Goal: Task Accomplishment & Management: Manage account settings

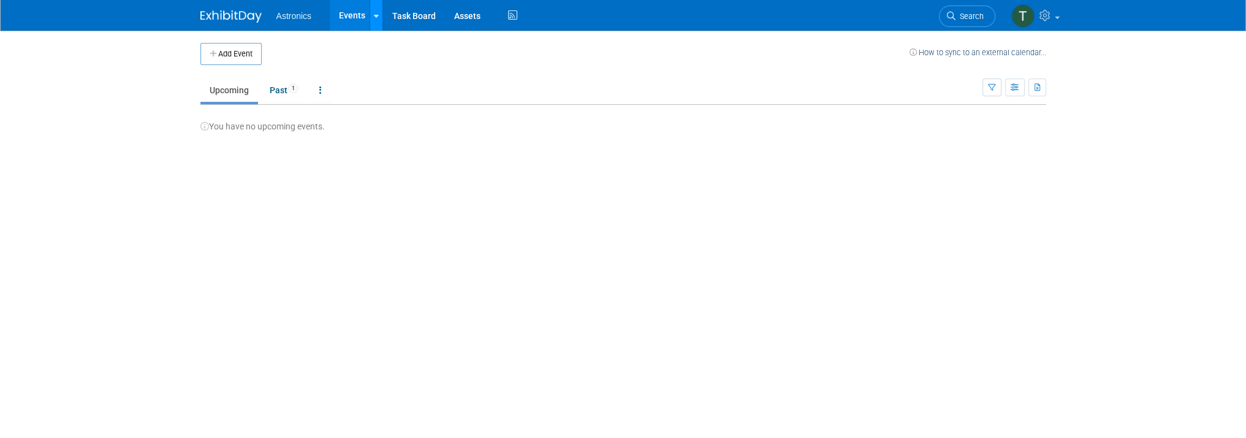
click at [370, 12] on link at bounding box center [376, 15] width 13 height 31
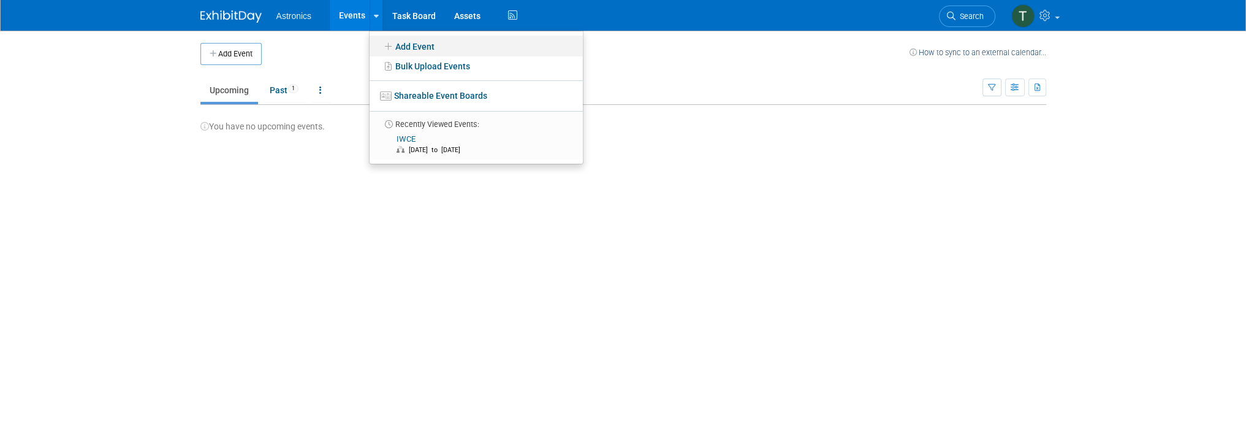
click at [389, 43] on icon at bounding box center [388, 46] width 13 height 9
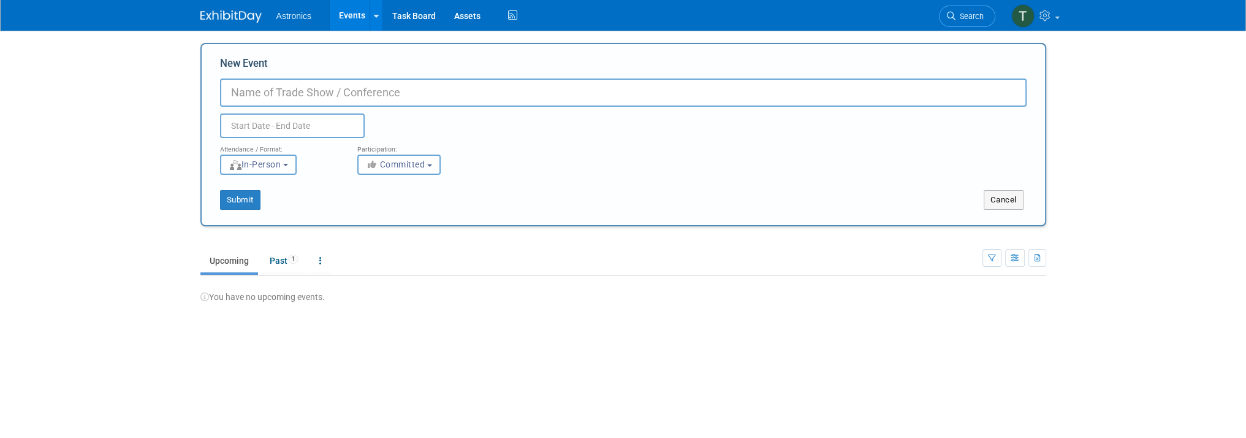
click at [305, 96] on input "New Event" at bounding box center [623, 92] width 806 height 28
click at [239, 199] on button "Submit" at bounding box center [240, 200] width 40 height 20
type input "IWCE"
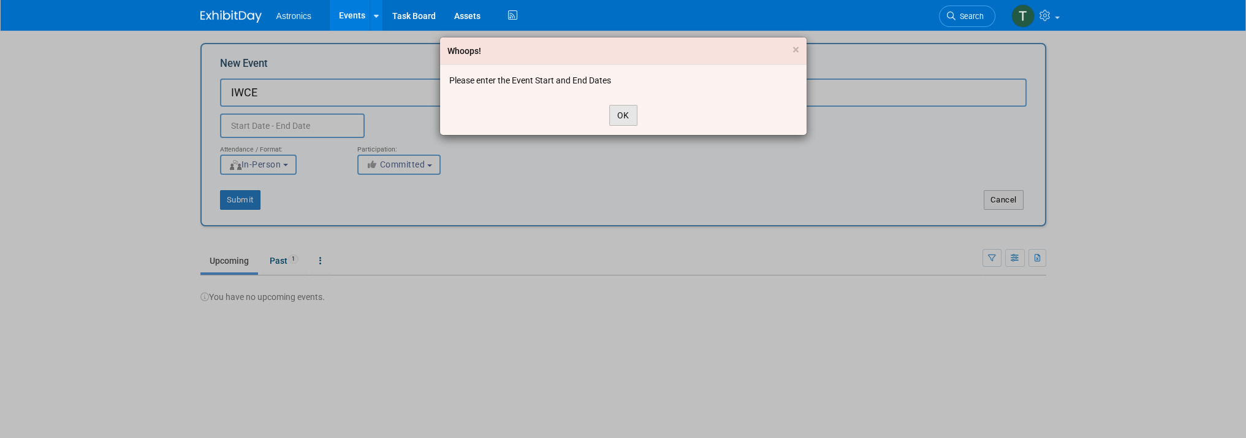
click at [620, 112] on button "OK" at bounding box center [623, 115] width 28 height 21
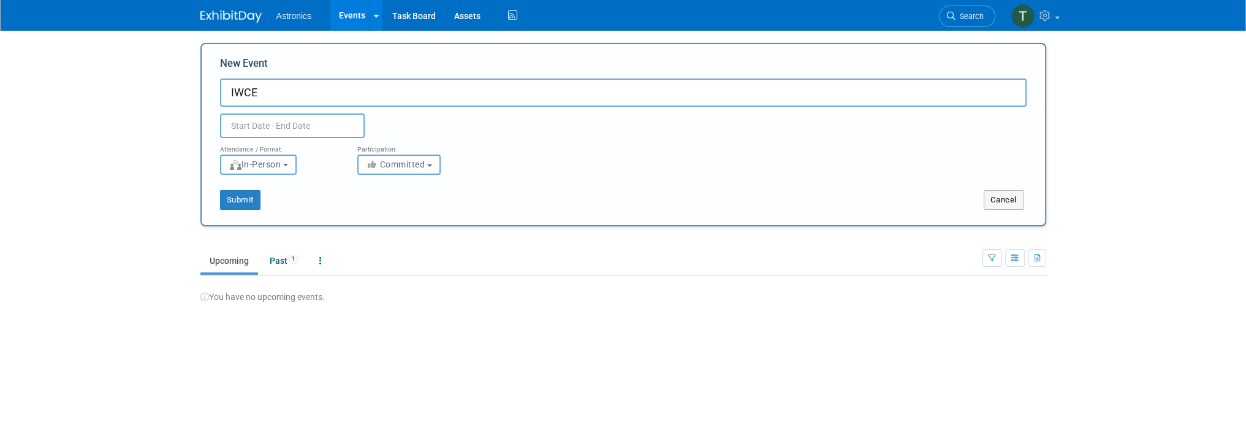
click at [279, 167] on span "In-Person" at bounding box center [255, 164] width 53 height 10
click at [271, 192] on label "In-Person" at bounding box center [262, 190] width 71 height 17
click at [232, 192] on input "In-Person" at bounding box center [228, 190] width 8 height 8
click at [280, 193] on label "In-Person" at bounding box center [262, 190] width 71 height 17
click at [232, 193] on input "In-Person" at bounding box center [228, 190] width 8 height 8
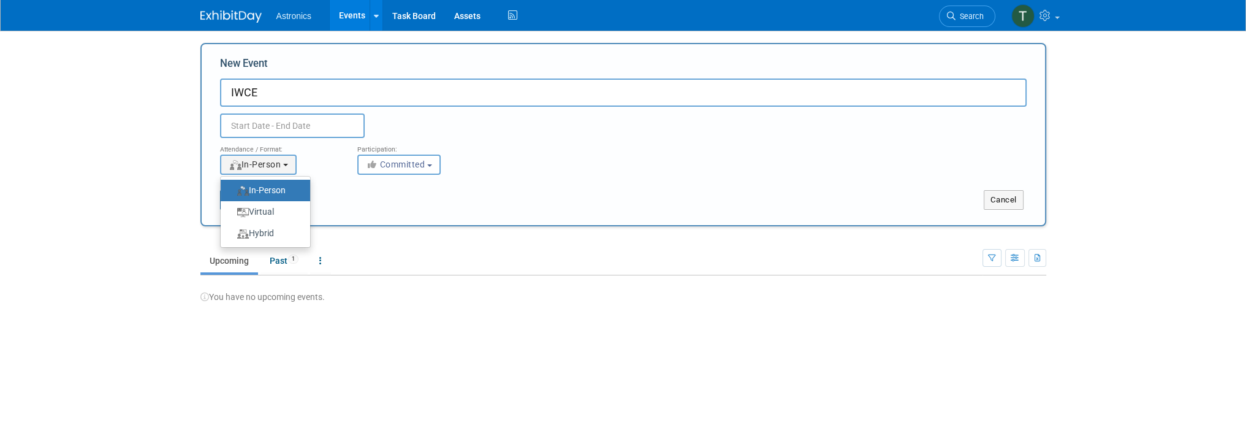
click at [361, 188] on div "Submit Cancel" at bounding box center [623, 192] width 825 height 35
click at [270, 128] on input "text" at bounding box center [292, 125] width 145 height 25
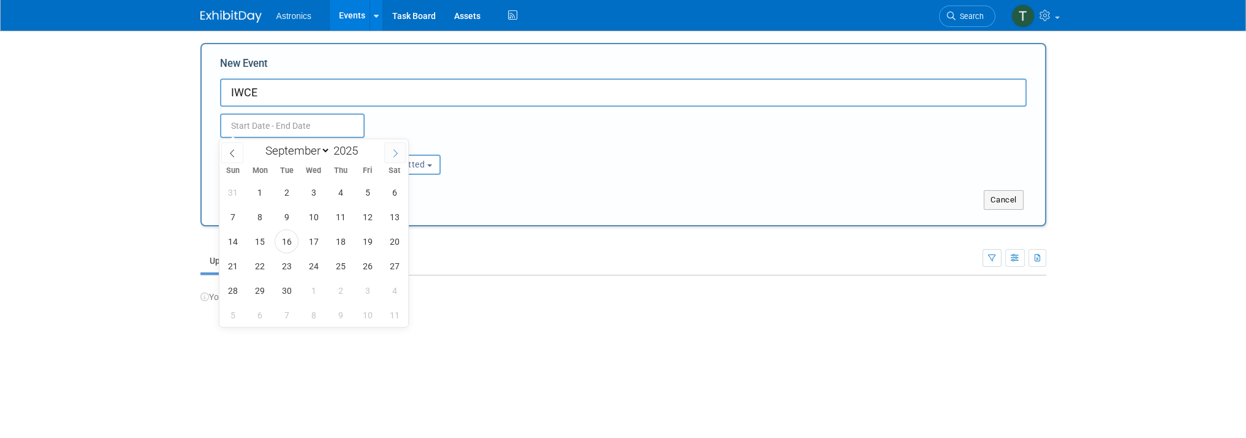
click at [390, 150] on span at bounding box center [395, 152] width 22 height 21
select select "11"
click at [390, 150] on span at bounding box center [395, 152] width 22 height 21
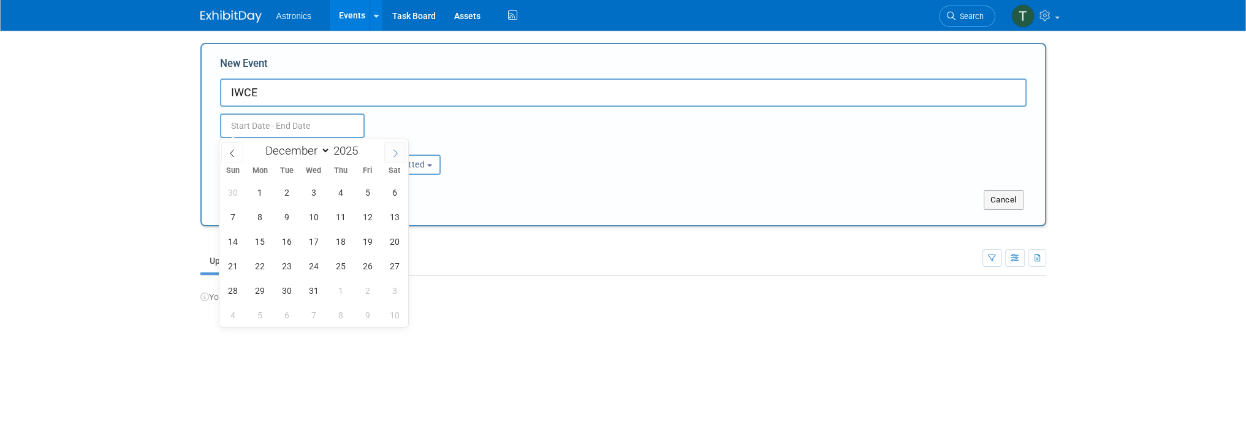
type input "2026"
click at [390, 150] on span at bounding box center [395, 152] width 22 height 21
click at [224, 149] on span at bounding box center [232, 152] width 22 height 21
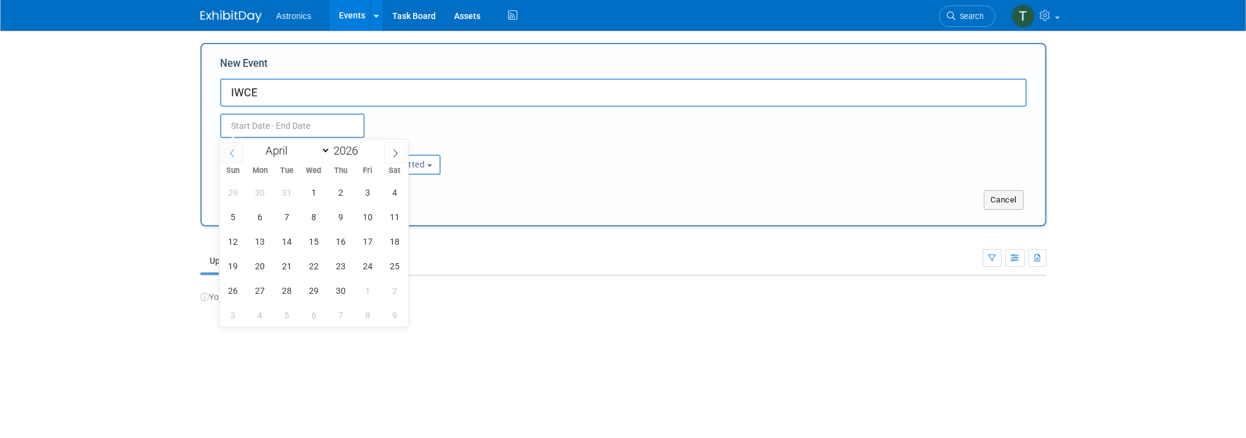
select select "2"
click at [228, 264] on span "22" at bounding box center [233, 266] width 24 height 24
click at [344, 267] on span "26" at bounding box center [340, 266] width 24 height 24
type input "Mar 22, 2026 to Mar 26, 2026"
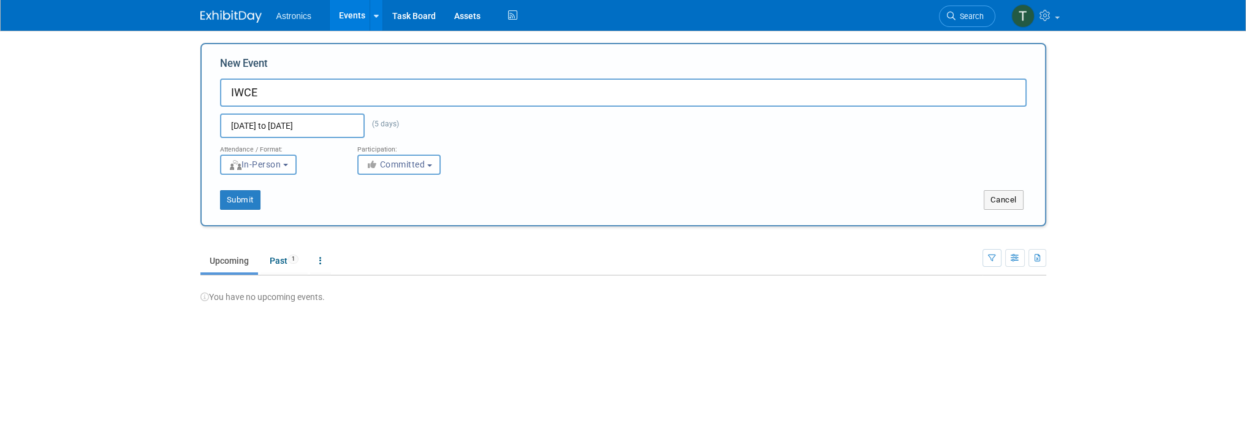
click at [297, 184] on div "Submit Cancel" at bounding box center [623, 192] width 825 height 35
click at [242, 203] on button "Submit" at bounding box center [240, 200] width 40 height 20
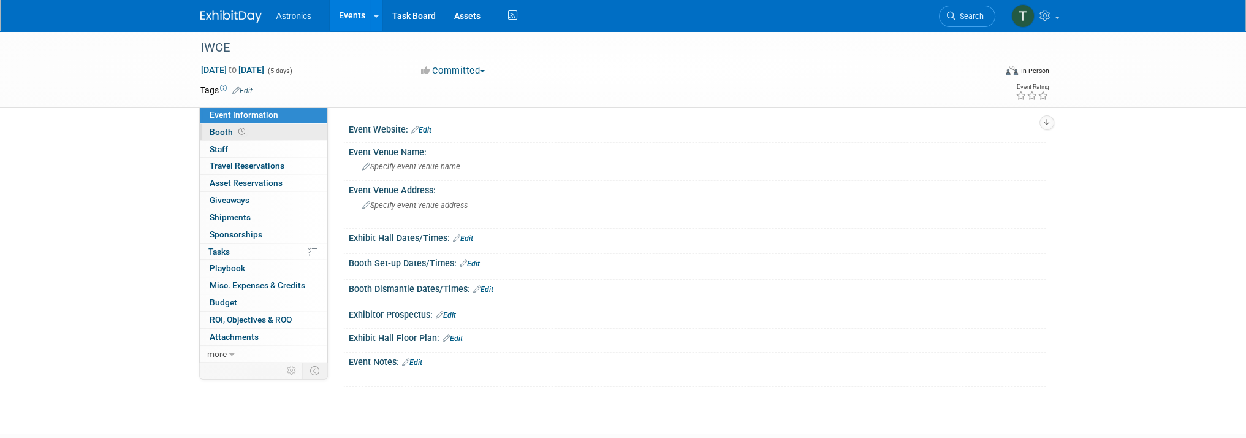
click at [236, 129] on span at bounding box center [242, 131] width 12 height 9
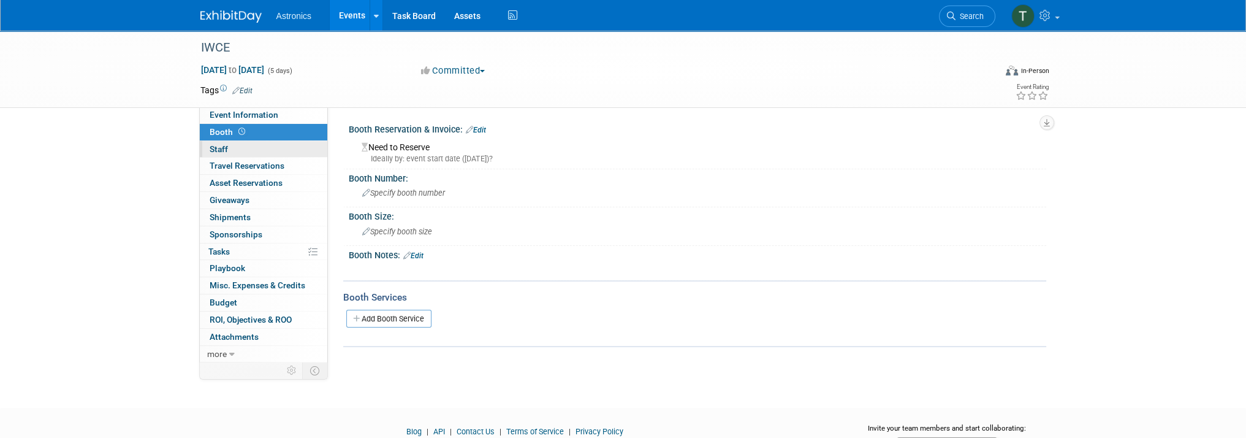
click at [229, 143] on link "0 Staff 0" at bounding box center [263, 149] width 127 height 17
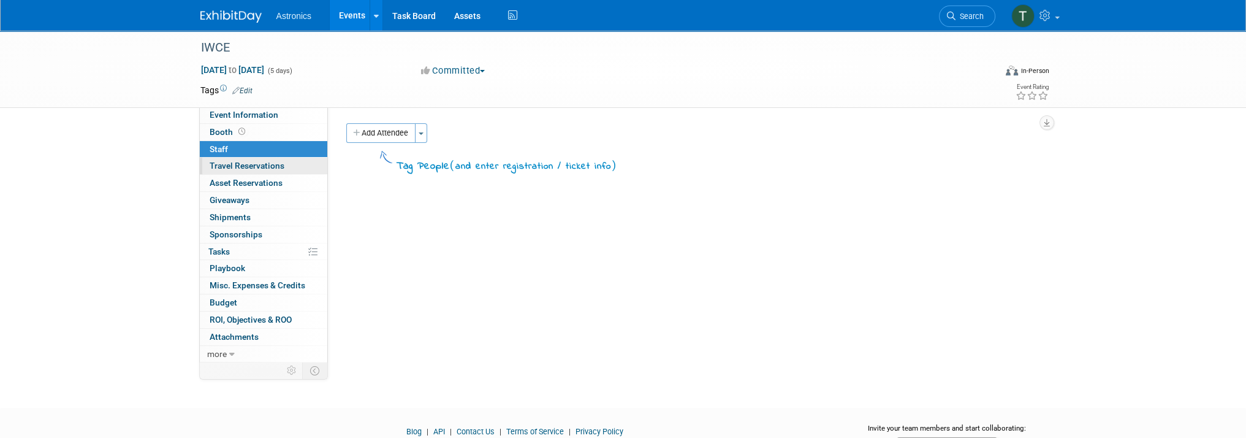
click at [227, 159] on link "0 Travel Reservations 0" at bounding box center [263, 165] width 127 height 17
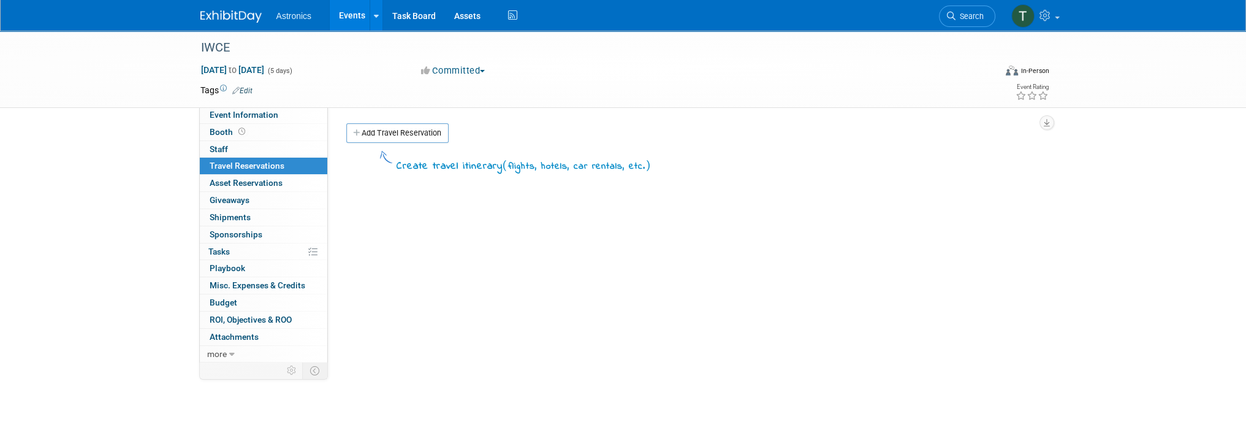
click at [942, 80] on div "Virtual In-Person Hybrid <img src="https://www.exhibitday.com/Images/Format-Vir…" at bounding box center [986, 73] width 126 height 18
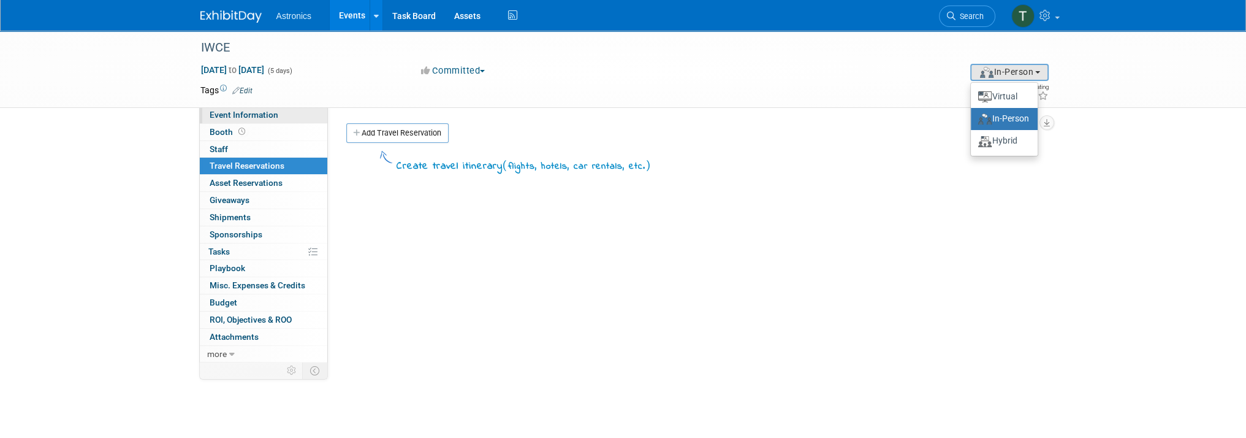
click at [223, 114] on span "Event Information" at bounding box center [244, 115] width 69 height 10
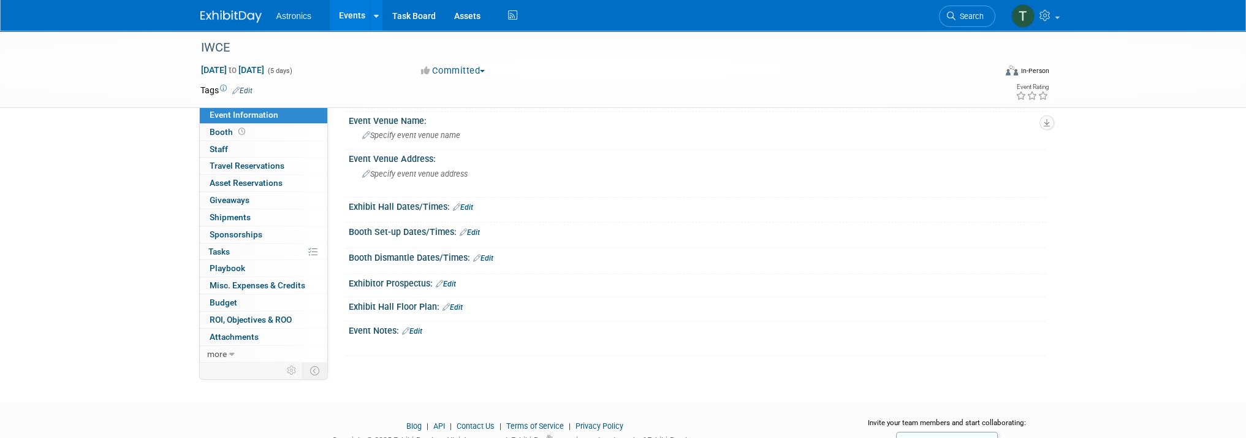
scroll to position [61, 0]
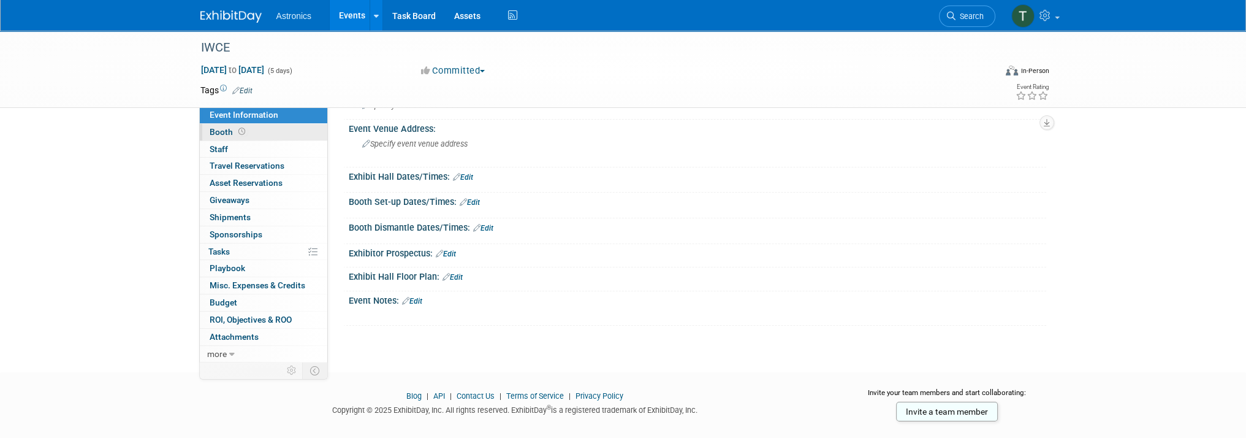
click at [220, 129] on span "Booth" at bounding box center [229, 132] width 38 height 10
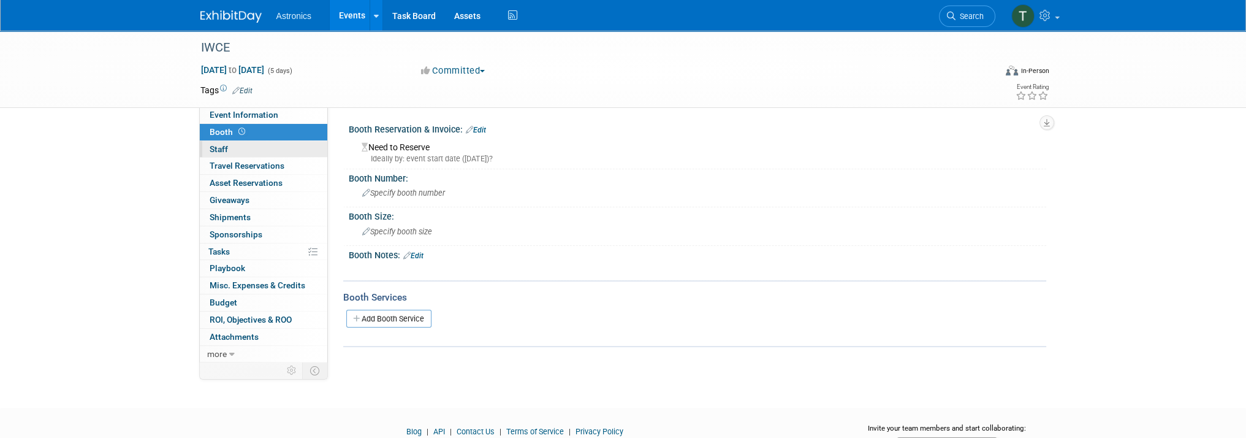
click at [217, 150] on span "Staff 0" at bounding box center [219, 149] width 18 height 10
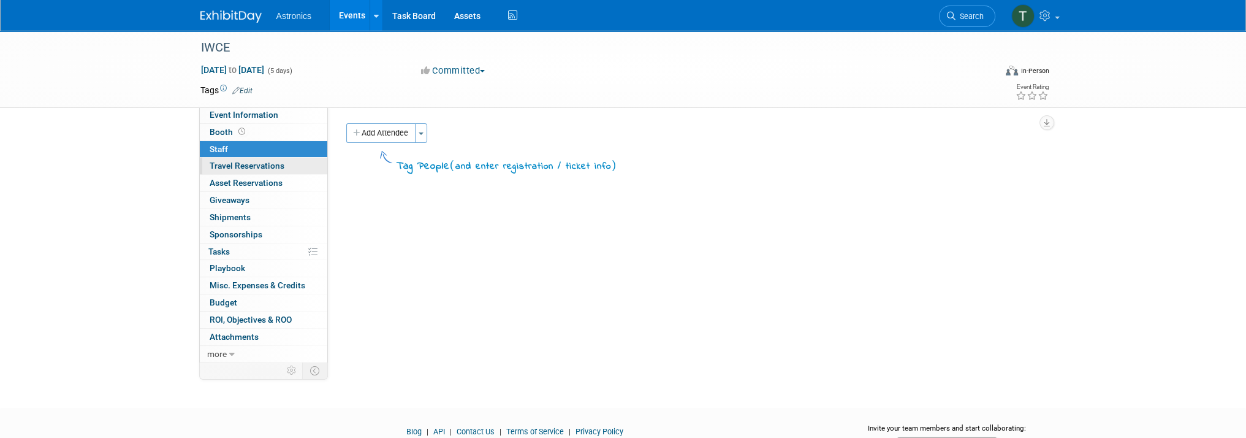
click at [221, 166] on span "Travel Reservations 0" at bounding box center [247, 166] width 75 height 10
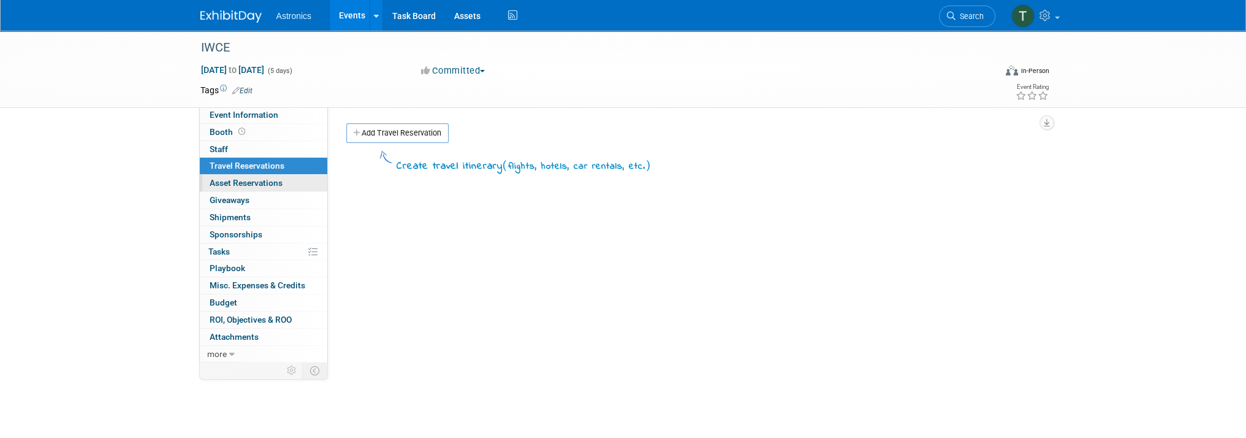
click at [225, 181] on span "Asset Reservations 0" at bounding box center [246, 183] width 73 height 10
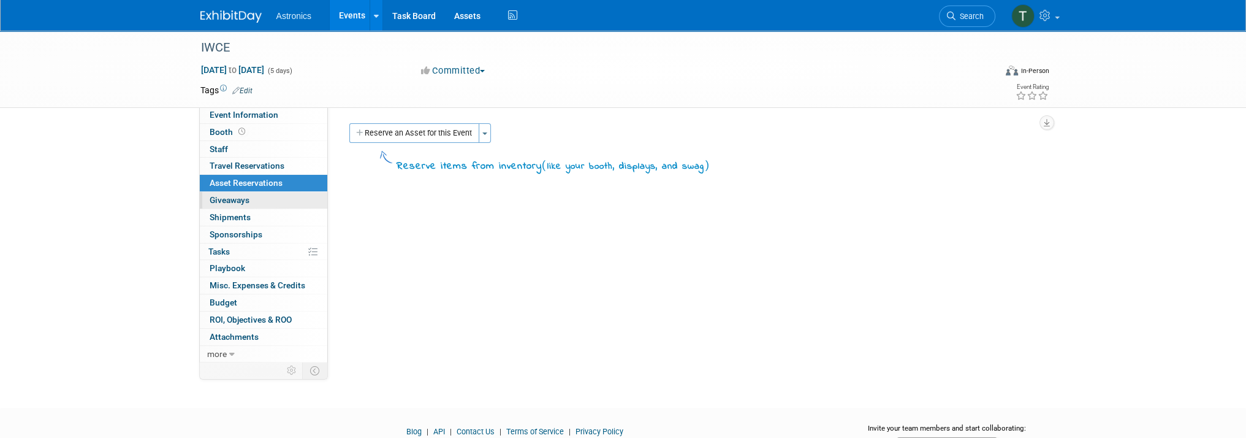
click at [219, 195] on span "Giveaways 0" at bounding box center [230, 200] width 40 height 10
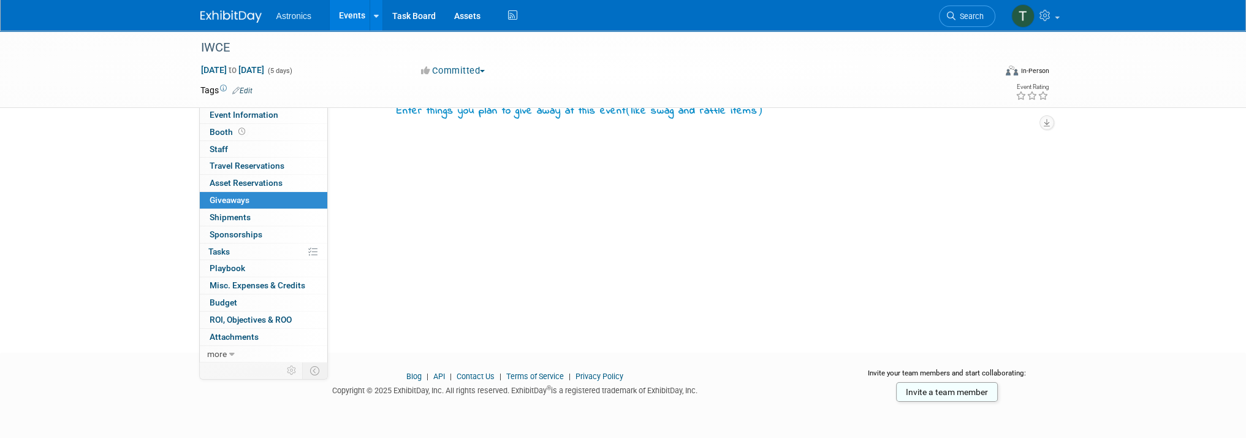
scroll to position [56, 0]
click at [226, 214] on span "Shipments 0" at bounding box center [230, 217] width 41 height 10
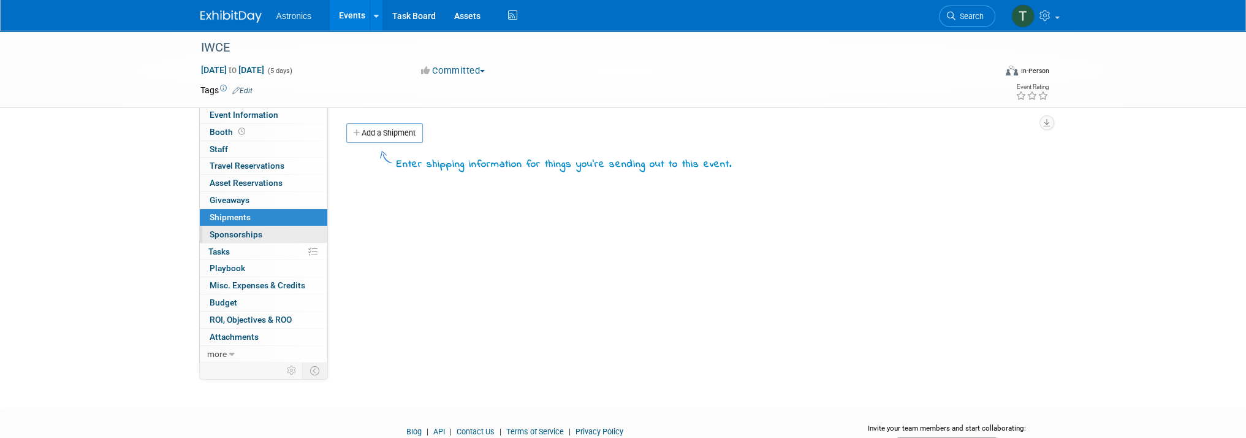
click at [237, 227] on link "0 Sponsorships 0" at bounding box center [263, 234] width 127 height 17
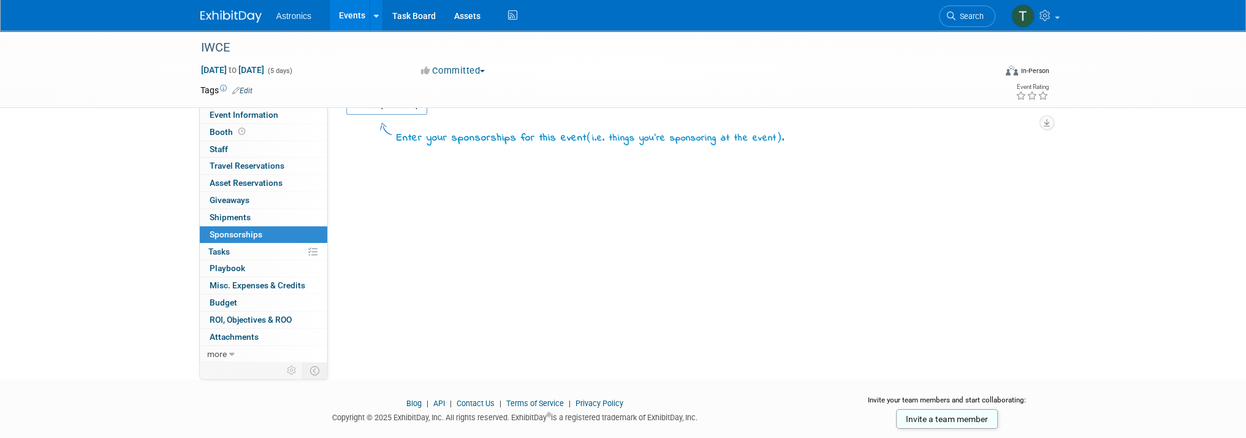
scroll to position [56, 0]
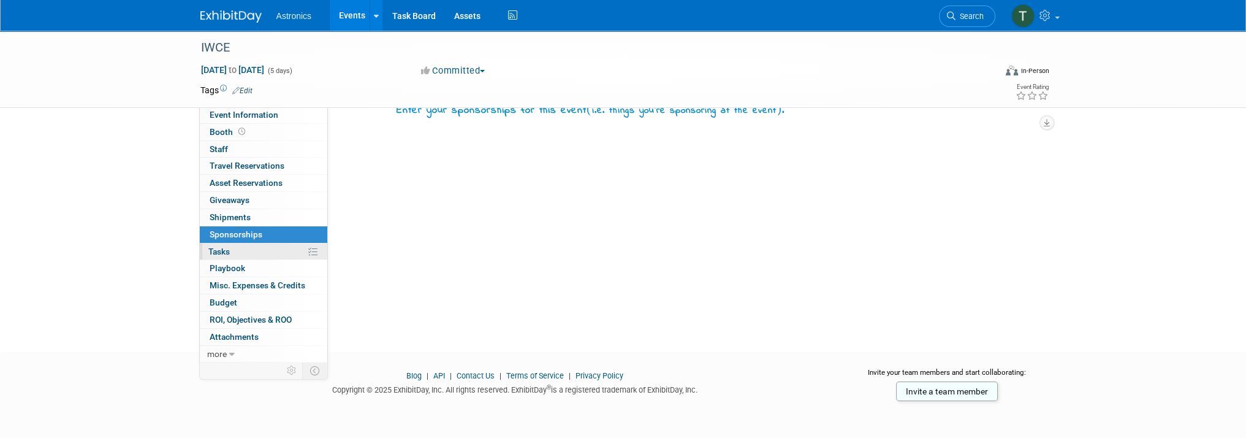
click at [237, 246] on link "0% Tasks 0%" at bounding box center [263, 251] width 127 height 17
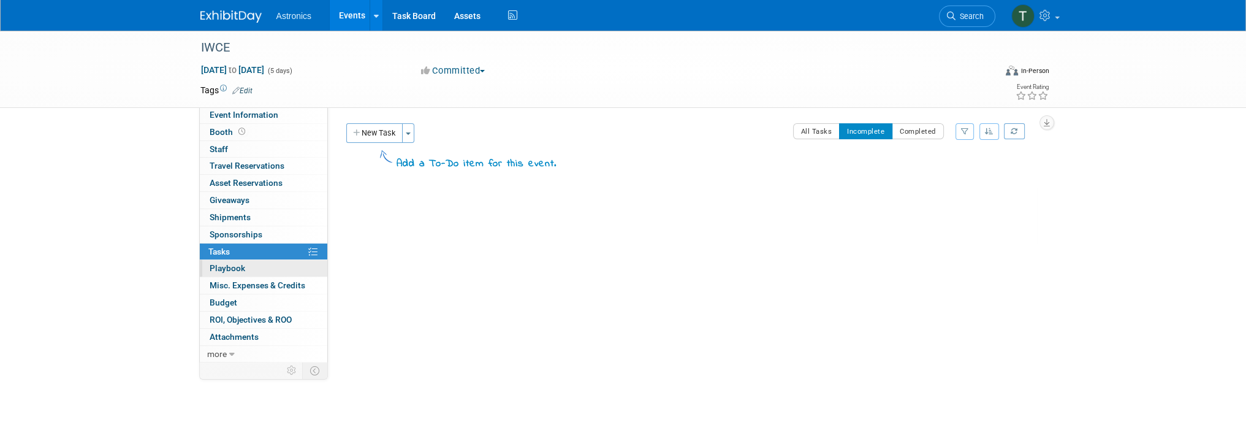
click at [230, 268] on span "Playbook 0" at bounding box center [228, 268] width 36 height 10
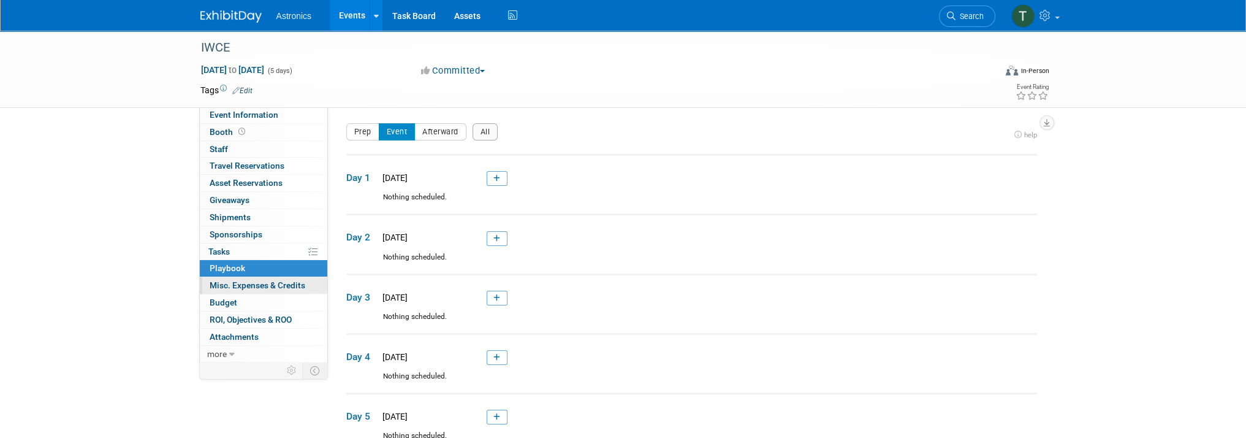
click at [228, 286] on span "Misc. Expenses & Credits 0" at bounding box center [258, 285] width 96 height 10
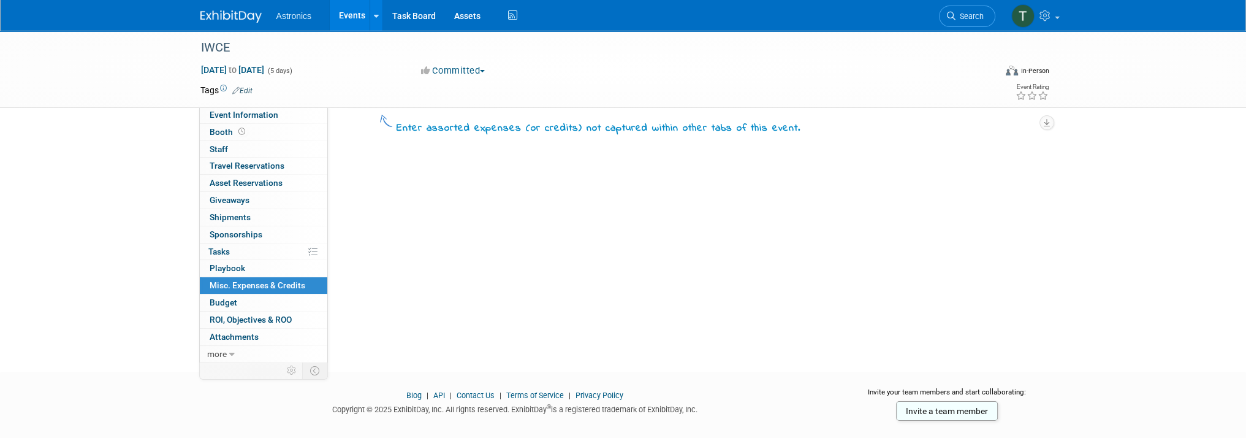
scroll to position [56, 0]
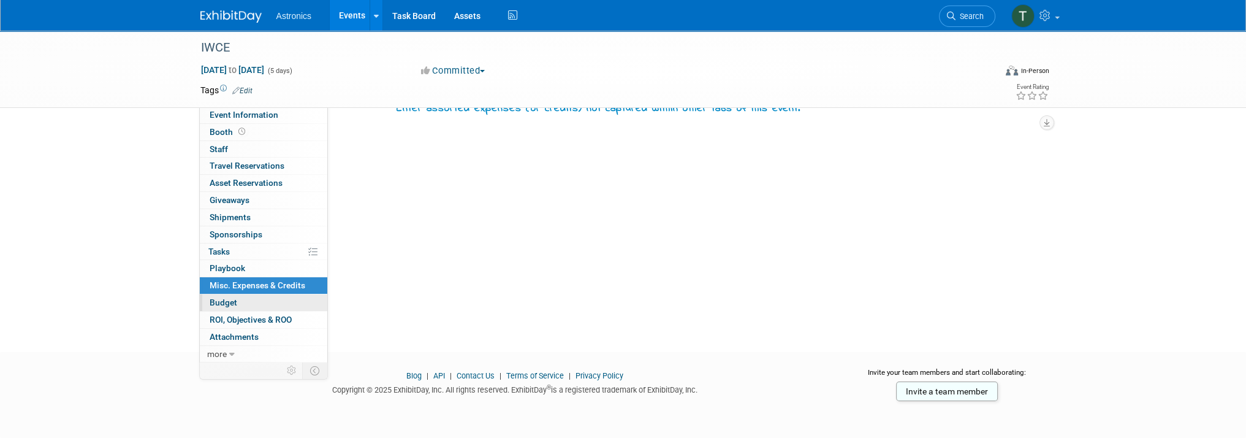
click at [219, 303] on span "Budget" at bounding box center [224, 302] width 28 height 10
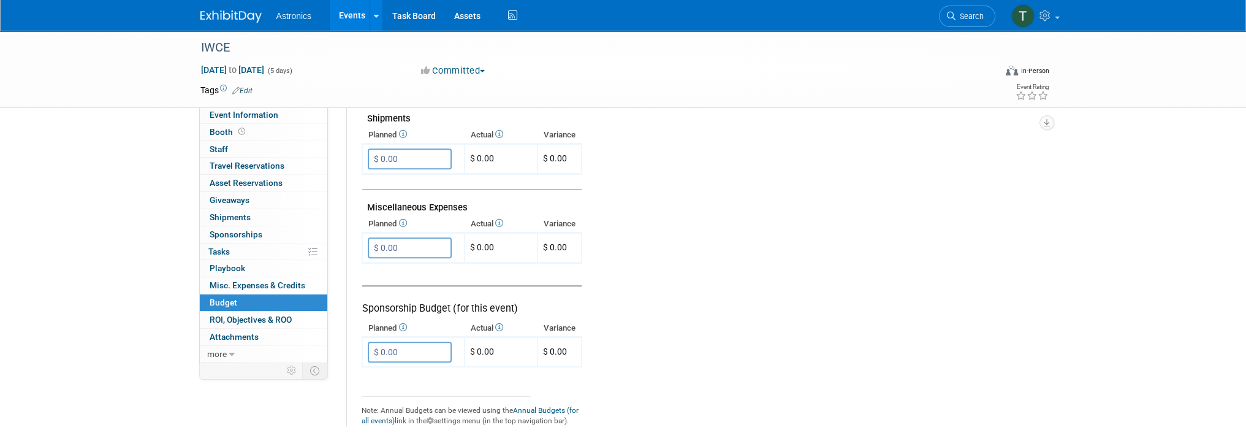
scroll to position [846, 0]
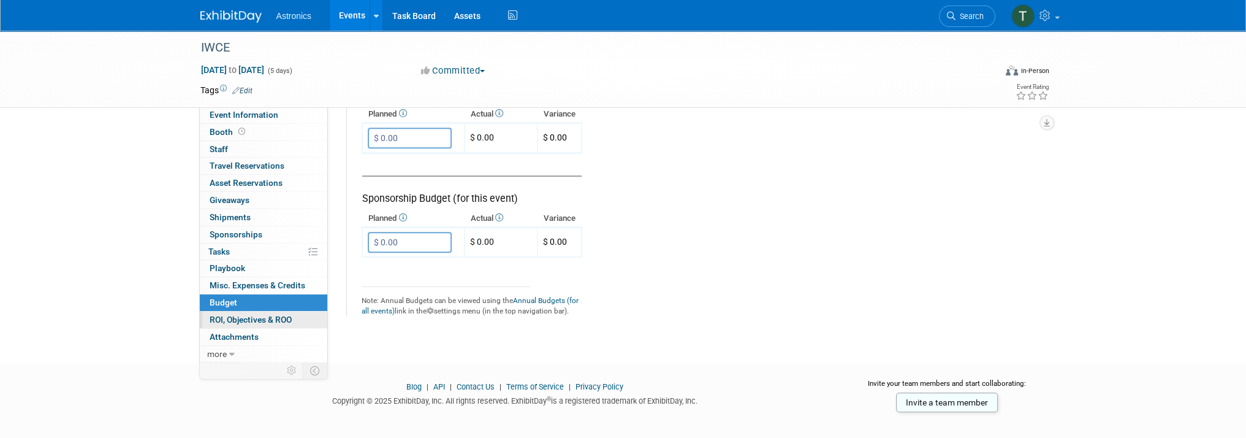
click at [248, 320] on span "ROI, Objectives & ROO 0" at bounding box center [251, 319] width 82 height 10
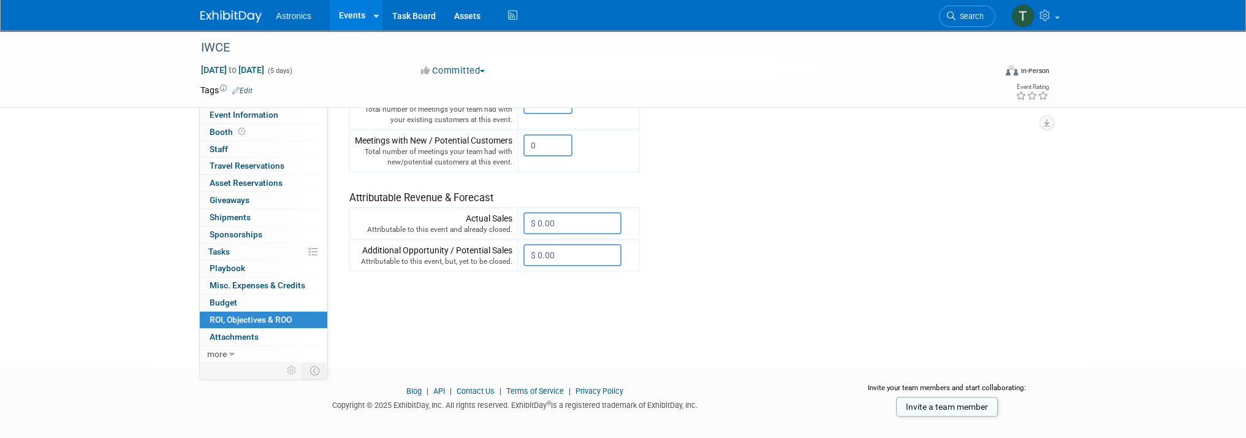
scroll to position [458, 0]
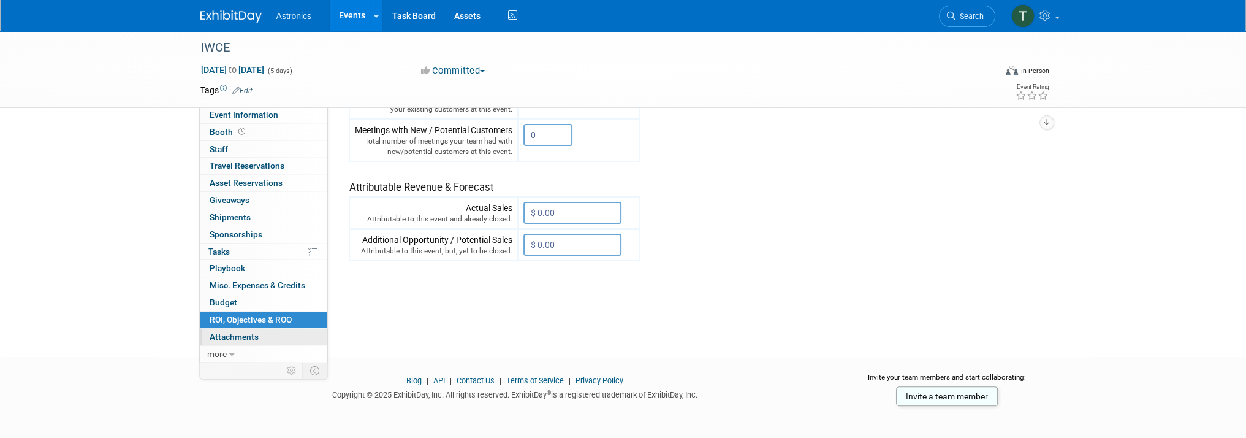
click at [246, 333] on span "Attachments 0" at bounding box center [234, 337] width 49 height 10
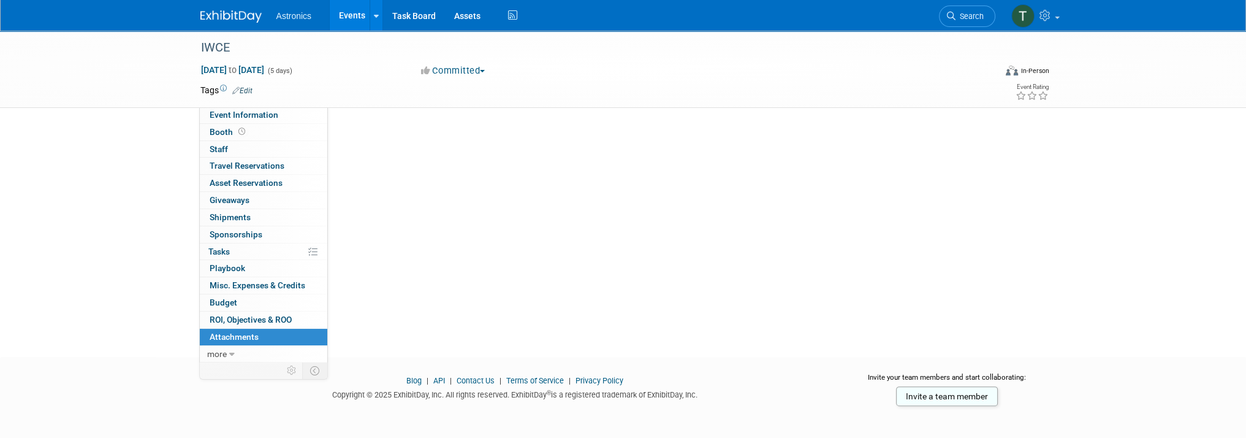
scroll to position [0, 0]
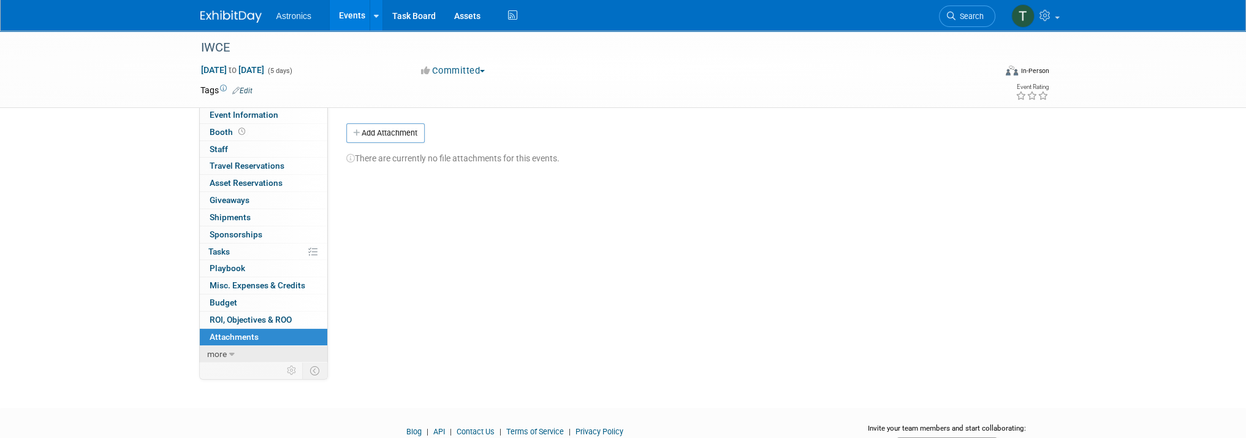
click at [215, 352] on span "more" at bounding box center [217, 354] width 20 height 10
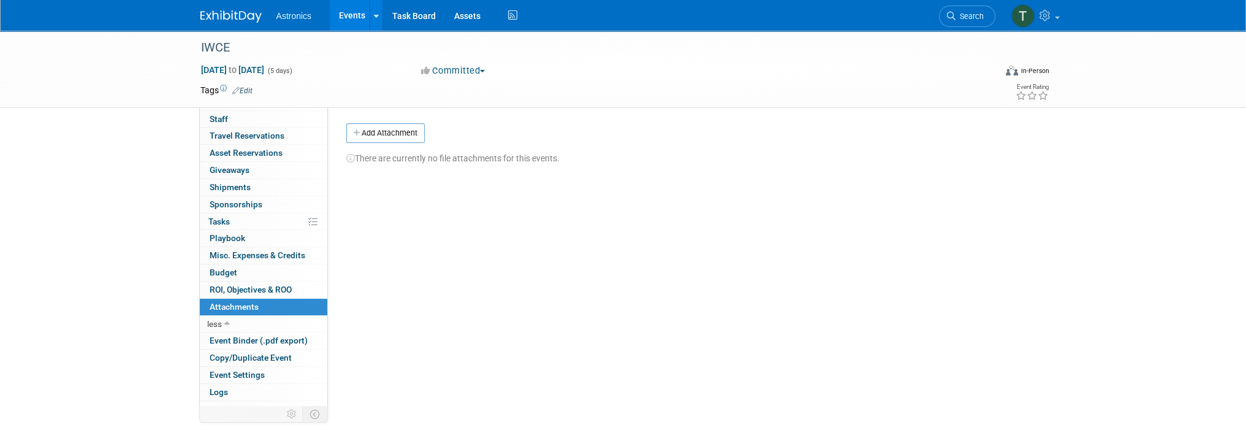
scroll to position [39, 0]
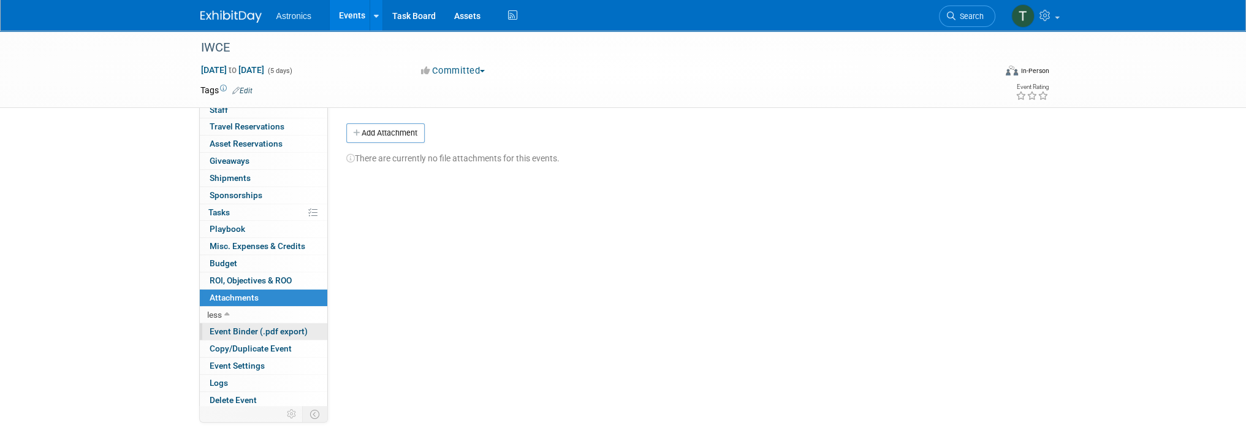
click at [235, 332] on span "Event Binder (.pdf export)" at bounding box center [259, 331] width 98 height 10
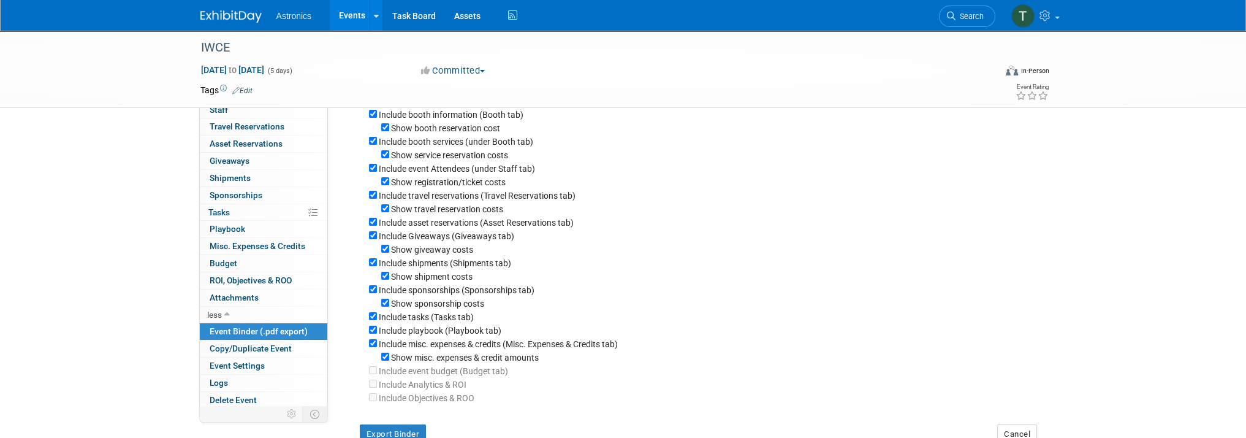
scroll to position [0, 0]
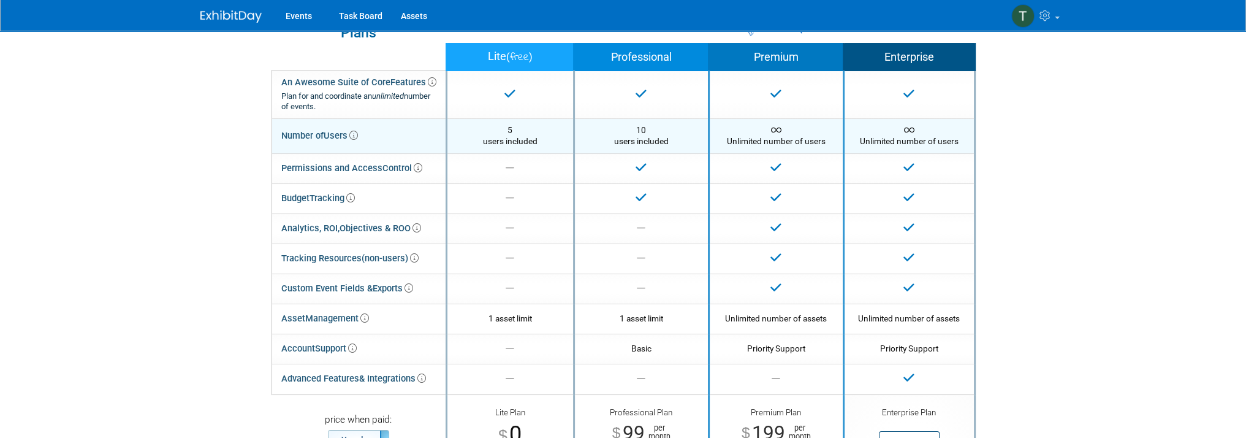
scroll to position [61, 0]
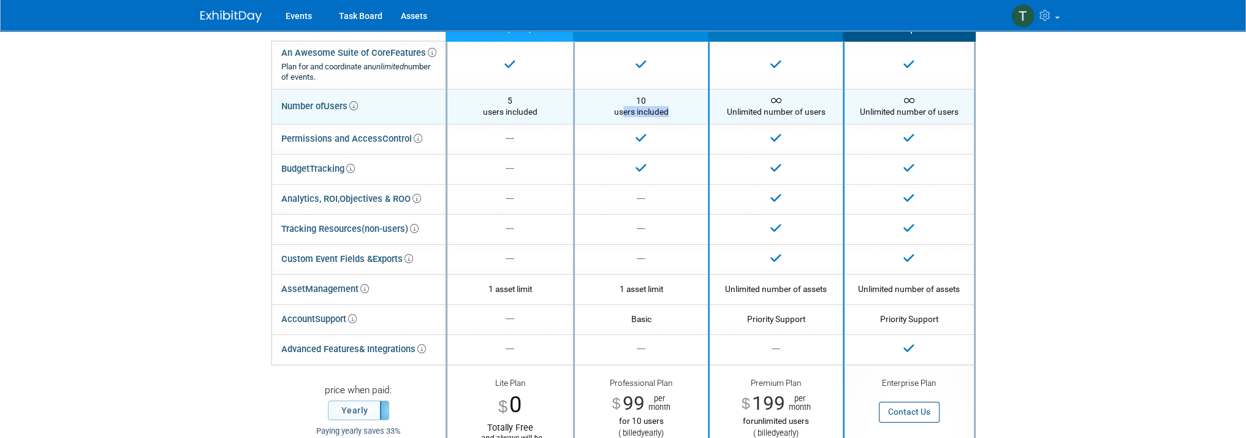
drag, startPoint x: 623, startPoint y: 107, endPoint x: 667, endPoint y: 108, distance: 44.8
click at [667, 108] on div "10 users included" at bounding box center [641, 106] width 115 height 23
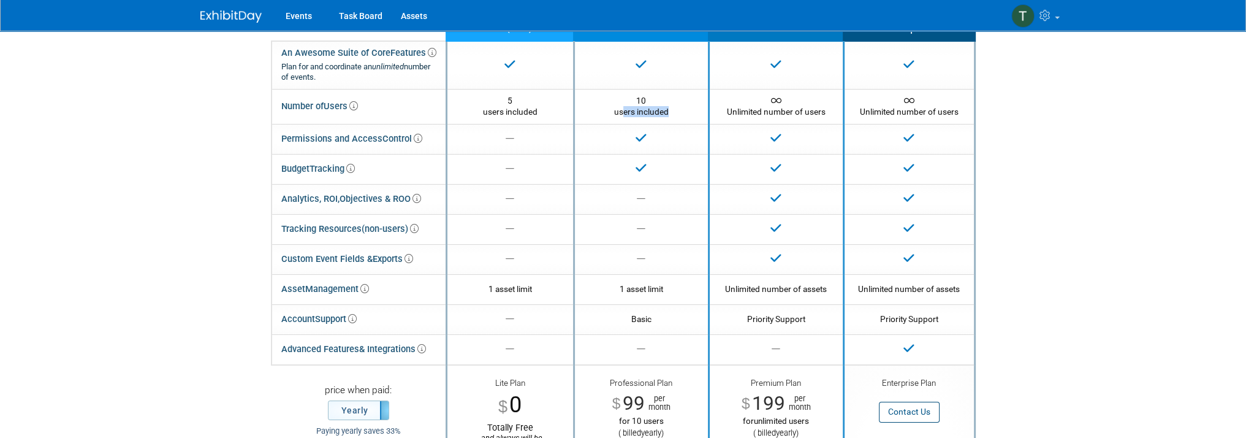
scroll to position [123, 0]
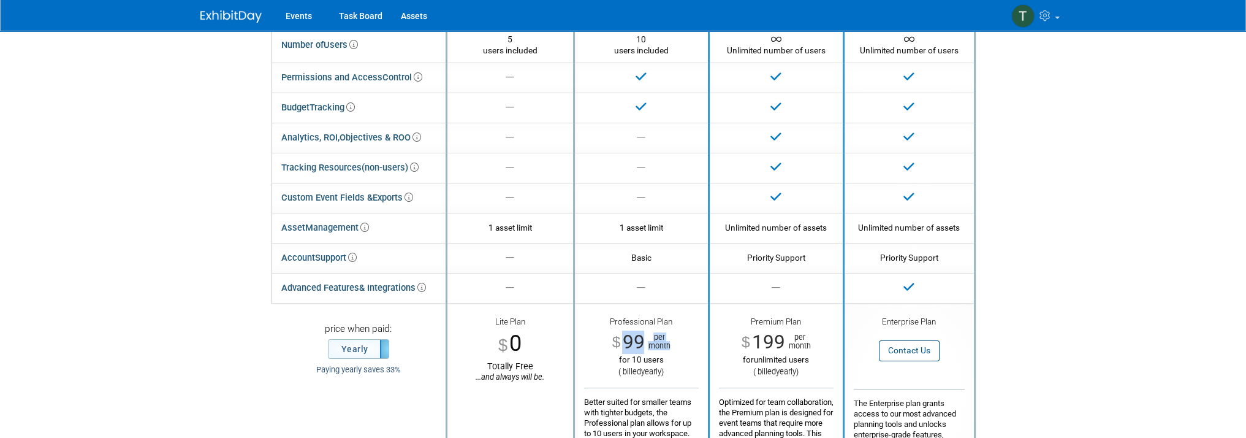
drag, startPoint x: 624, startPoint y: 335, endPoint x: 683, endPoint y: 337, distance: 58.2
click at [683, 337] on div "$ 99 per month" at bounding box center [641, 341] width 115 height 23
drag, startPoint x: 668, startPoint y: 356, endPoint x: 609, endPoint y: 346, distance: 60.2
click at [609, 346] on div "Professional Plan $ 99 per month for 10 users ( billed yearly ) Better suited f…" at bounding box center [641, 398] width 115 height 164
drag, startPoint x: 741, startPoint y: 336, endPoint x: 814, endPoint y: 338, distance: 72.9
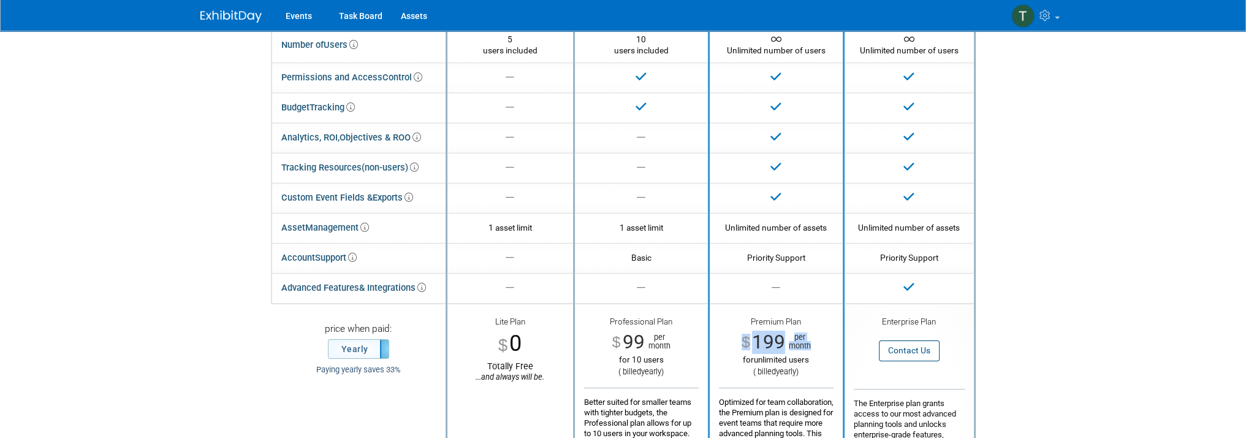
click at [814, 338] on div "$ 199 per month" at bounding box center [776, 341] width 115 height 23
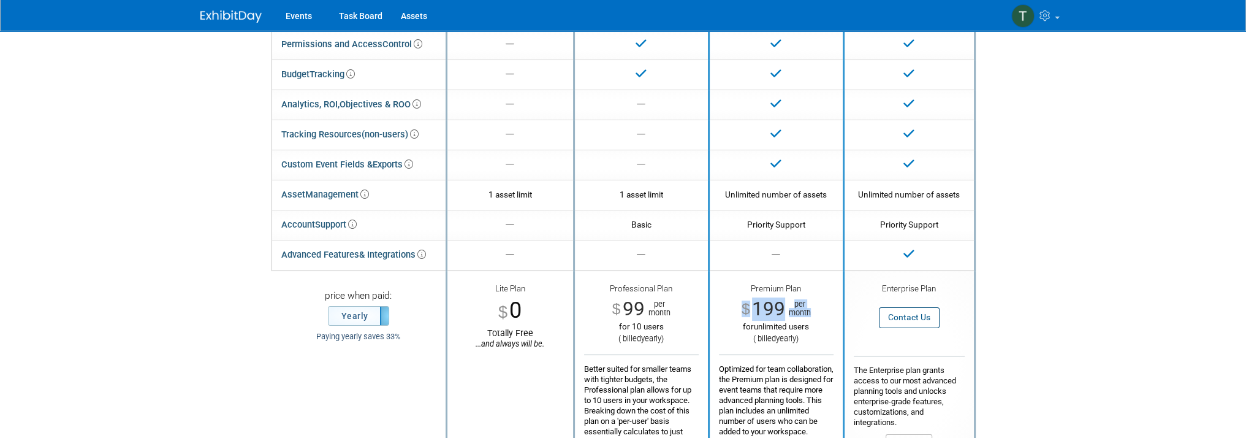
scroll to position [184, 0]
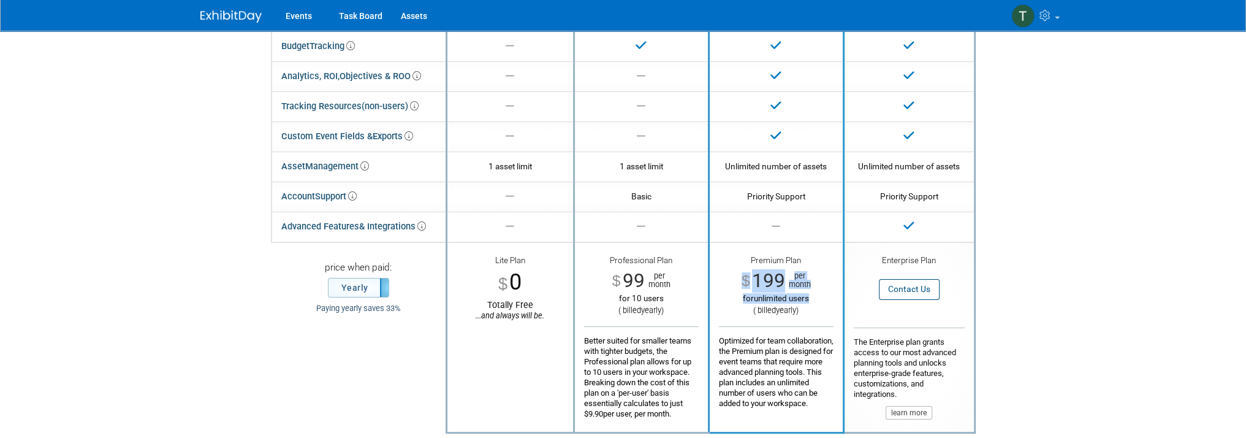
drag, startPoint x: 819, startPoint y: 298, endPoint x: 743, endPoint y: 281, distance: 77.9
click at [743, 281] on div "Premium Plan $ 199 per month for unlimited users ( billed yearly ) Optimized fo…" at bounding box center [776, 331] width 115 height 153
click at [738, 284] on div "$ 199 per month" at bounding box center [776, 280] width 115 height 23
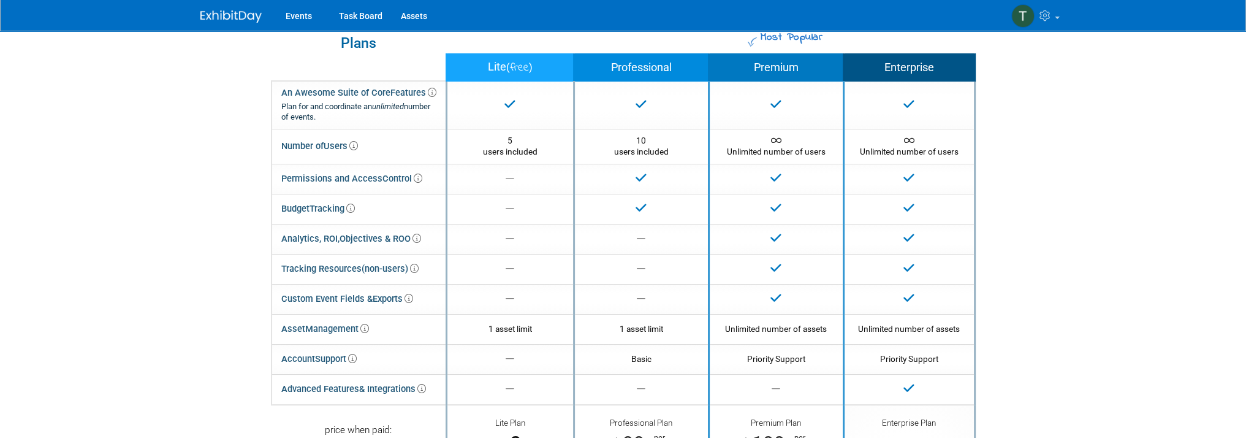
scroll to position [0, 0]
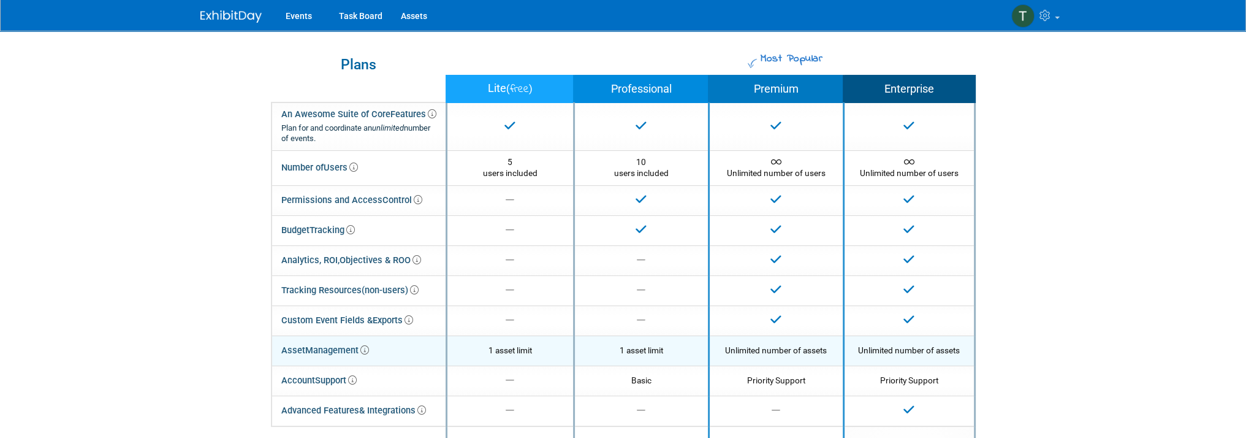
click at [334, 349] on span "Management" at bounding box center [337, 349] width 64 height 11
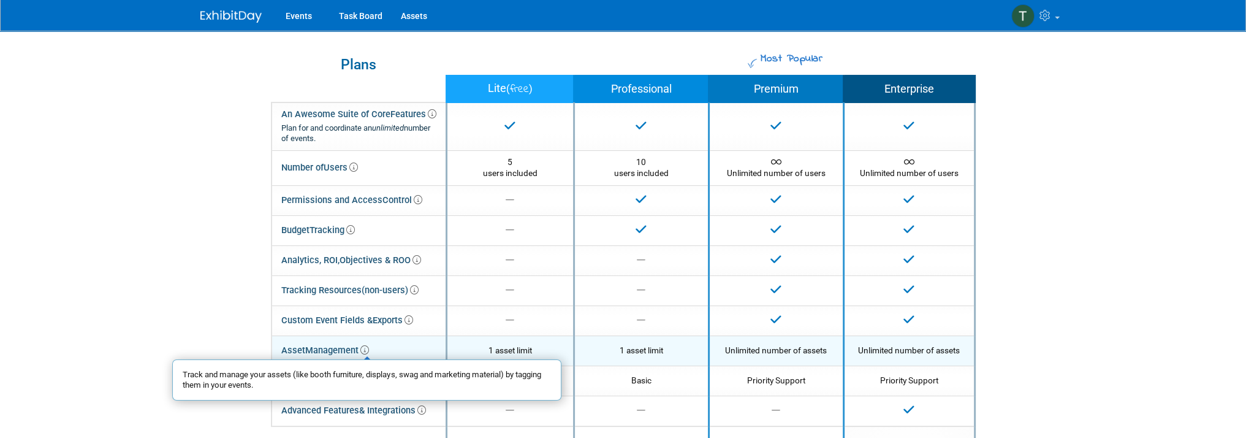
click at [368, 349] on icon at bounding box center [364, 350] width 9 height 9
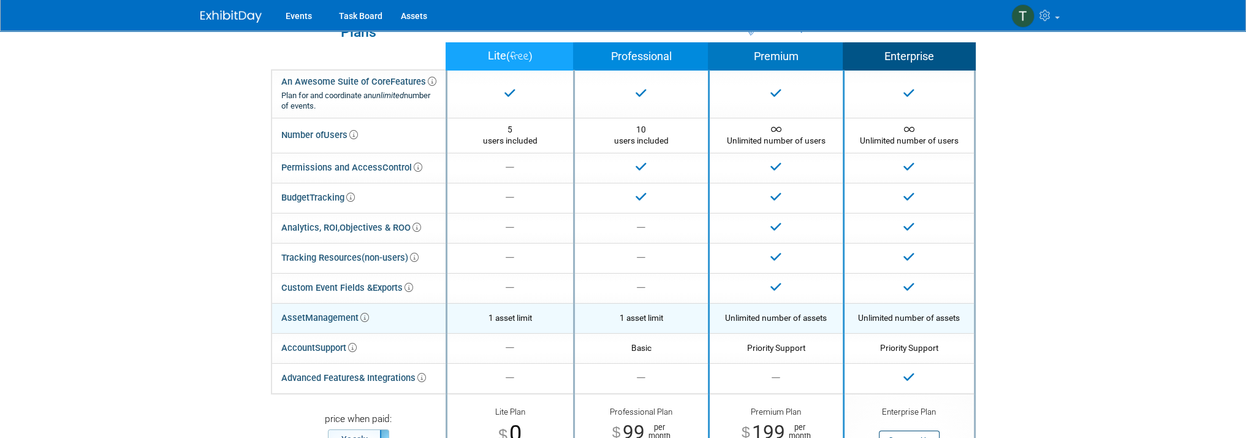
scroll to position [61, 0]
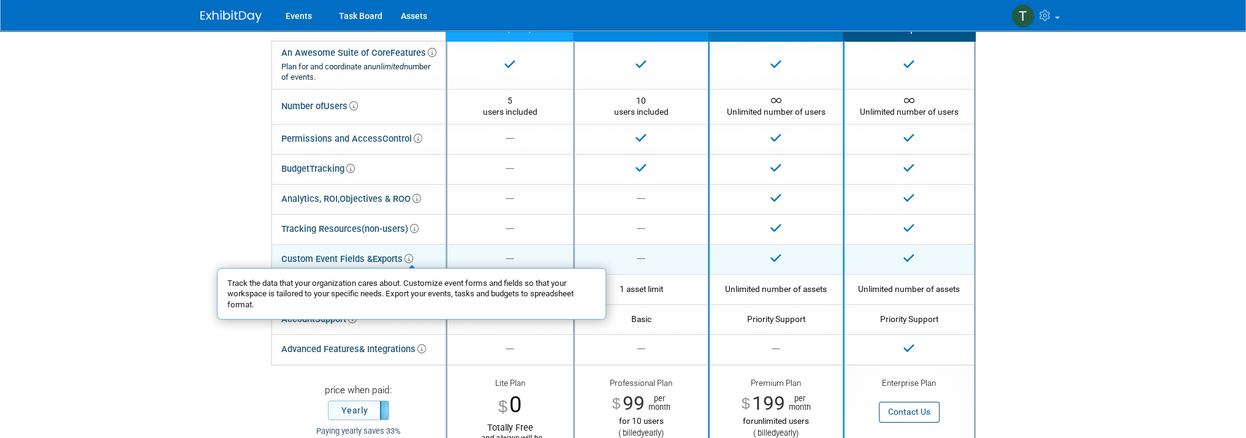
click at [410, 258] on icon at bounding box center [408, 258] width 9 height 9
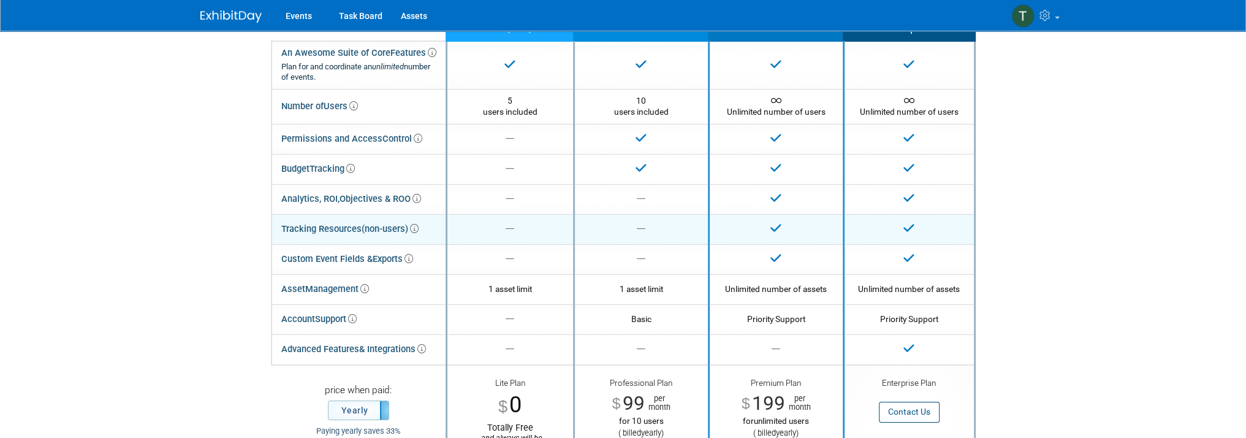
scroll to position [0, 0]
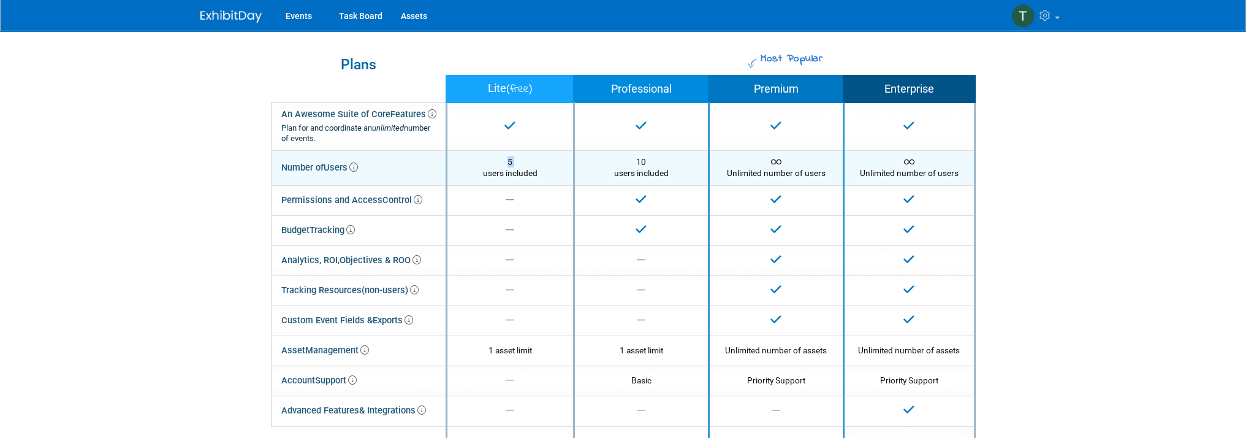
drag, startPoint x: 483, startPoint y: 171, endPoint x: 488, endPoint y: 166, distance: 6.9
click at [488, 166] on div "5 users included" at bounding box center [510, 167] width 107 height 23
drag, startPoint x: 507, startPoint y: 160, endPoint x: 534, endPoint y: 165, distance: 27.4
click at [534, 165] on div "5 users included" at bounding box center [510, 167] width 107 height 23
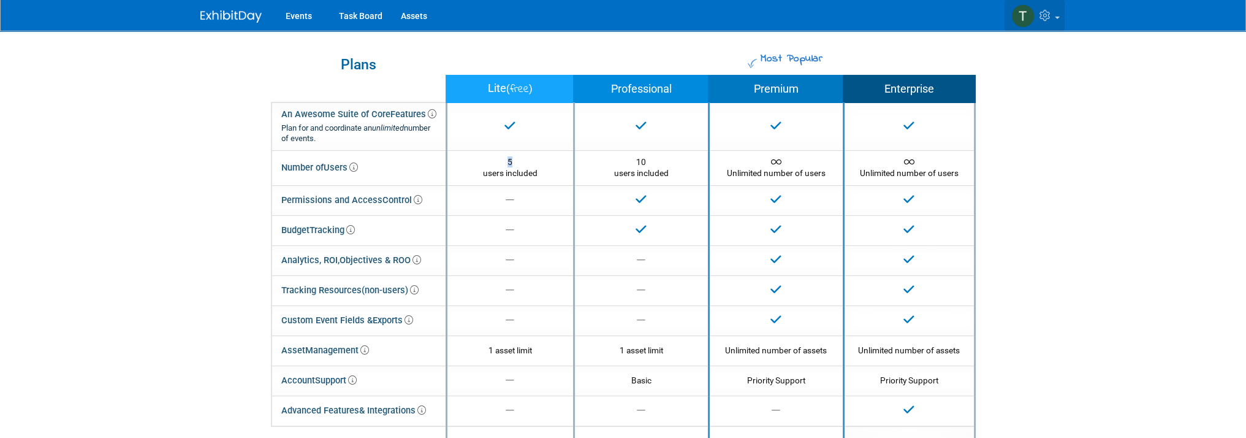
click at [1058, 18] on span at bounding box center [1057, 18] width 5 height 2
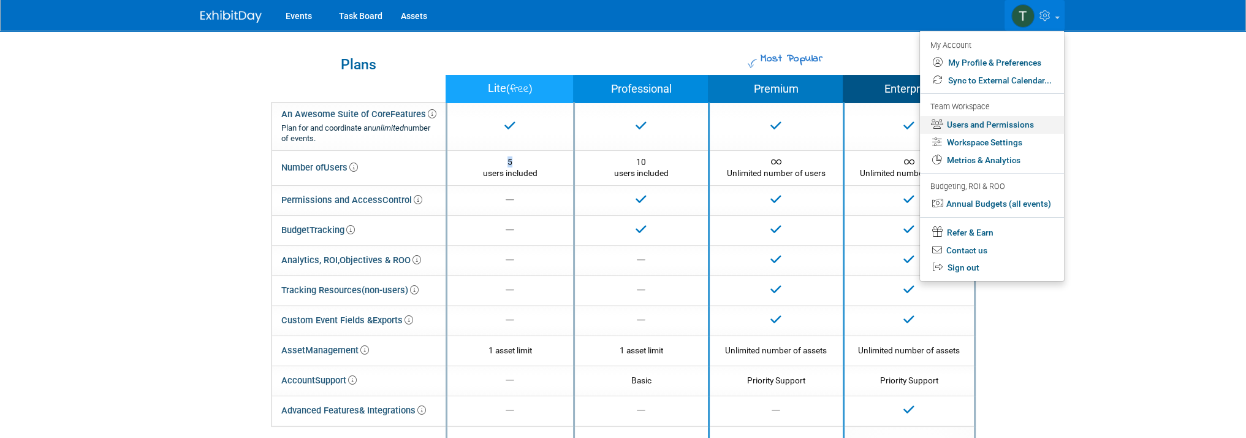
click at [1018, 124] on link "Users and Permissions" at bounding box center [992, 125] width 144 height 18
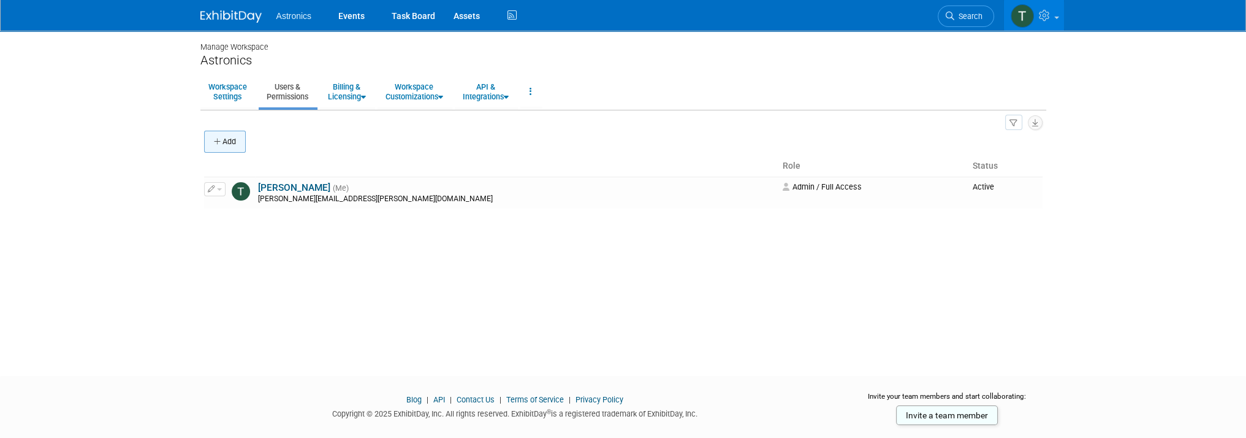
click at [222, 141] on button "Add" at bounding box center [225, 142] width 42 height 22
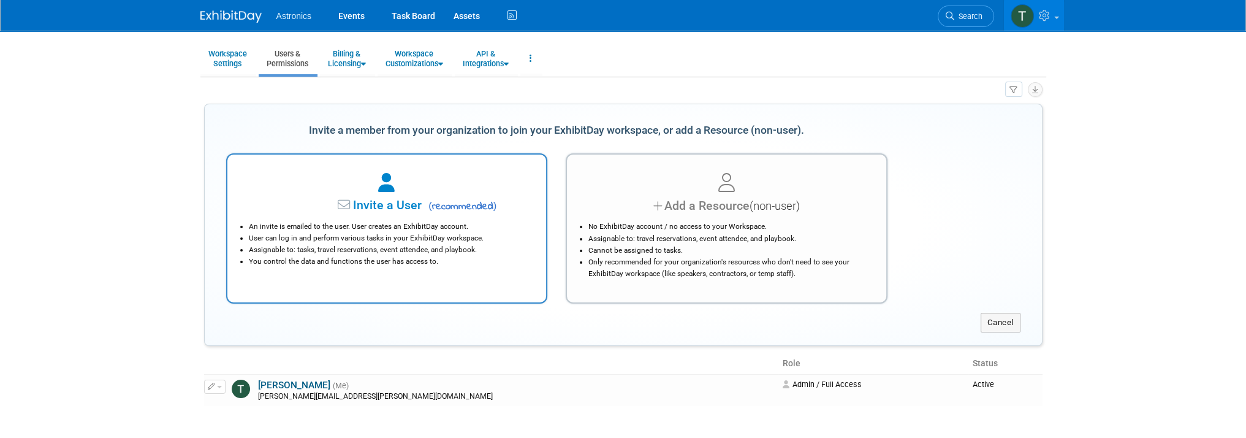
scroll to position [61, 0]
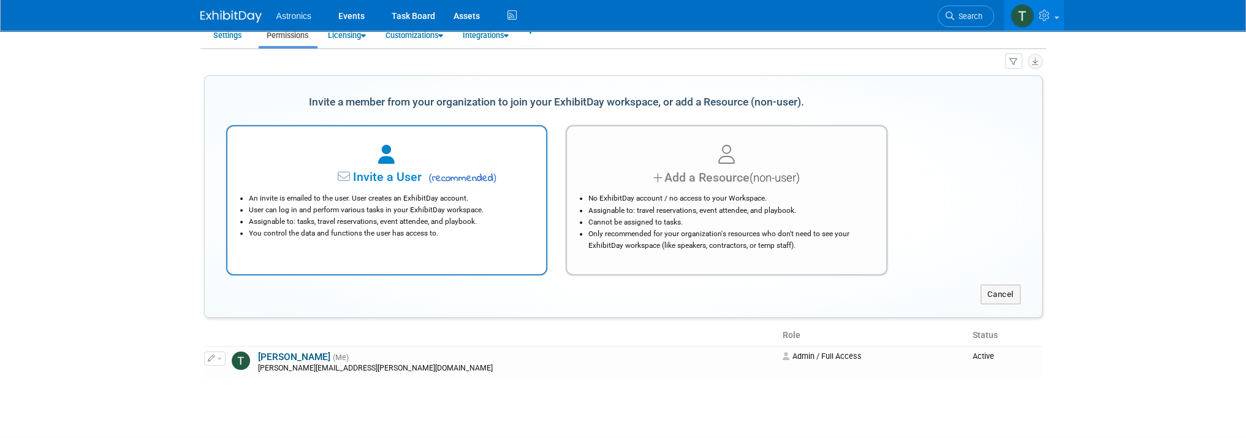
click at [351, 205] on li "User can log in and perform various tasks in your ExhibitDay workspace." at bounding box center [390, 210] width 282 height 12
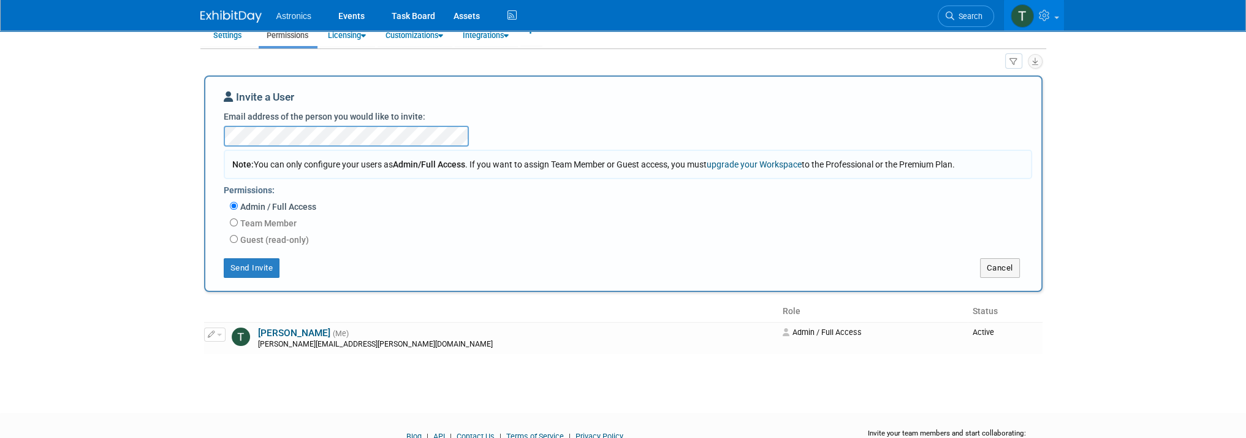
click at [148, 140] on body "Astronics Events Task Board Assets" at bounding box center [623, 158] width 1246 height 438
click at [150, 119] on body "Astronics Events Task Board Assets" at bounding box center [623, 158] width 1246 height 438
click at [189, 136] on body "Astronics Events Task Board Assets" at bounding box center [623, 158] width 1246 height 438
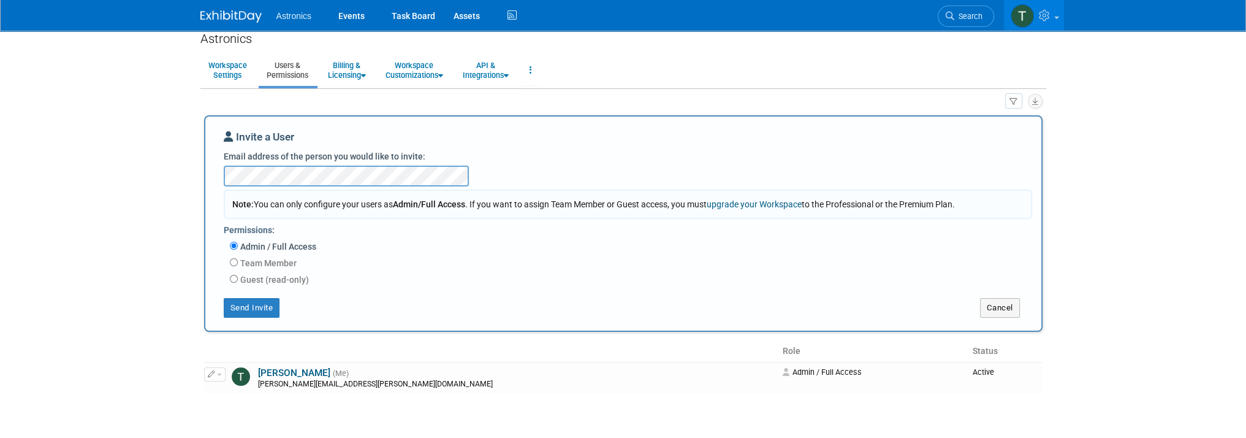
scroll to position [0, 0]
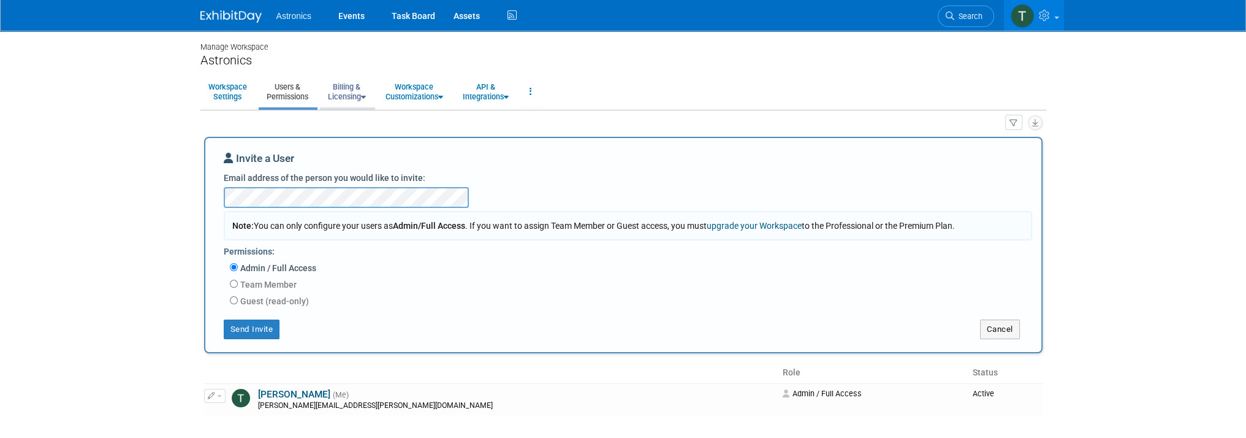
click at [360, 99] on link "Billing & Licensing" at bounding box center [347, 92] width 54 height 30
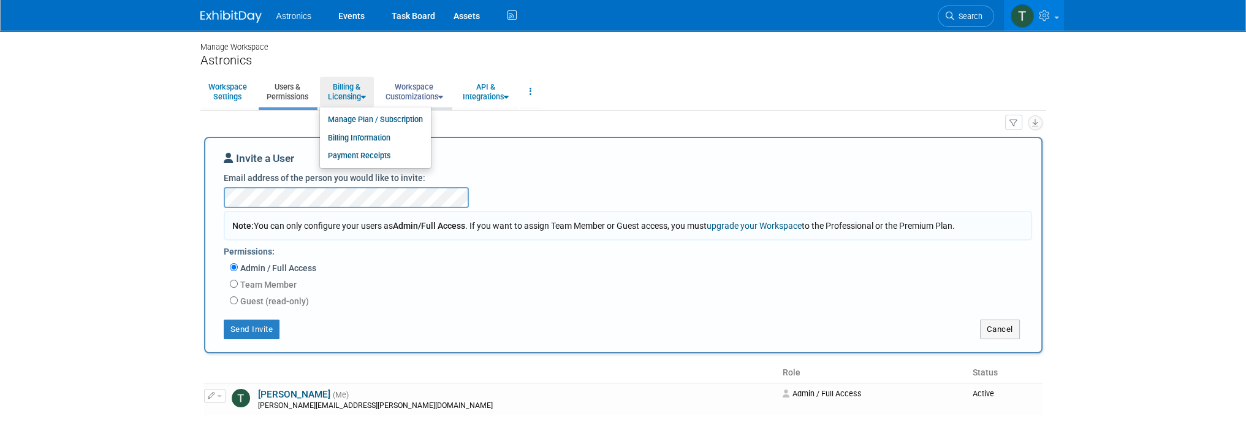
click at [438, 94] on link "Workspace Customizations" at bounding box center [414, 92] width 74 height 30
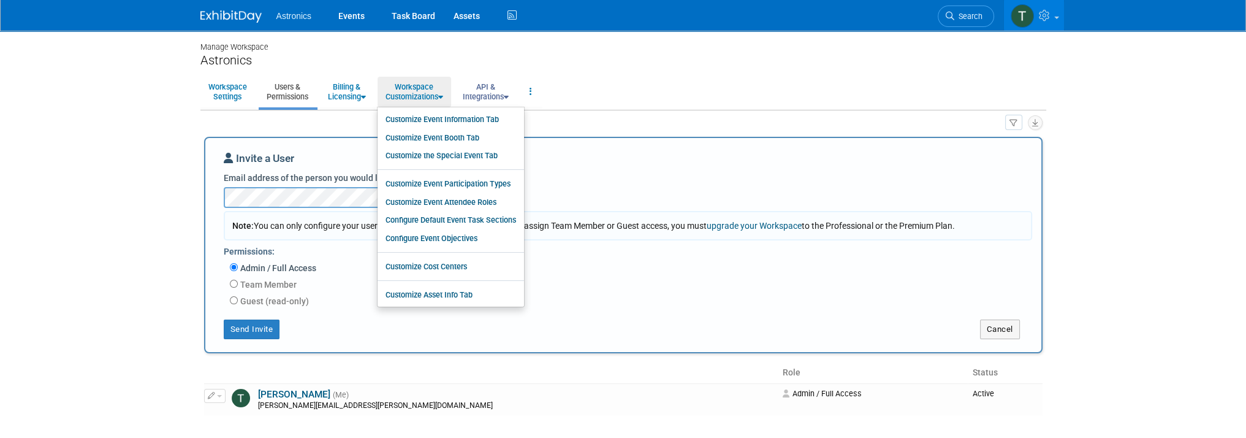
click at [517, 92] on link "API & Integrations" at bounding box center [486, 92] width 62 height 30
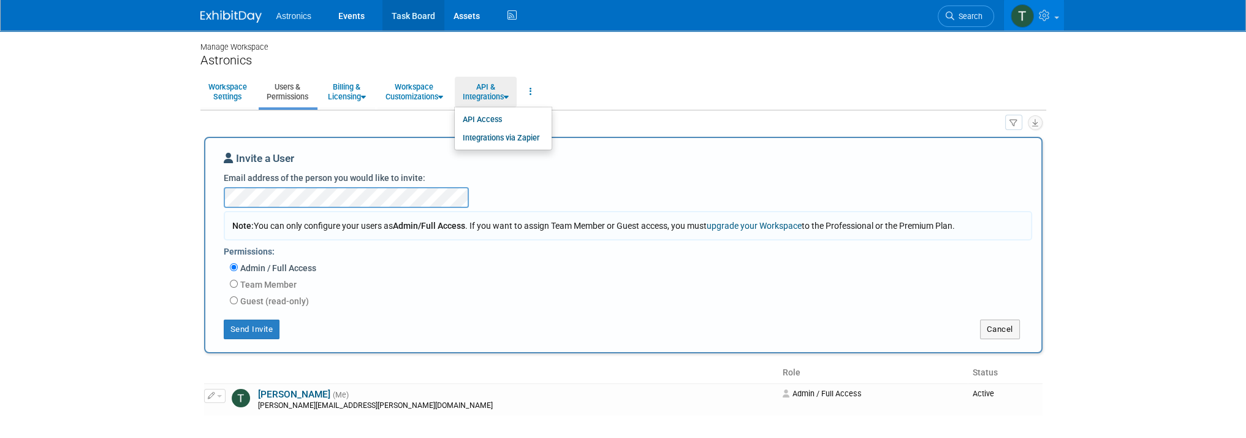
click at [414, 12] on link "Task Board" at bounding box center [413, 15] width 62 height 31
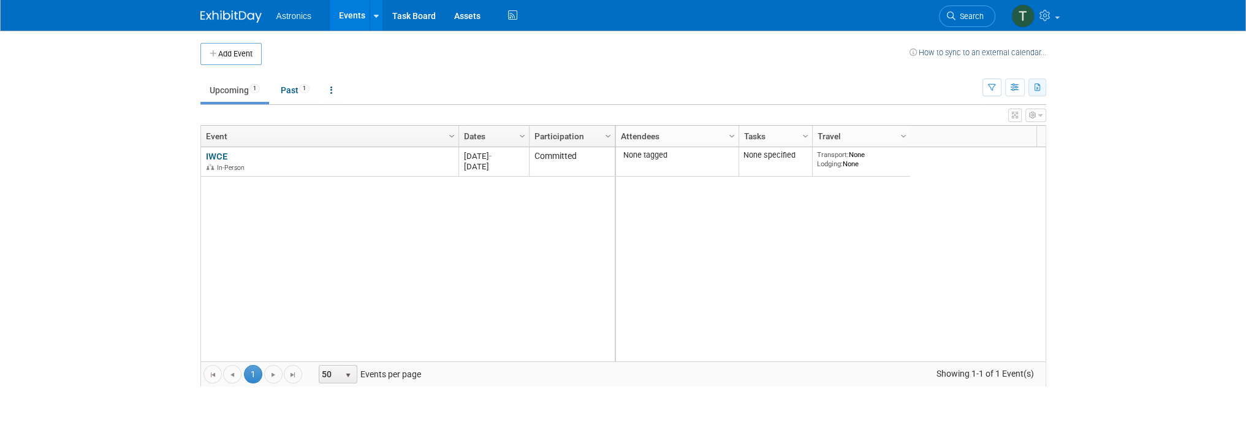
click at [1042, 86] on button "button" at bounding box center [1037, 87] width 18 height 18
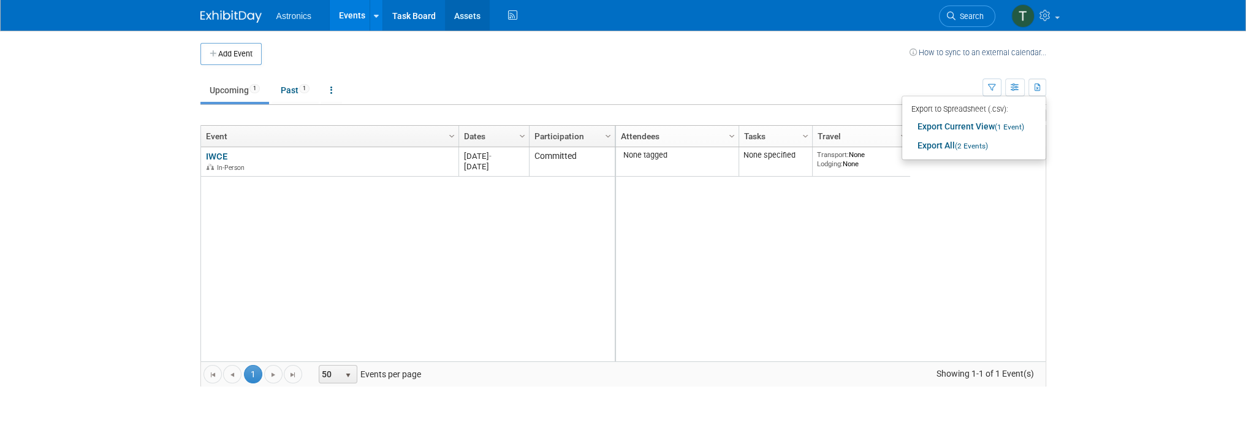
click at [458, 16] on link "Assets" at bounding box center [467, 15] width 45 height 31
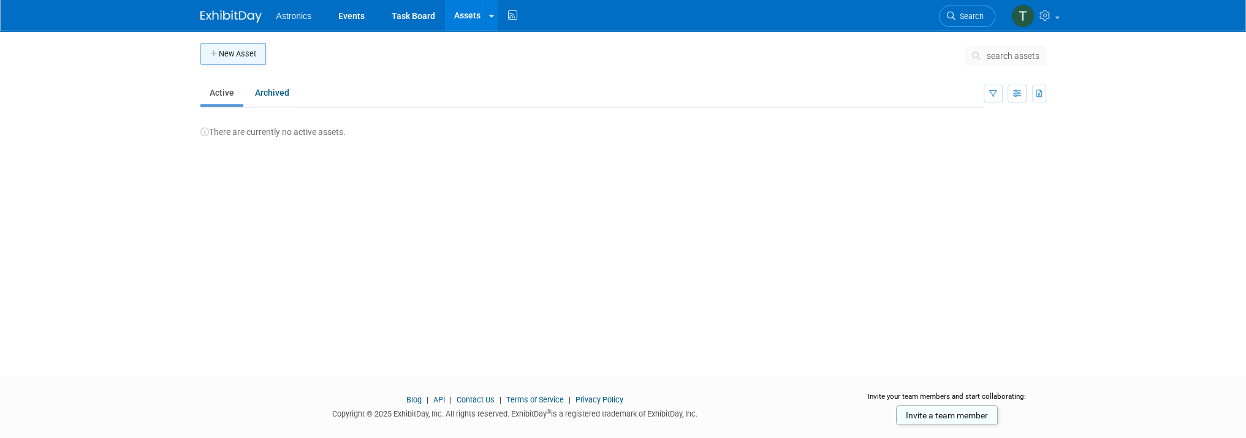
click at [223, 56] on button "New Asset" at bounding box center [233, 54] width 66 height 22
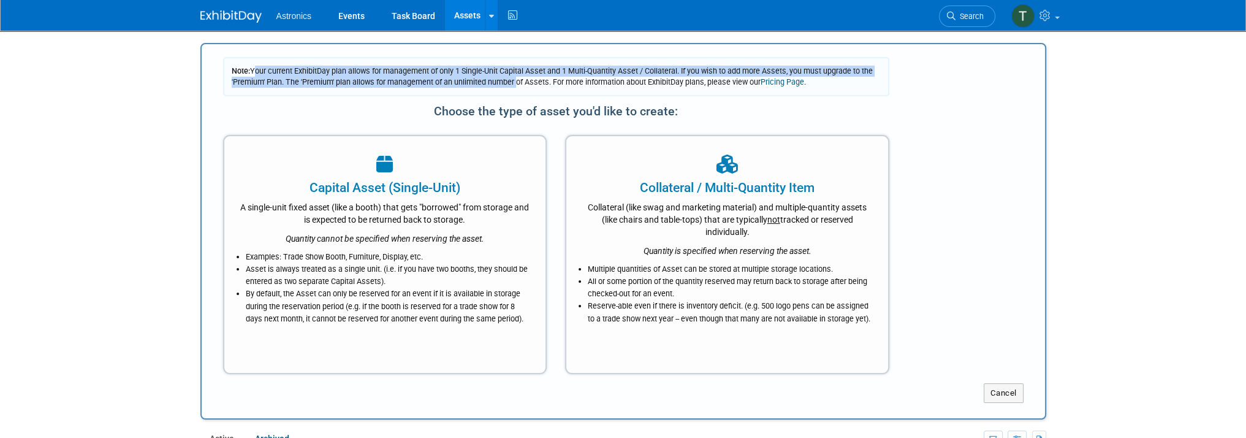
drag, startPoint x: 250, startPoint y: 70, endPoint x: 515, endPoint y: 80, distance: 264.9
click at [515, 80] on span "Note: Your current ExhibitDay plan allows for management of only 1 Single-Unit …" at bounding box center [552, 76] width 641 height 20
click at [348, 14] on link "Events" at bounding box center [351, 15] width 45 height 31
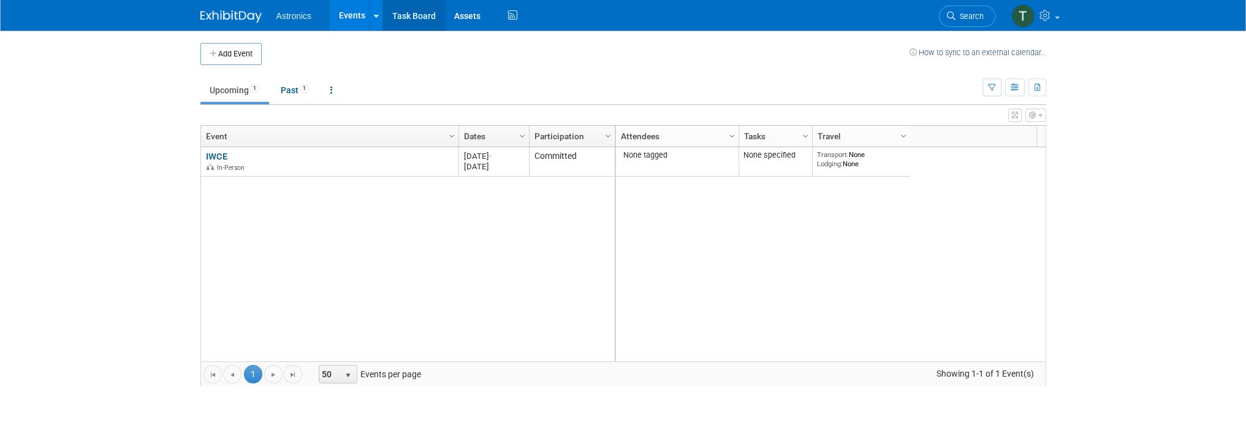
click at [422, 12] on link "Task Board" at bounding box center [414, 15] width 62 height 31
click at [333, 90] on icon at bounding box center [331, 90] width 2 height 9
click at [412, 14] on link "Task Board" at bounding box center [414, 15] width 62 height 31
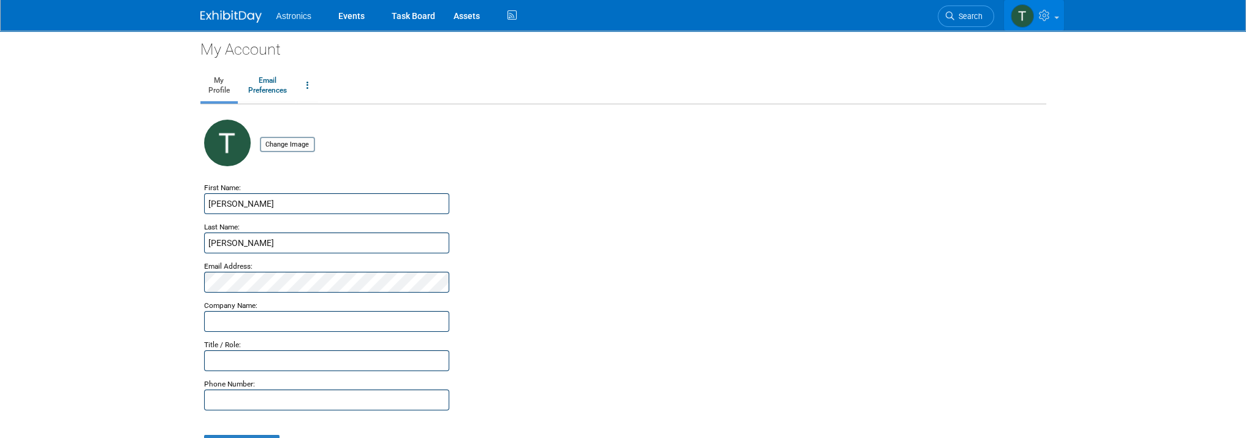
click at [1055, 17] on span at bounding box center [1056, 18] width 5 height 2
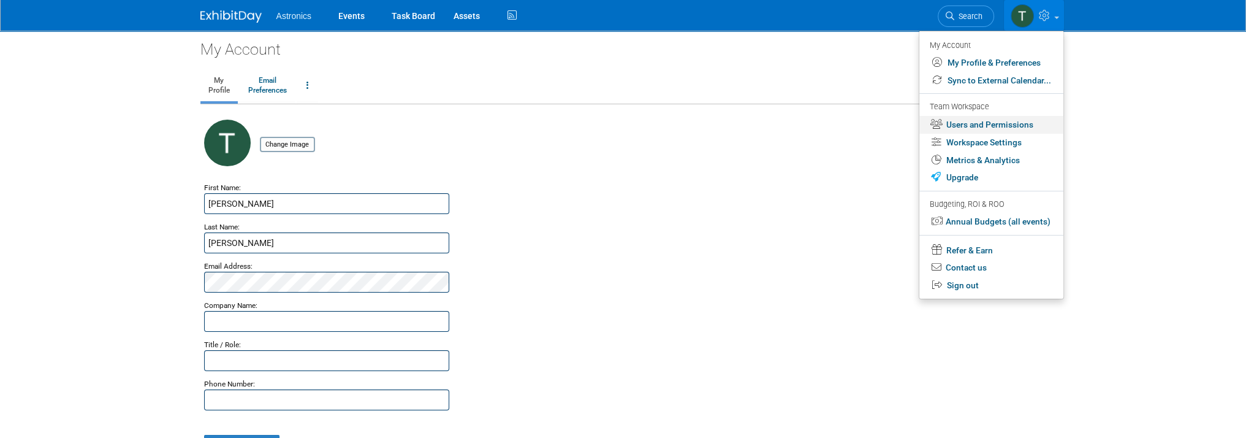
click at [957, 124] on link "Users and Permissions" at bounding box center [991, 125] width 144 height 18
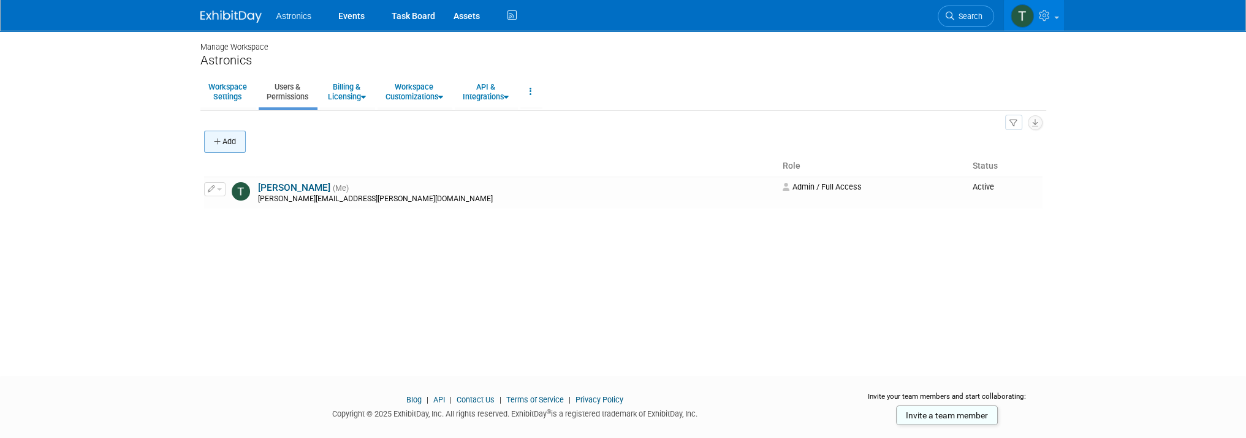
click at [230, 146] on button "Add" at bounding box center [225, 142] width 42 height 22
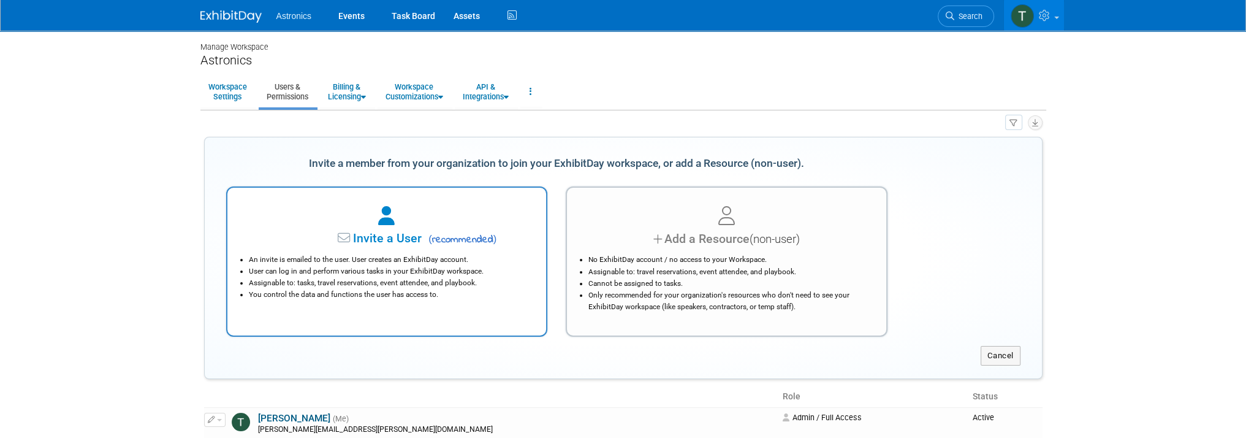
click at [341, 254] on li "An invite is emailed to the user. User creates an ExhibitDay account." at bounding box center [390, 260] width 282 height 12
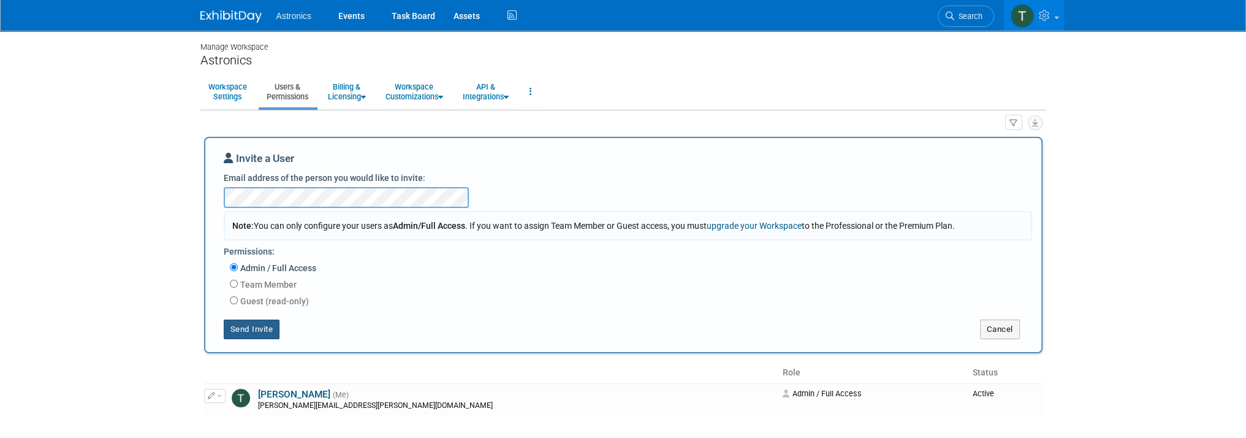
click at [235, 331] on button "Send Invite" at bounding box center [252, 329] width 56 height 20
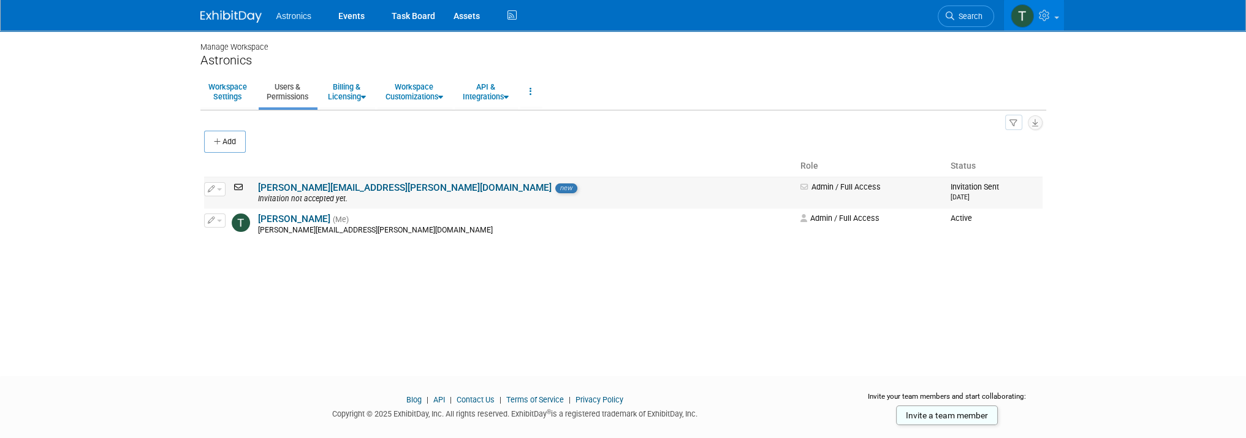
click at [221, 188] on span "button" at bounding box center [219, 189] width 5 height 2
click at [370, 189] on link "elizabeth.cortes@astronics.com" at bounding box center [405, 187] width 294 height 11
click at [232, 89] on link "Workspace Settings" at bounding box center [227, 92] width 55 height 30
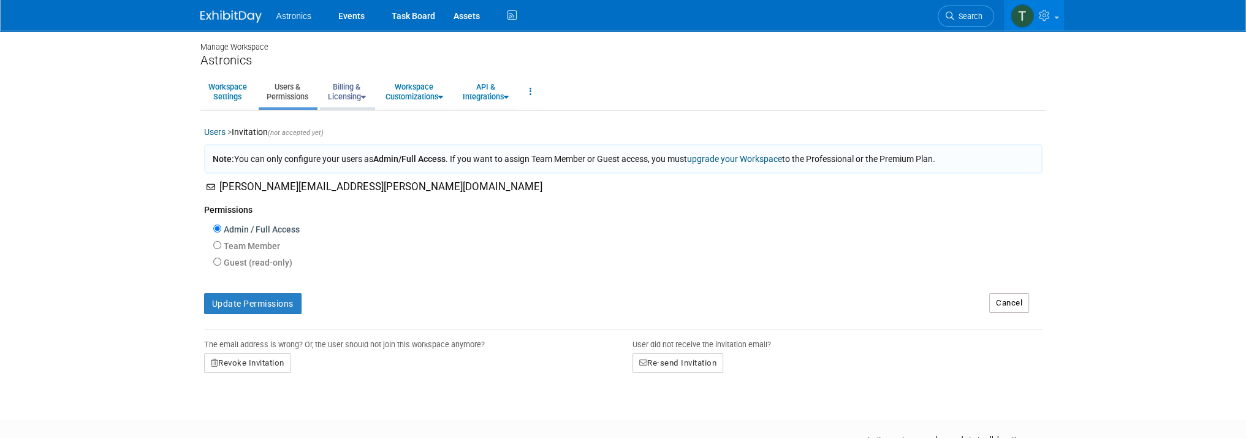
click at [354, 100] on link "Billing & Licensing" at bounding box center [347, 92] width 54 height 30
click at [96, 181] on body "Astronics Events Task Board Assets" at bounding box center [623, 219] width 1246 height 438
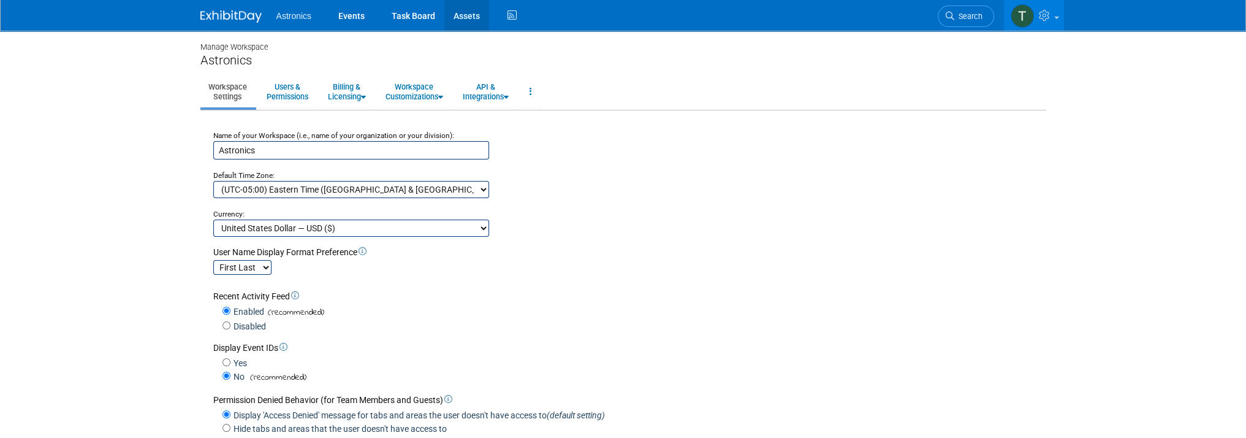
click at [453, 21] on link "Assets" at bounding box center [466, 15] width 45 height 31
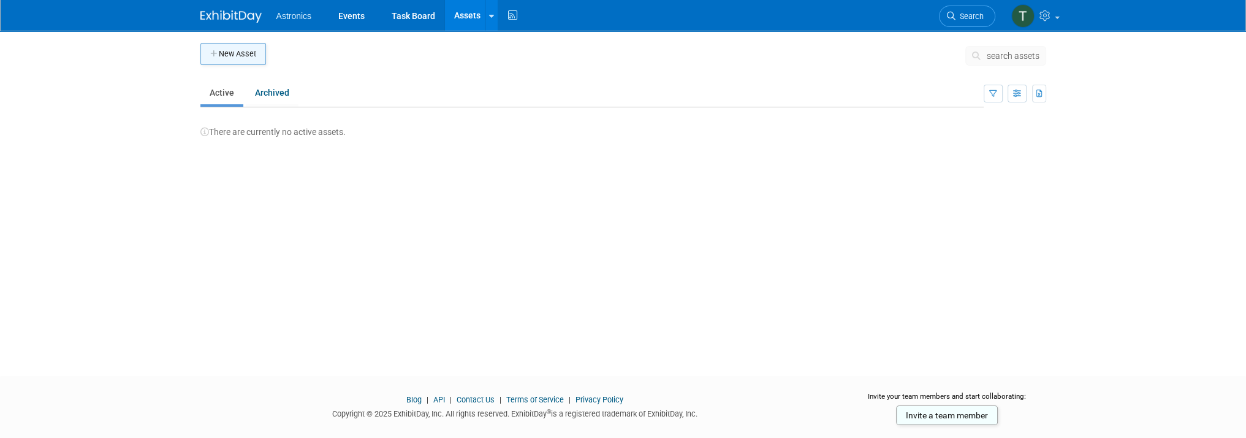
click at [230, 53] on button "New Asset" at bounding box center [233, 54] width 66 height 22
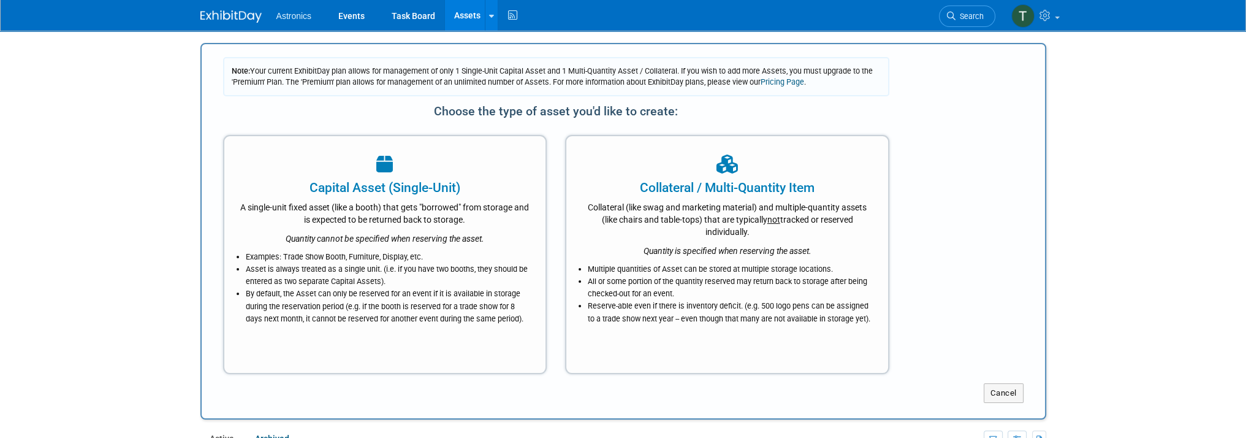
click at [226, 17] on img at bounding box center [230, 16] width 61 height 12
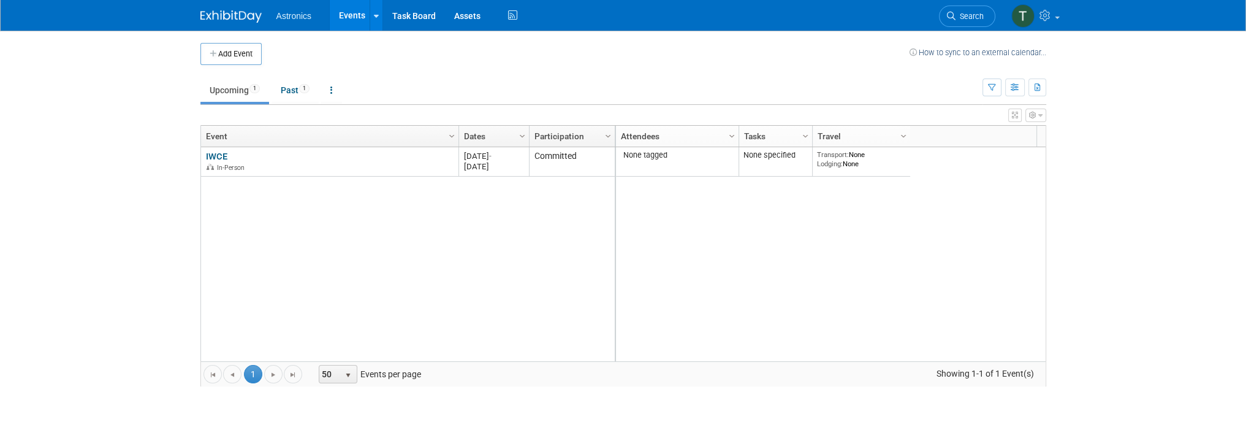
click at [942, 161] on div "None tagged None specified Transport: None Lodging: None 2026 M-2026-03 March 2…" at bounding box center [830, 254] width 431 height 214
click at [1034, 116] on icon "button" at bounding box center [1032, 115] width 7 height 7
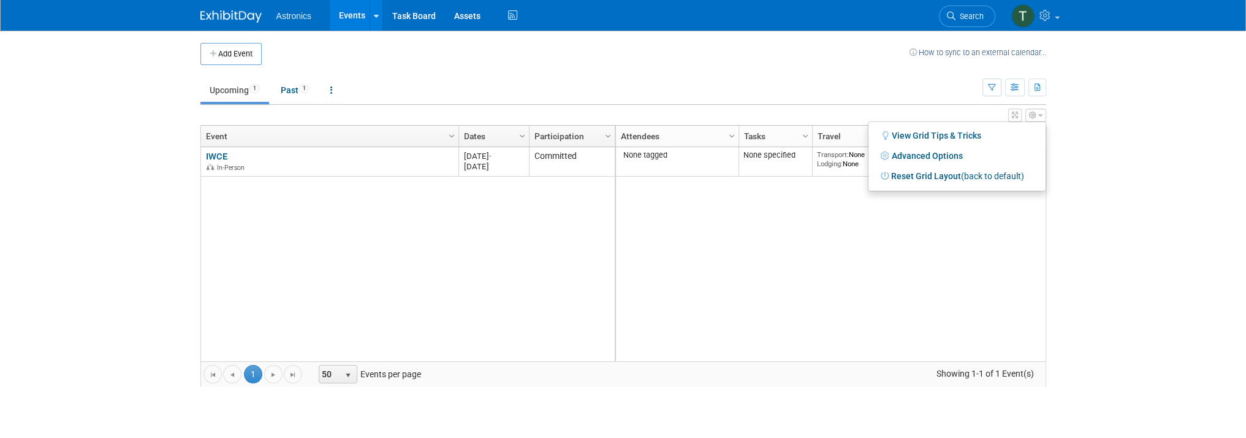
drag, startPoint x: 634, startPoint y: 193, endPoint x: 198, endPoint y: 155, distance: 438.0
click at [632, 194] on div "None tagged None specified Transport: None Lodging: None 2026 M-2026-03 March 2…" at bounding box center [830, 254] width 431 height 214
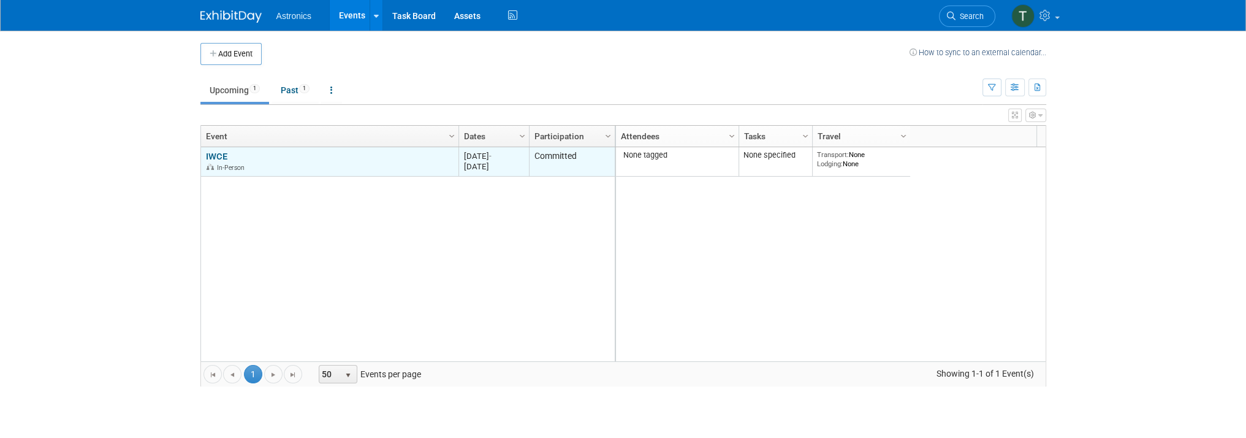
click at [208, 154] on link "IWCE" at bounding box center [216, 156] width 21 height 11
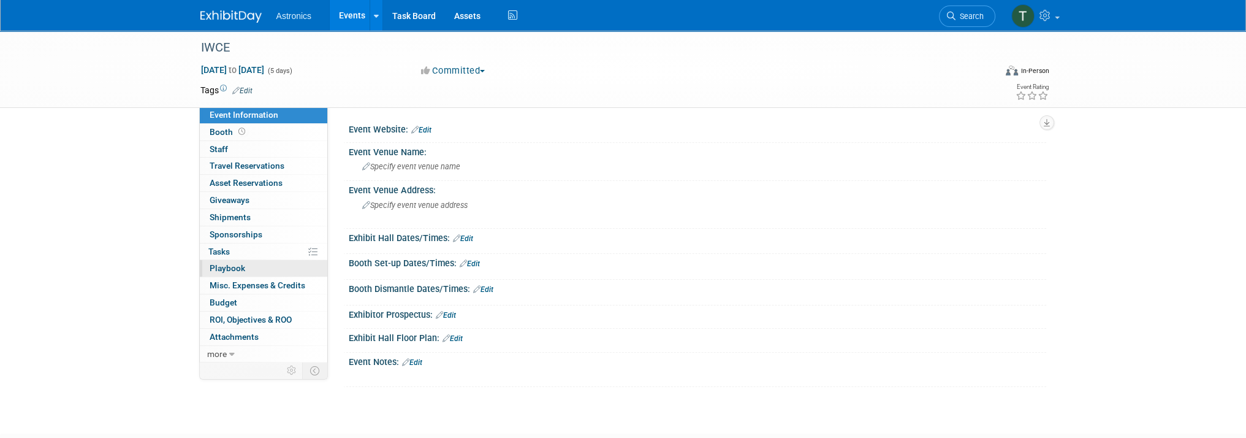
click at [226, 267] on span "Playbook 0" at bounding box center [228, 268] width 36 height 10
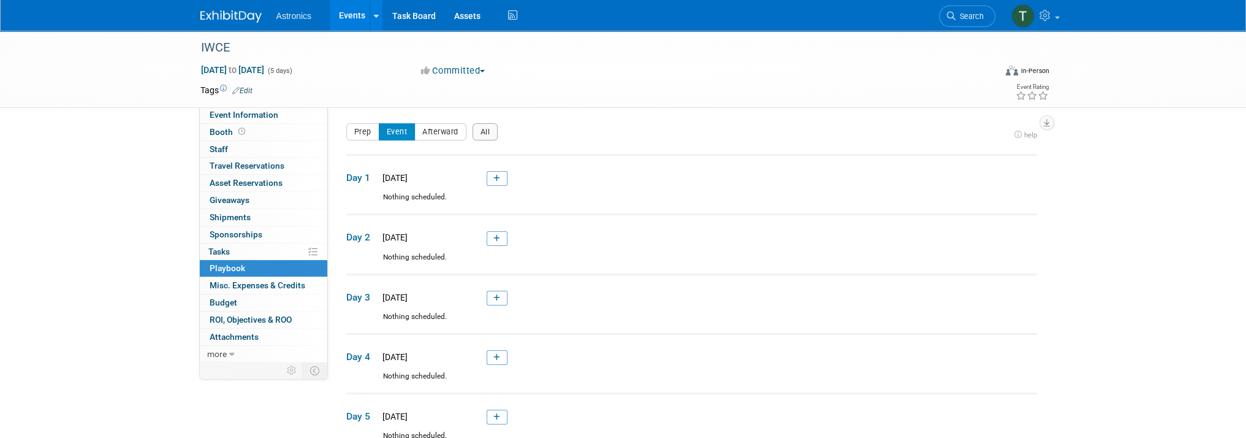
scroll to position [61, 0]
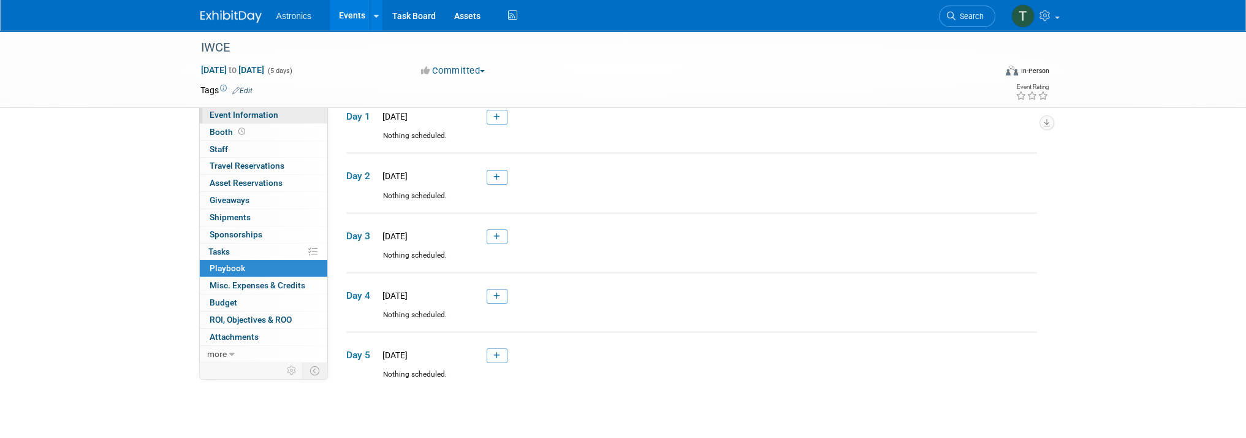
click at [226, 116] on span "Event Information" at bounding box center [244, 115] width 69 height 10
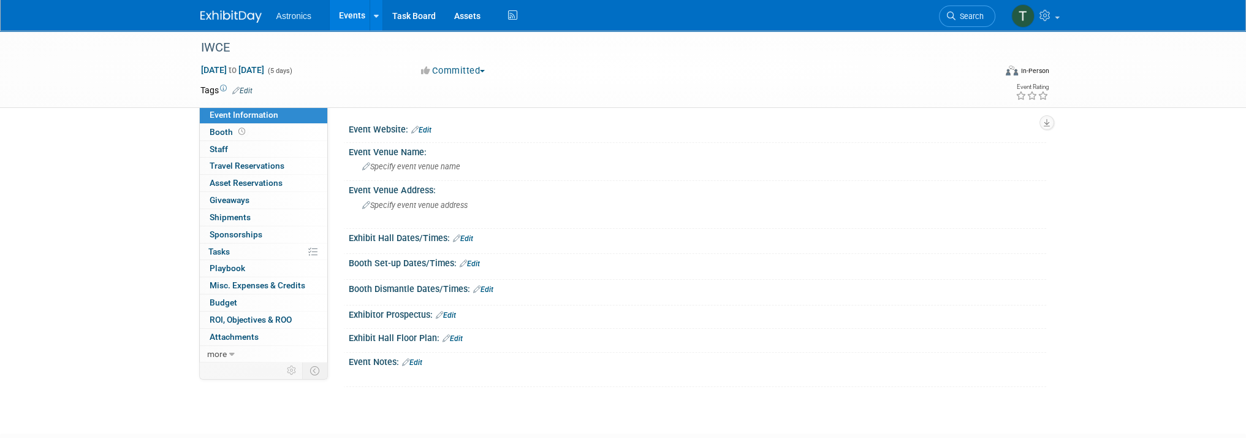
click at [453, 338] on link "Edit" at bounding box center [452, 338] width 20 height 9
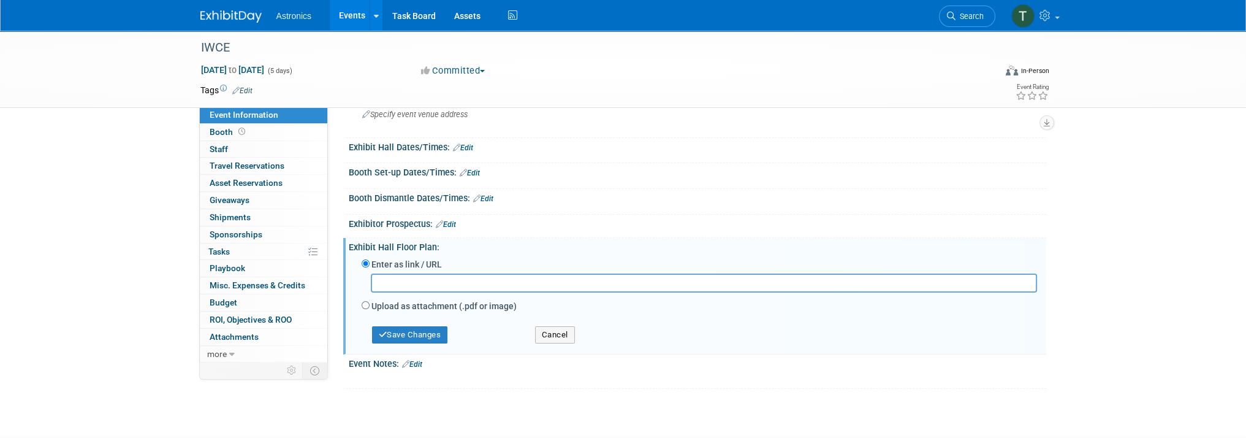
scroll to position [123, 0]
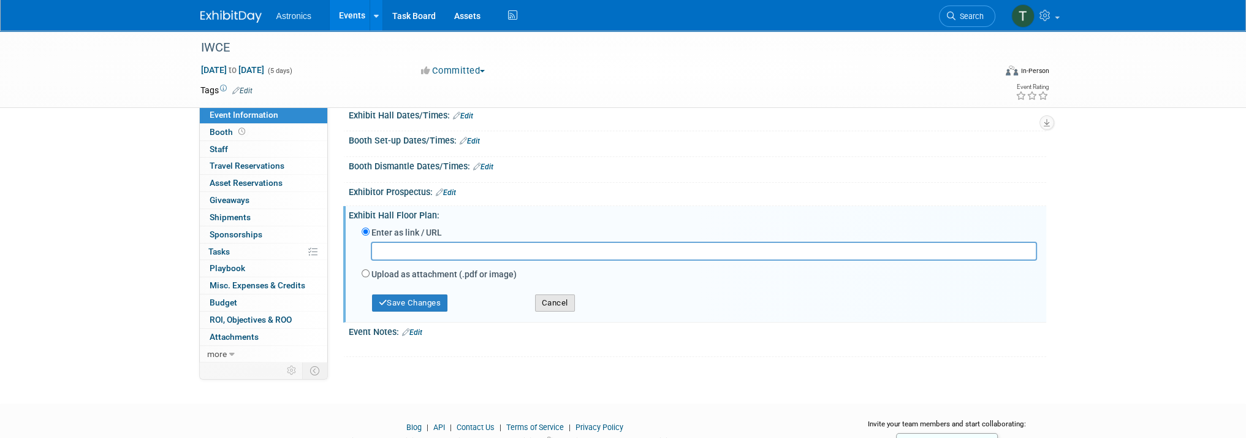
click at [553, 296] on button "Cancel" at bounding box center [555, 302] width 40 height 17
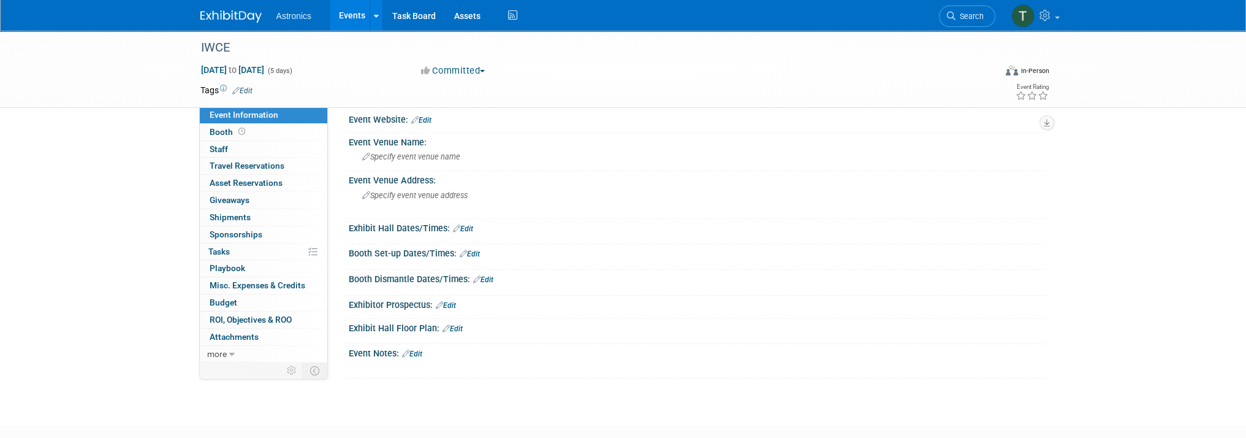
scroll to position [0, 0]
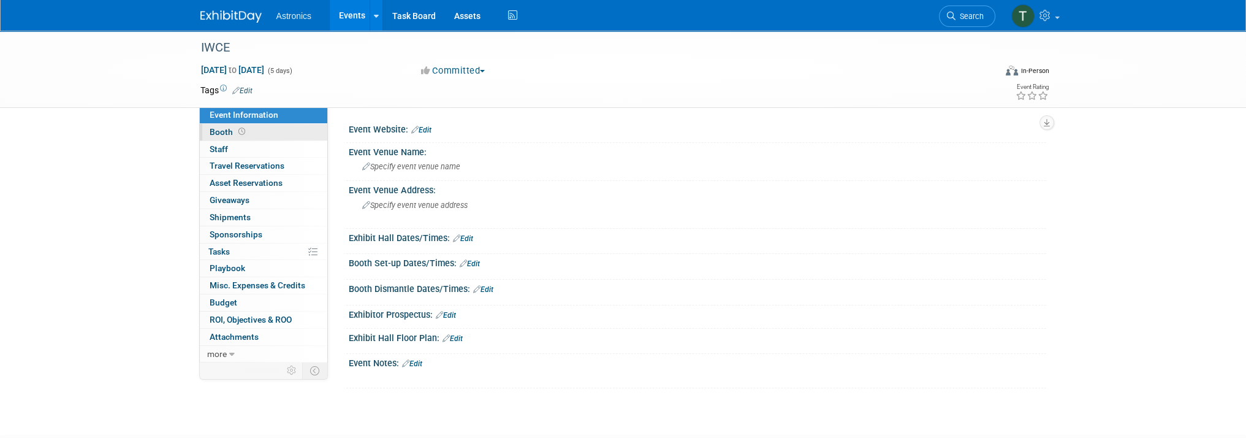
click at [221, 132] on span "Booth" at bounding box center [229, 132] width 38 height 10
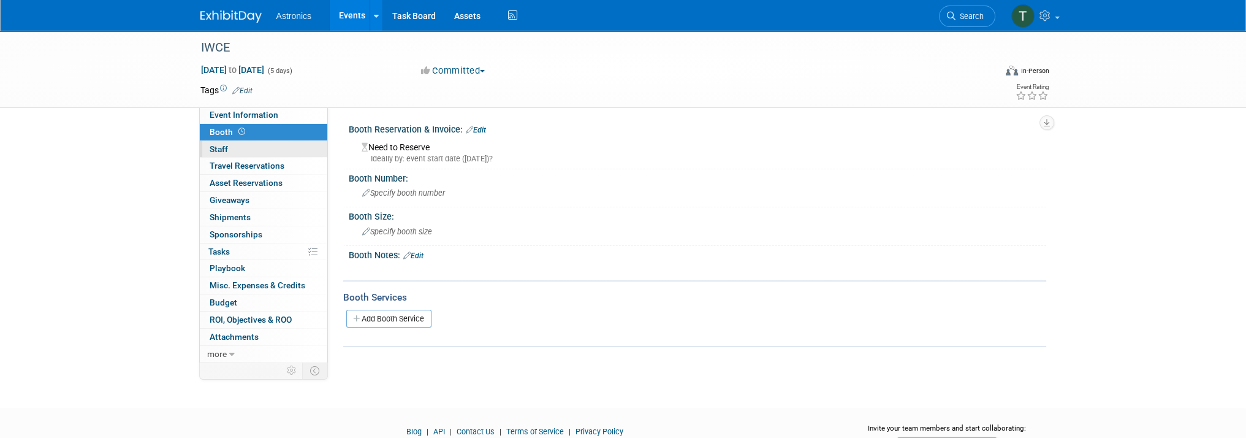
click at [216, 149] on span "Staff 0" at bounding box center [219, 149] width 18 height 10
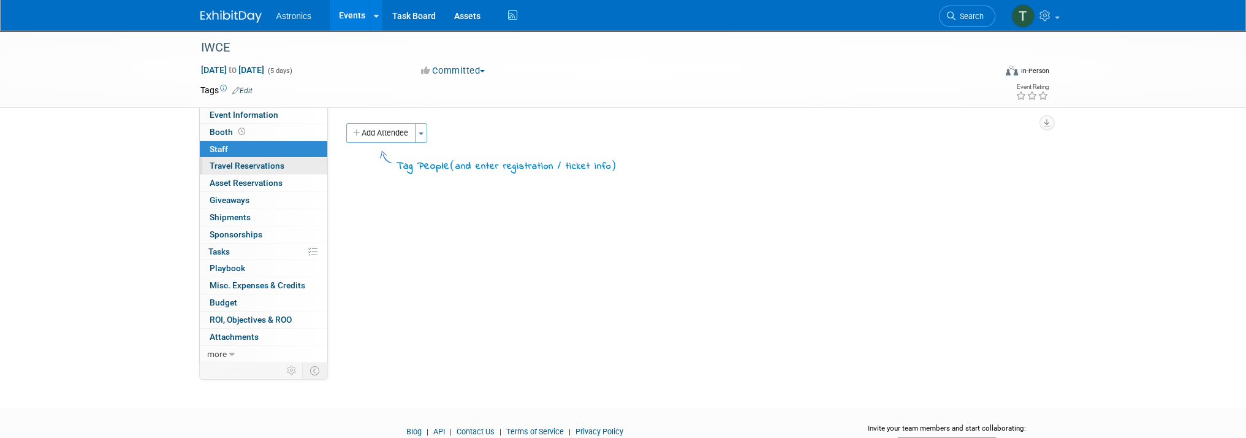
click at [218, 160] on link "0 Travel Reservations 0" at bounding box center [263, 165] width 127 height 17
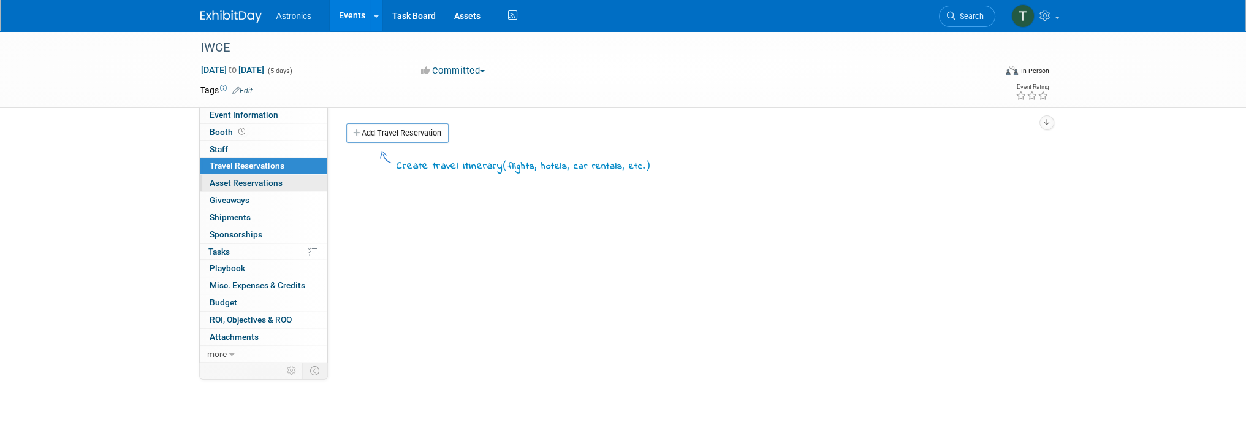
click at [218, 180] on span "Asset Reservations 0" at bounding box center [246, 183] width 73 height 10
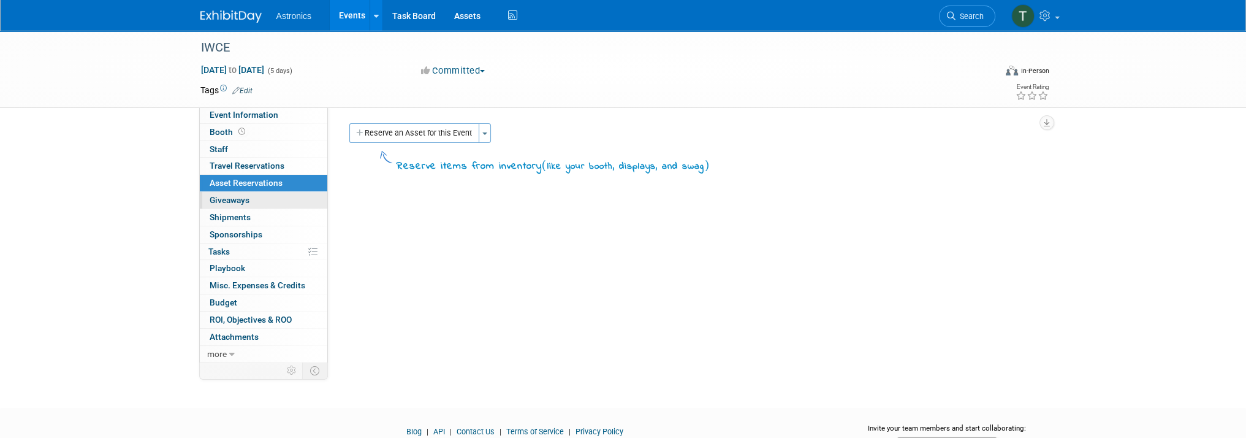
click at [221, 195] on span "Giveaways 0" at bounding box center [230, 200] width 40 height 10
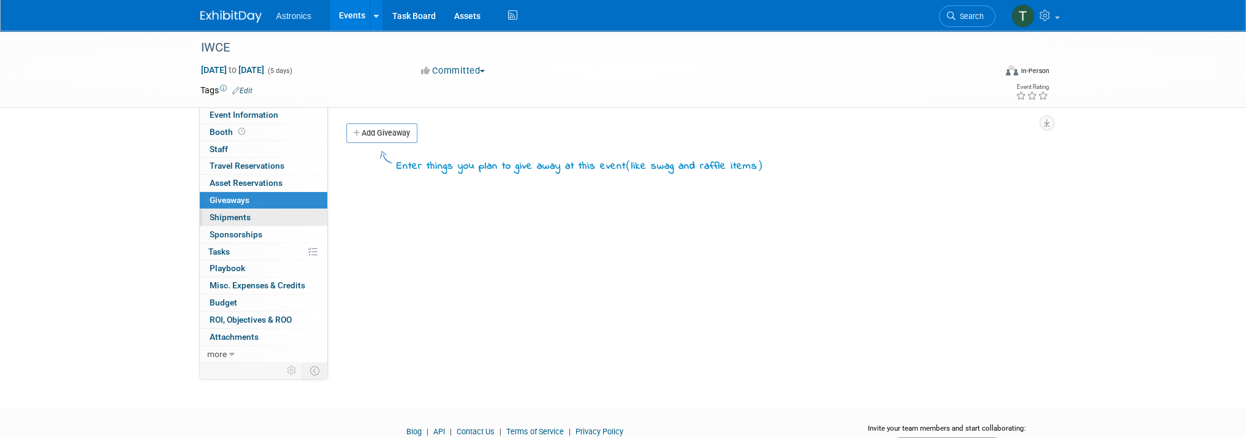
click at [221, 211] on link "0 Shipments 0" at bounding box center [263, 217] width 127 height 17
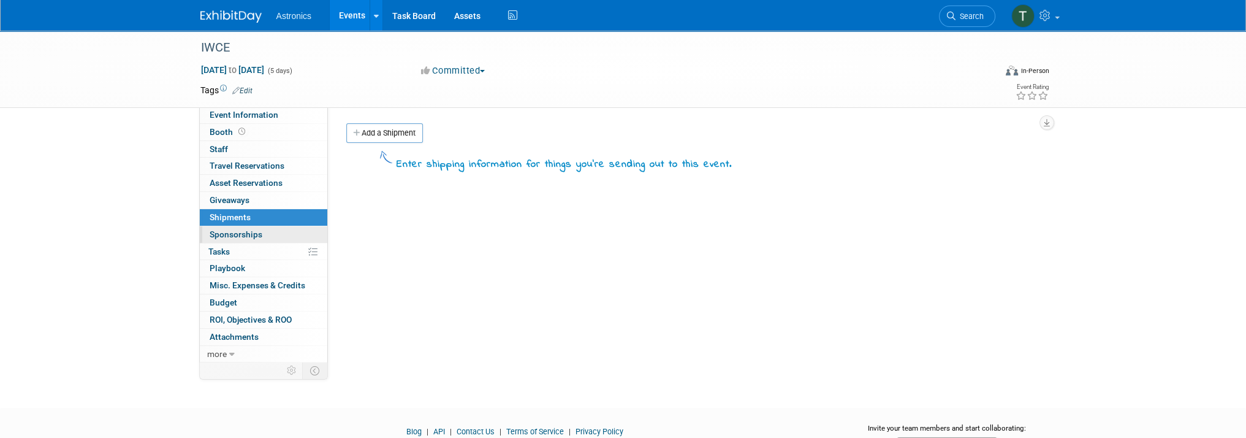
click at [228, 229] on span "Sponsorships 0" at bounding box center [236, 234] width 53 height 10
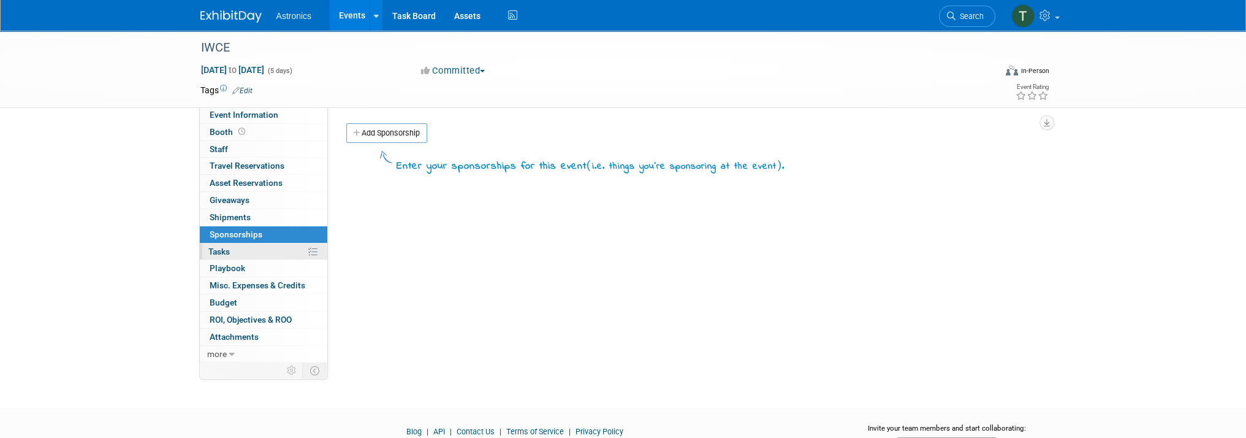
click at [214, 249] on span "Tasks 0%" at bounding box center [218, 251] width 21 height 10
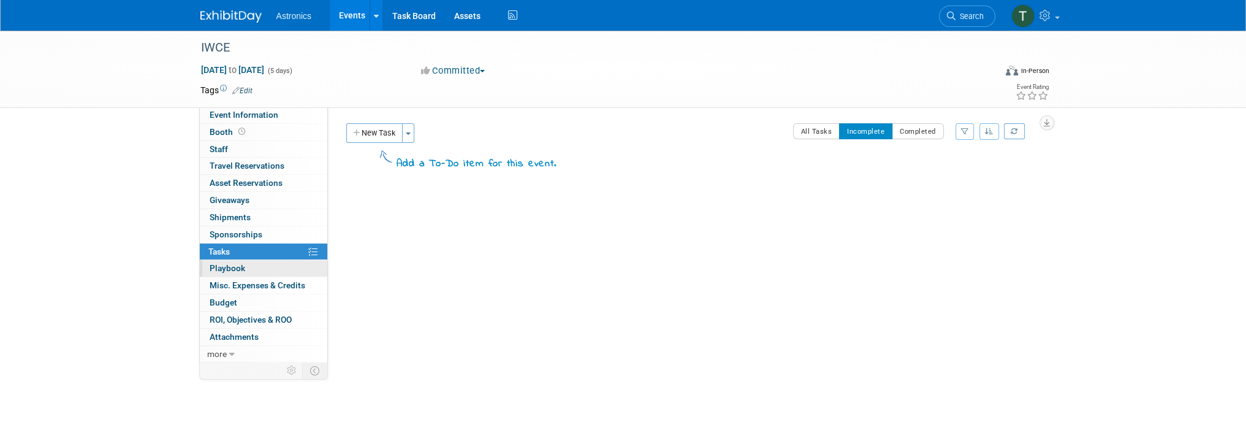
click at [214, 263] on span "Playbook 0" at bounding box center [228, 268] width 36 height 10
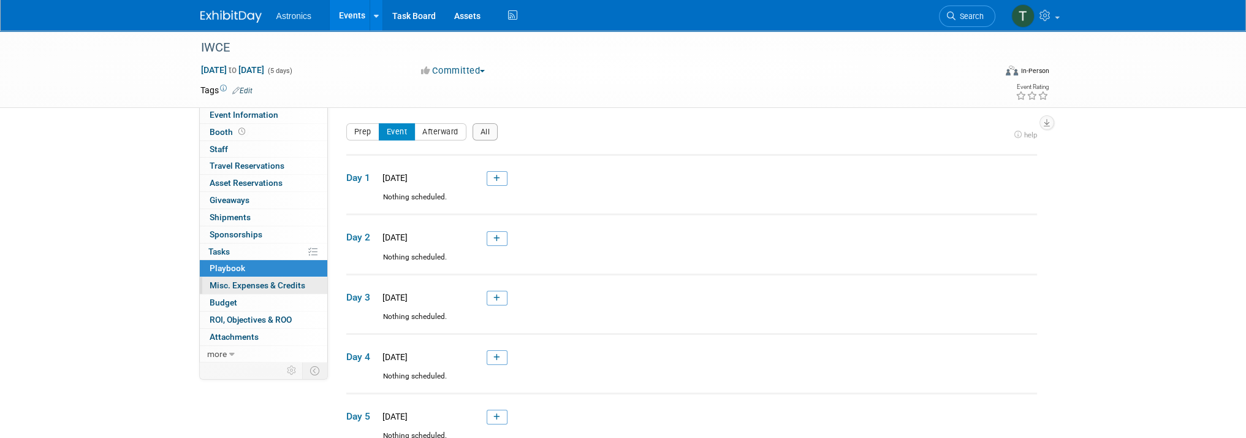
click at [244, 284] on span "Misc. Expenses & Credits 0" at bounding box center [258, 285] width 96 height 10
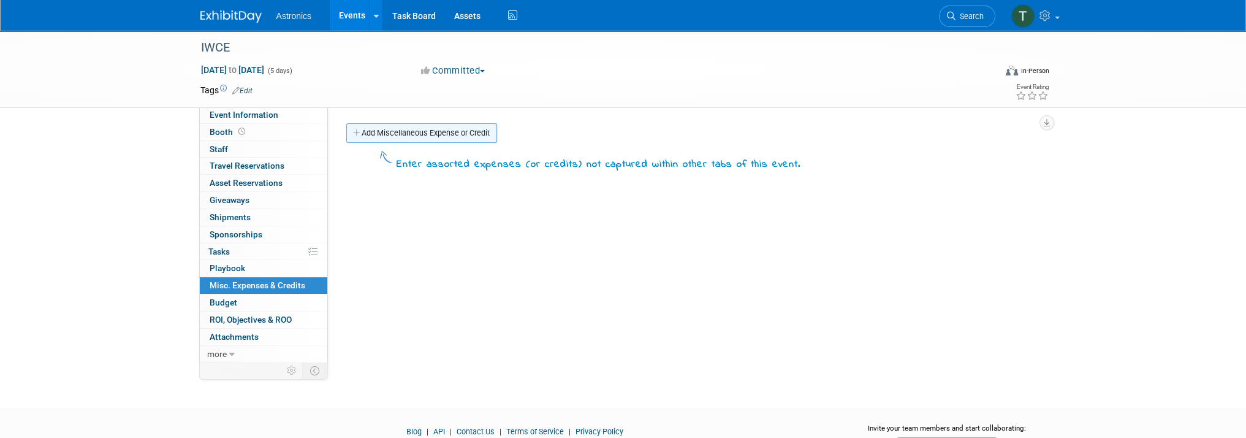
click at [410, 137] on link "Add Miscellaneous Expense or Credit" at bounding box center [421, 133] width 151 height 20
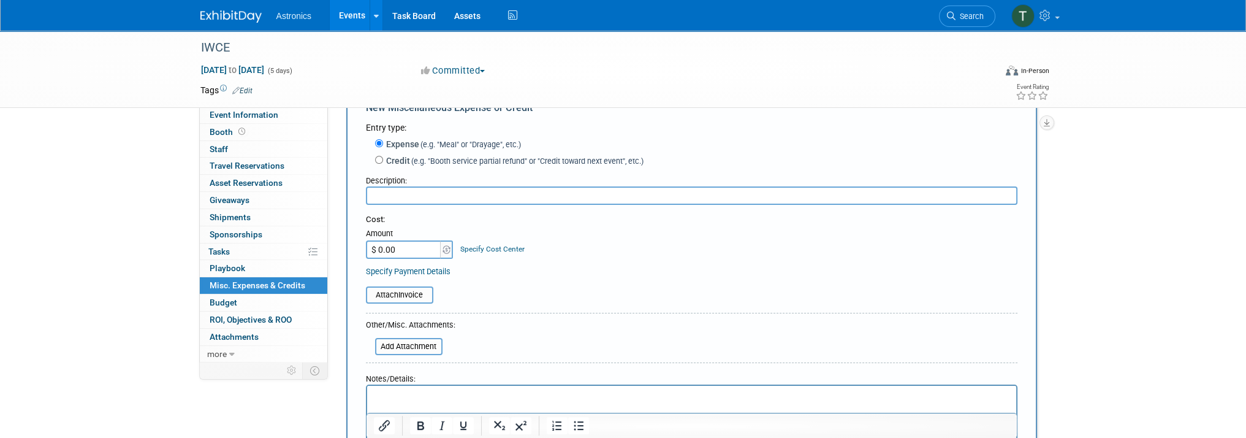
scroll to position [61, 0]
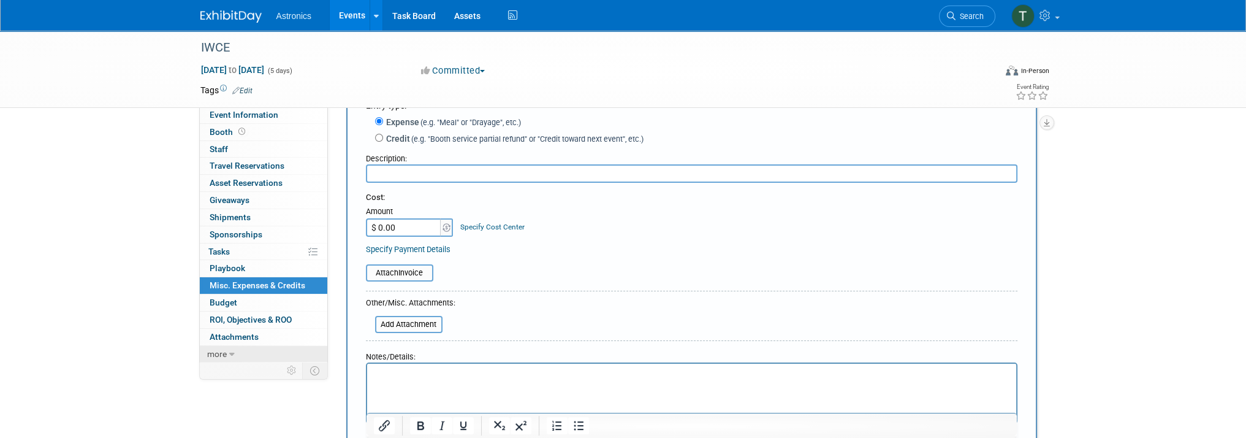
click at [218, 349] on span "more" at bounding box center [217, 354] width 20 height 10
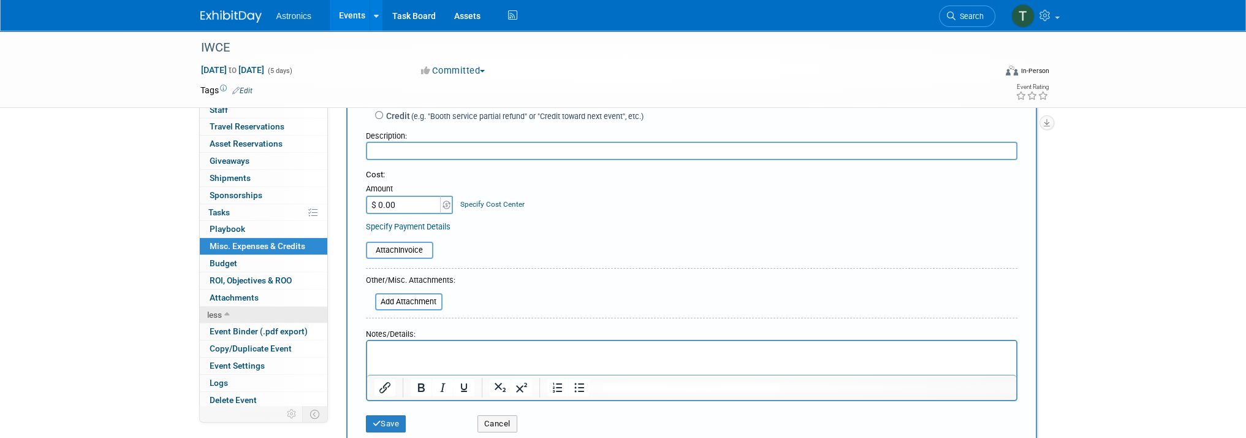
scroll to position [123, 0]
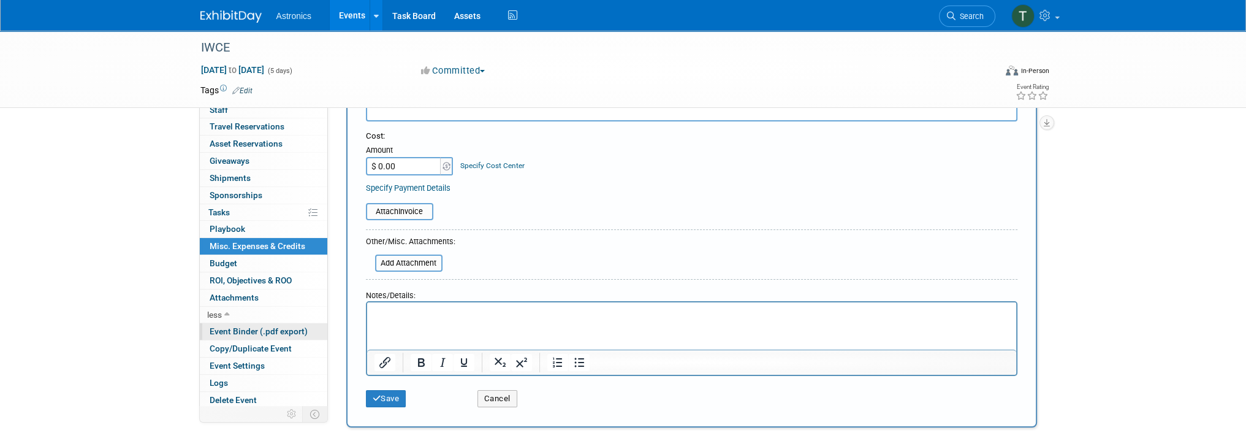
click at [255, 330] on span "Event Binder (.pdf export)" at bounding box center [259, 331] width 98 height 10
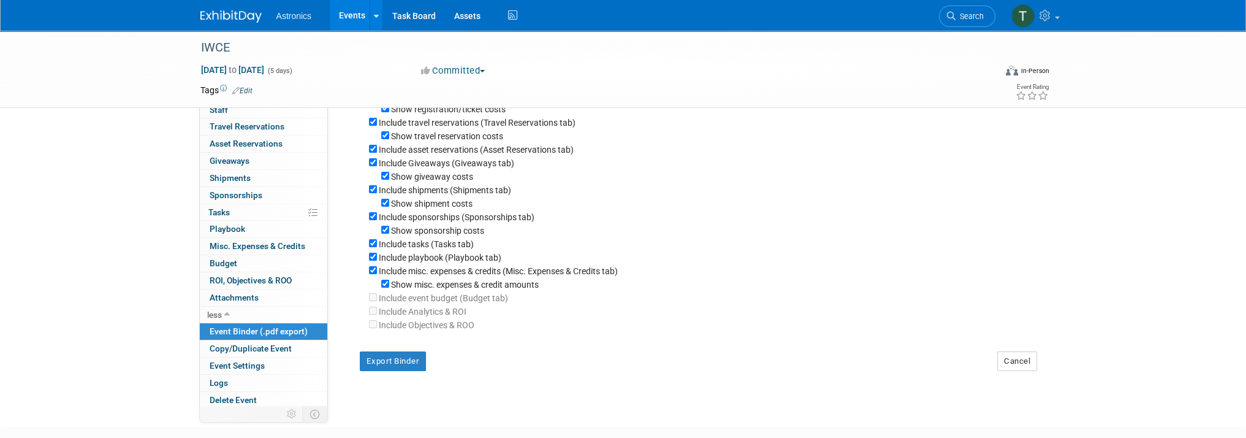
scroll to position [184, 0]
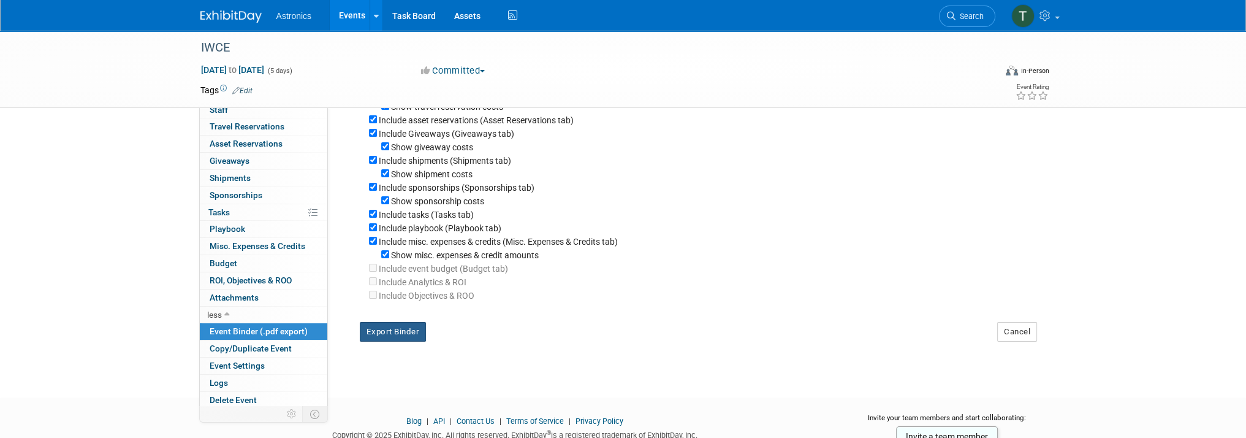
click at [390, 332] on button "Export Binder" at bounding box center [393, 332] width 67 height 20
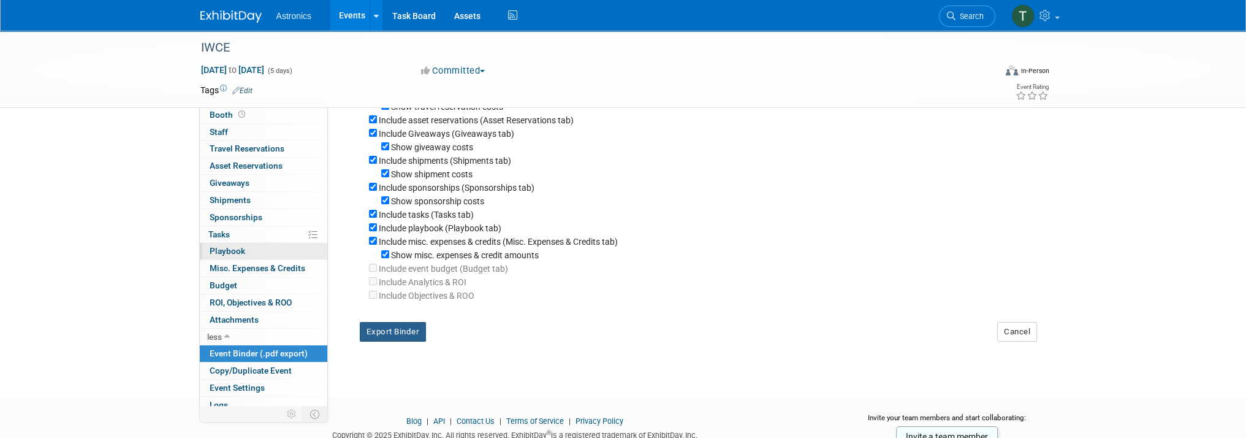
scroll to position [0, 0]
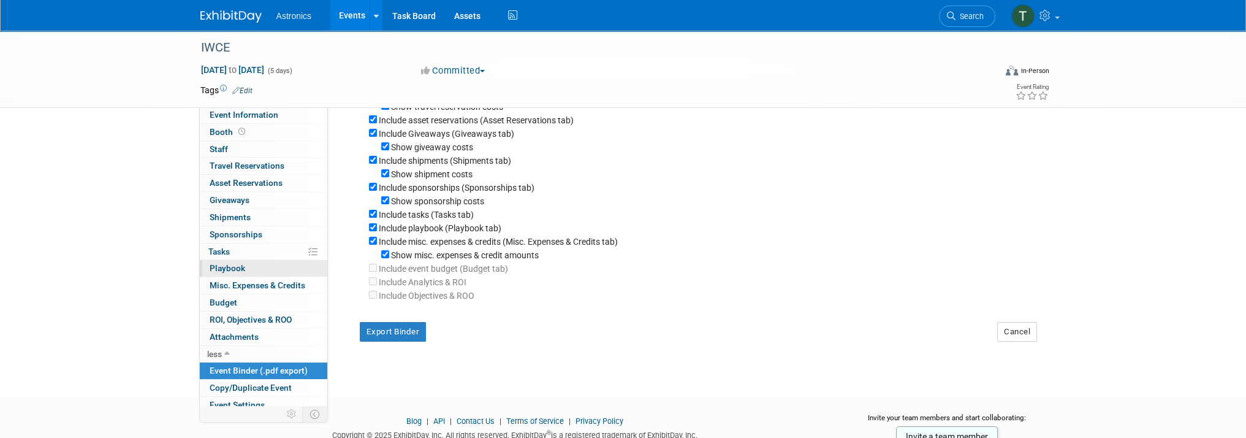
click at [230, 267] on span "Playbook 0" at bounding box center [228, 268] width 36 height 10
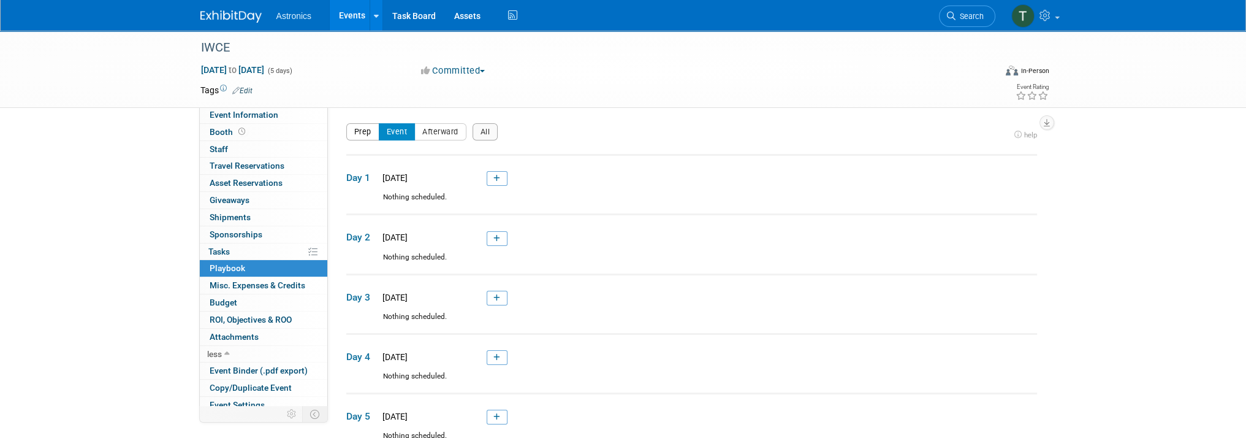
click at [359, 132] on button "Prep" at bounding box center [362, 131] width 33 height 17
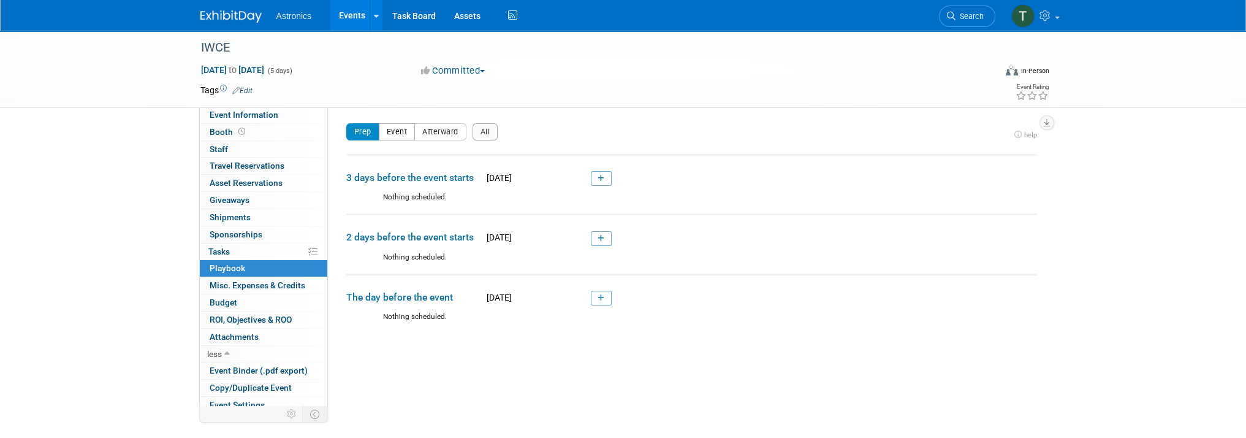
click at [404, 131] on button "Event" at bounding box center [397, 131] width 37 height 17
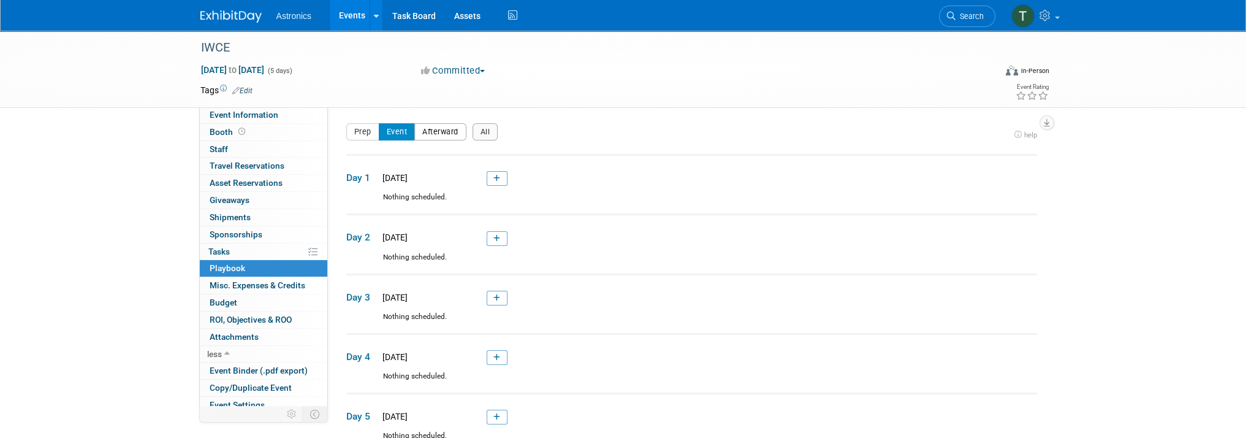
click at [445, 130] on button "Afterward" at bounding box center [440, 131] width 52 height 17
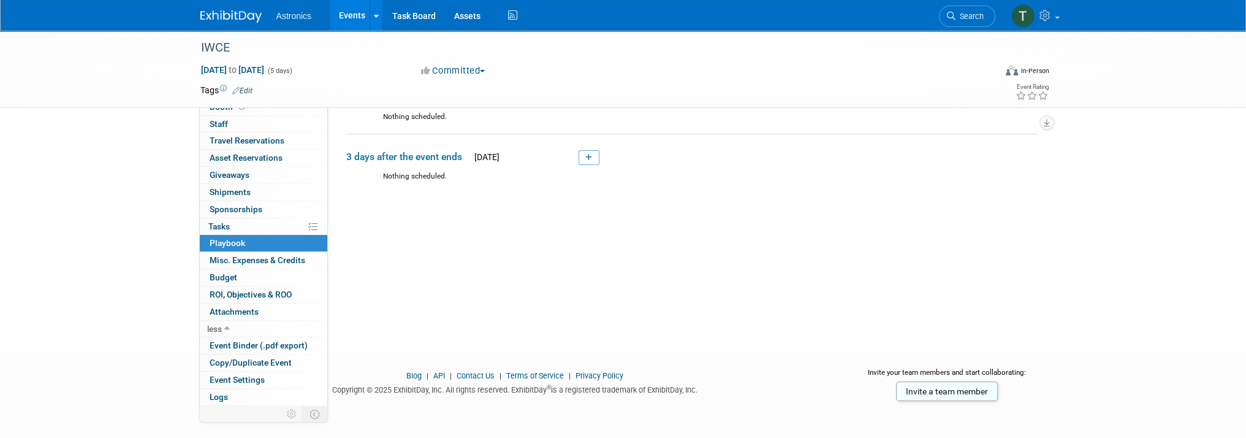
scroll to position [39, 0]
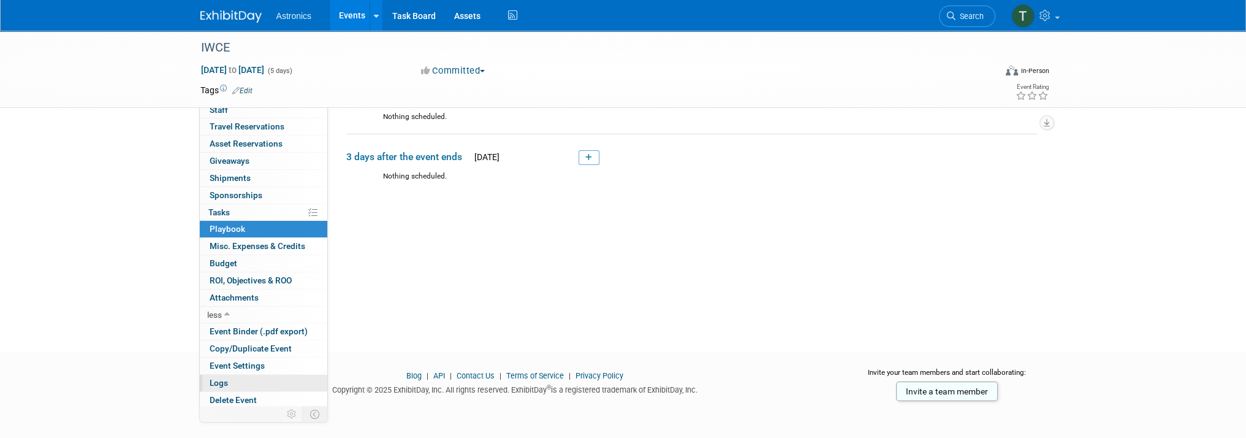
click at [225, 378] on span "Logs" at bounding box center [219, 382] width 18 height 10
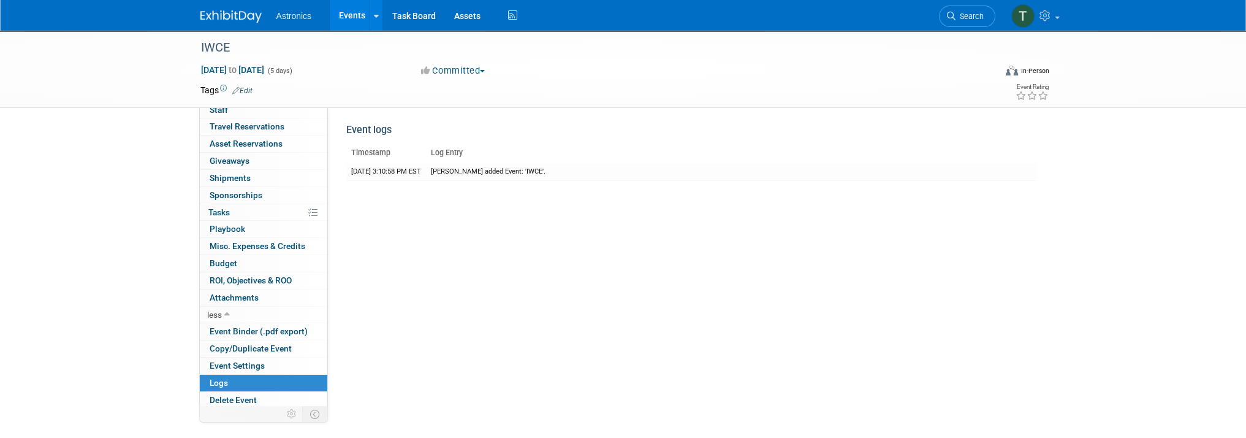
scroll to position [0, 0]
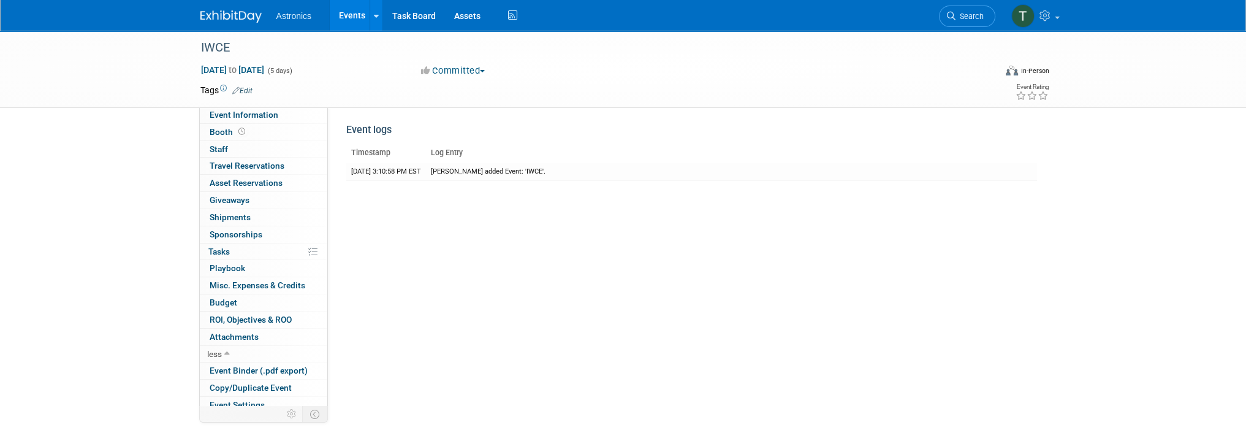
click at [214, 12] on img at bounding box center [230, 16] width 61 height 12
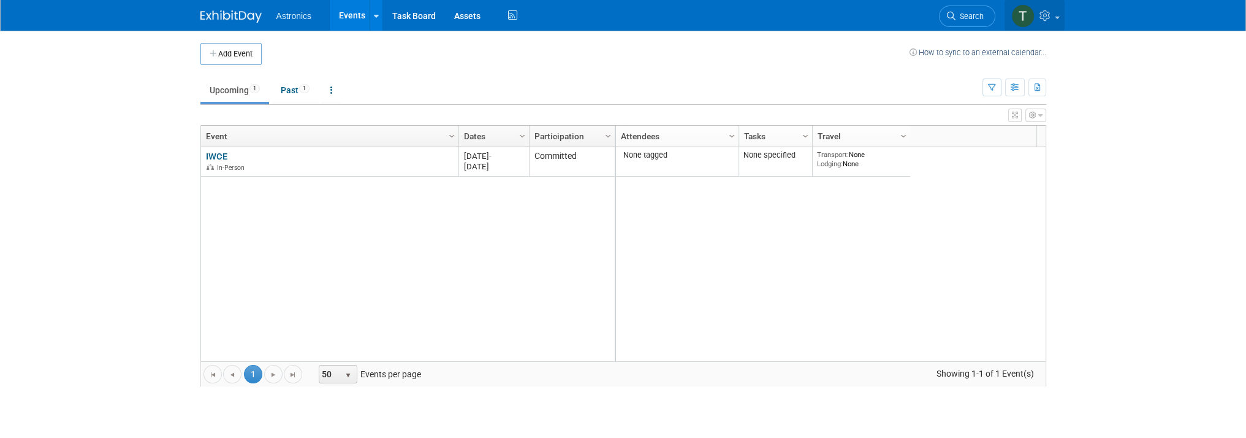
click at [1055, 17] on span at bounding box center [1057, 18] width 5 height 2
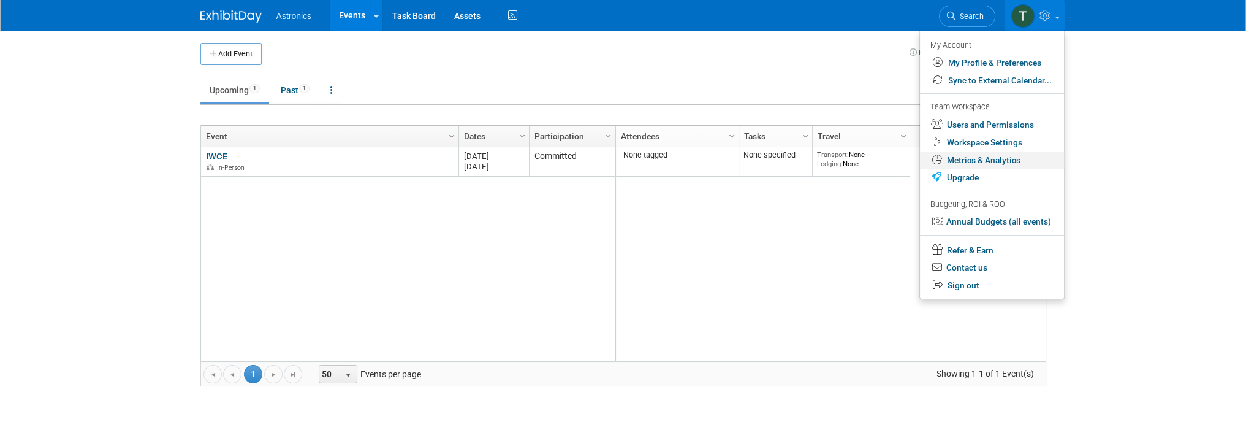
click at [971, 162] on link "Metrics & Analytics" at bounding box center [992, 160] width 144 height 18
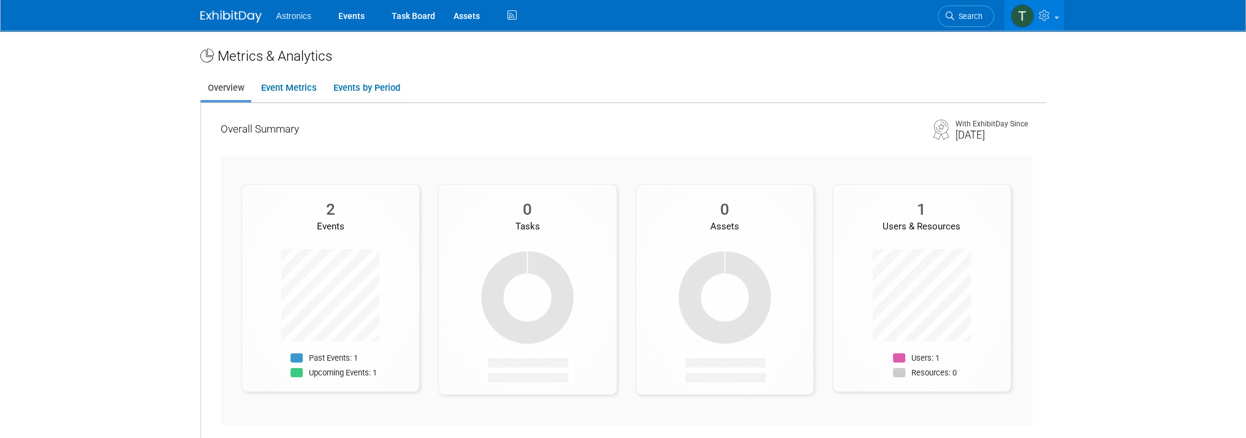
click at [1056, 15] on link at bounding box center [1034, 15] width 60 height 31
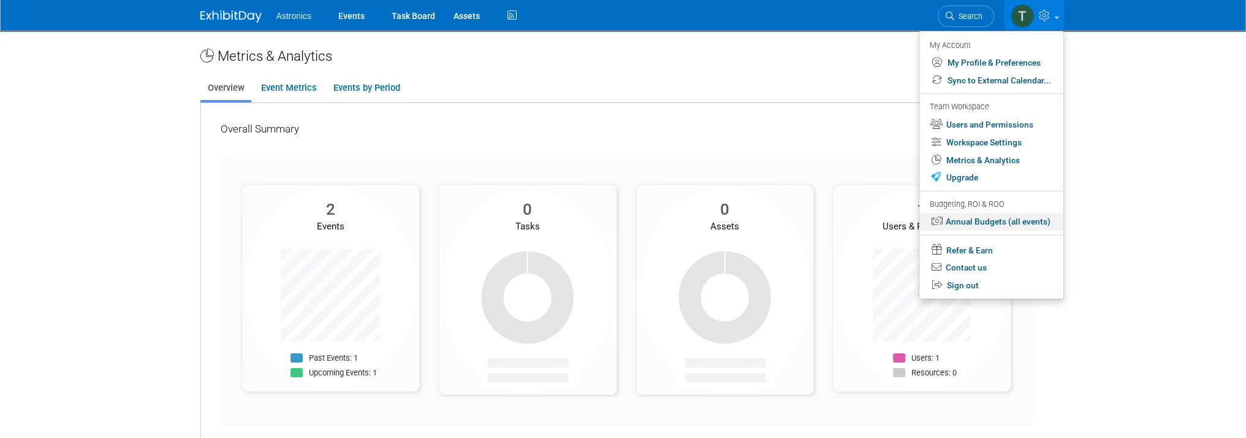
click at [956, 222] on link "Annual Budgets (all events)" at bounding box center [991, 222] width 144 height 18
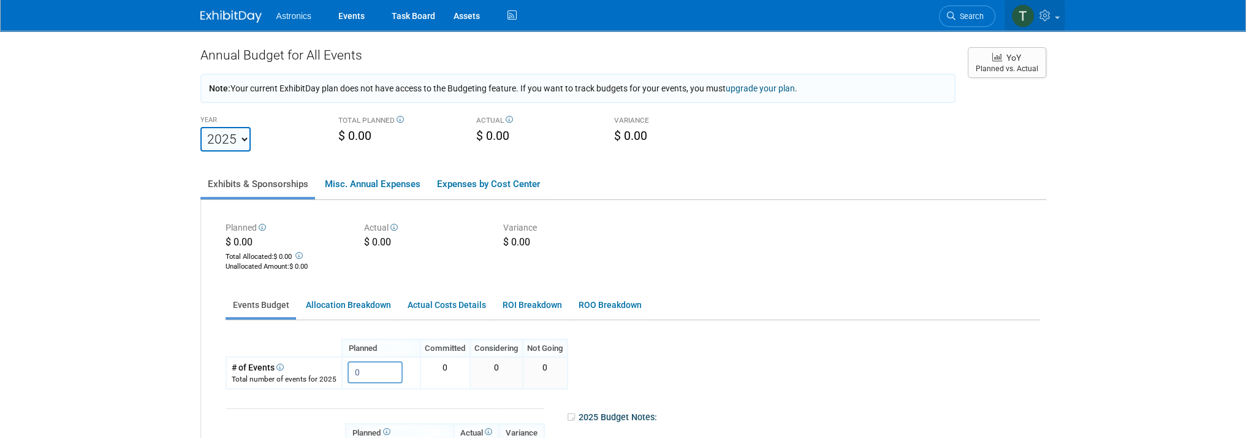
click at [1056, 14] on link at bounding box center [1034, 15] width 60 height 31
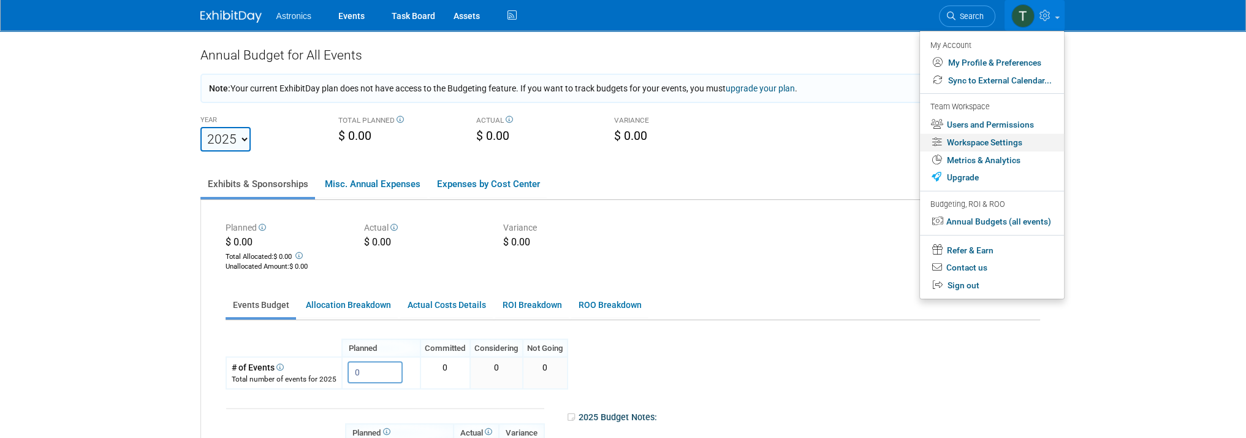
click at [974, 140] on link "Workspace Settings" at bounding box center [992, 143] width 144 height 18
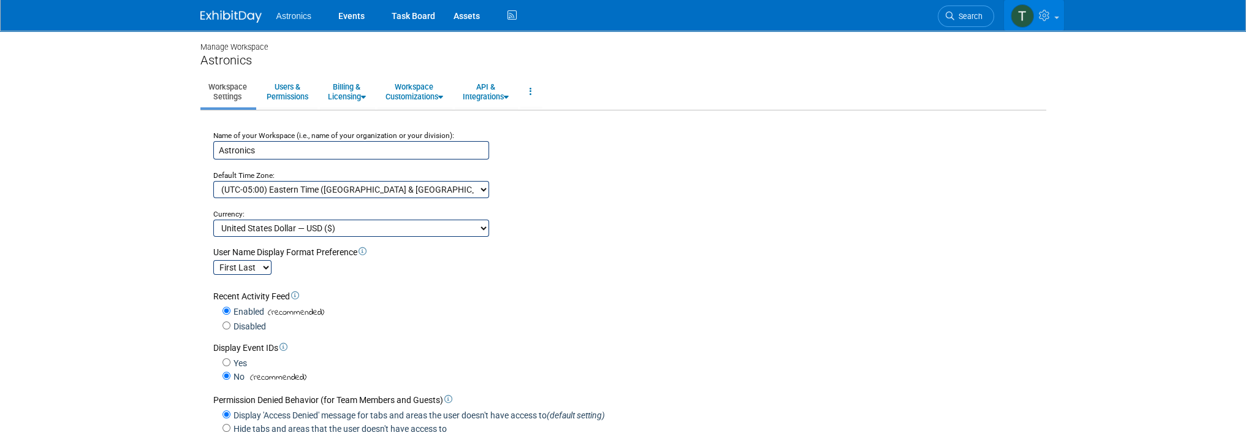
click at [1054, 17] on span at bounding box center [1056, 18] width 5 height 2
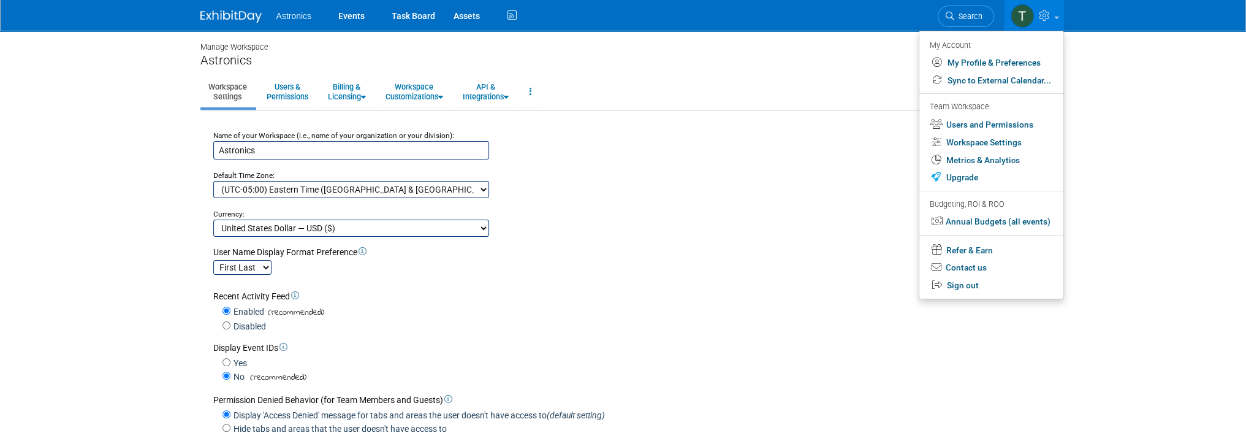
click at [287, 12] on span "Astronics" at bounding box center [294, 16] width 36 height 10
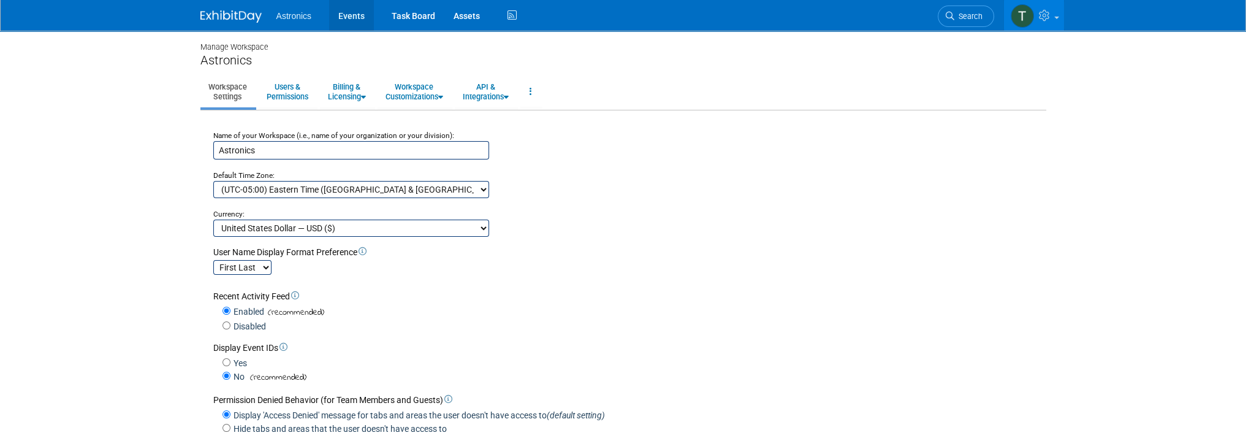
click at [347, 14] on link "Events" at bounding box center [351, 15] width 45 height 31
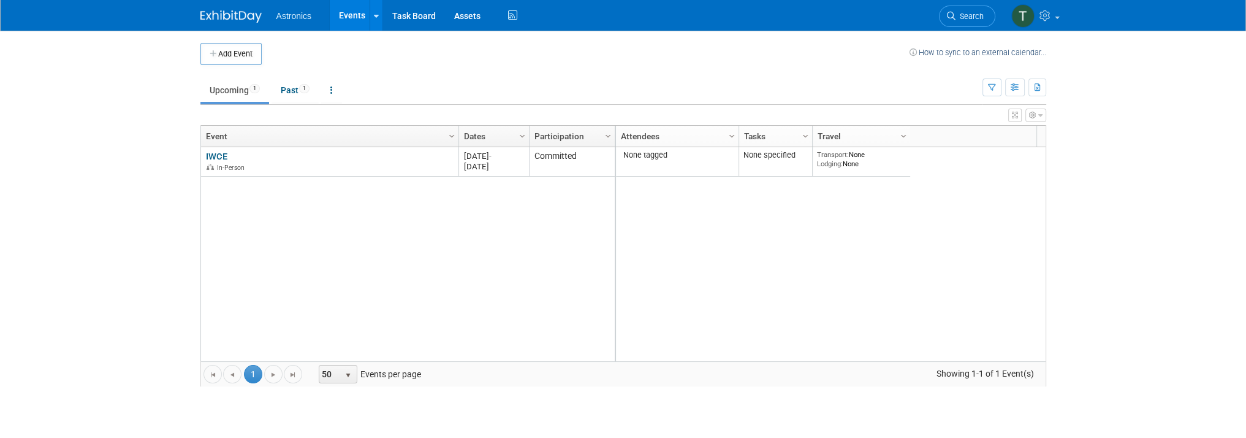
click at [294, 13] on span "Astronics" at bounding box center [294, 16] width 36 height 10
click at [399, 16] on link "Task Board" at bounding box center [414, 15] width 62 height 31
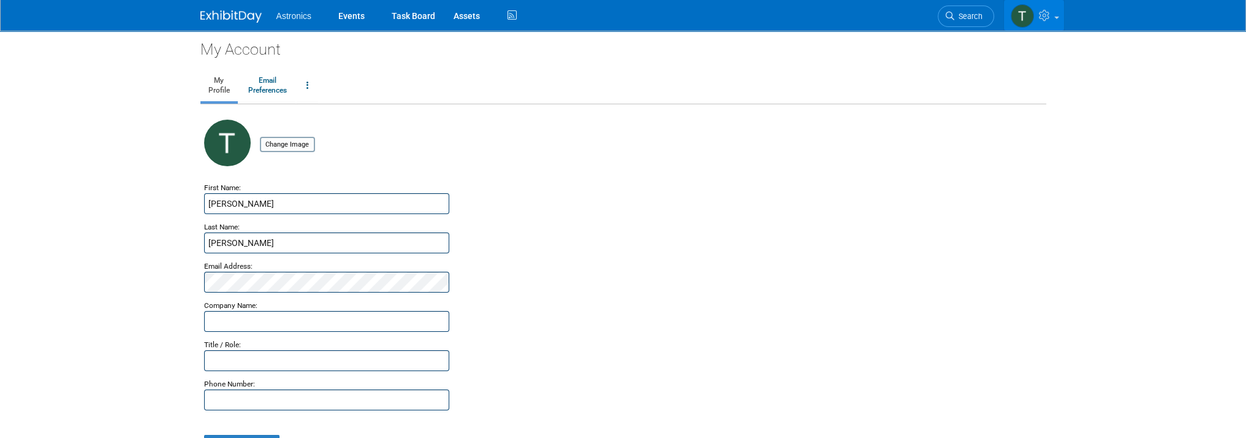
click at [1060, 15] on link at bounding box center [1034, 15] width 60 height 31
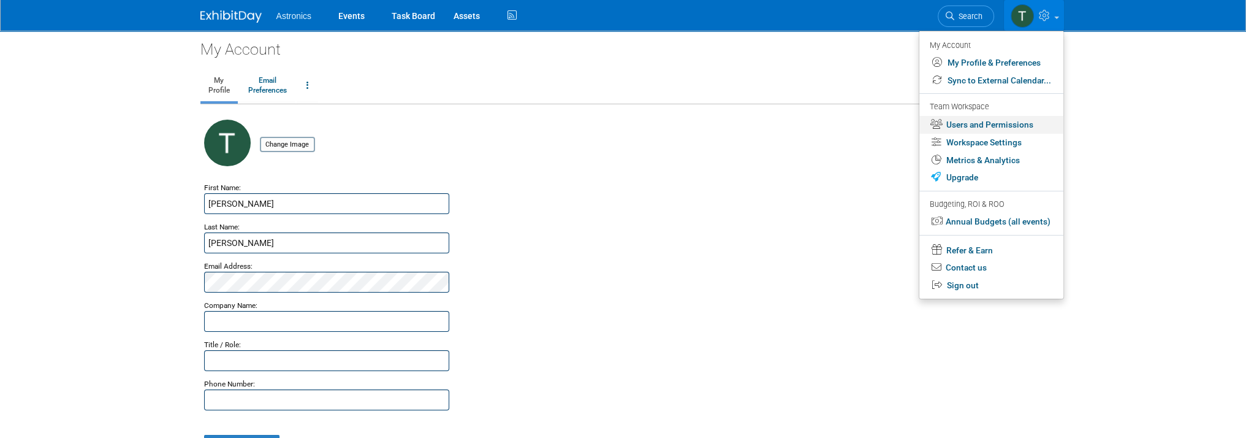
click at [1006, 124] on link "Users and Permissions" at bounding box center [991, 125] width 144 height 18
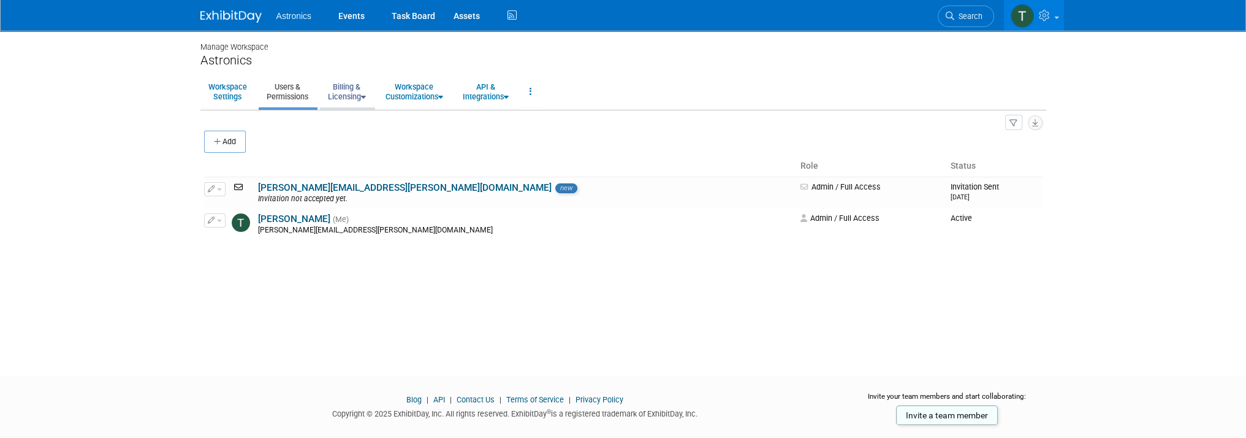
click at [347, 91] on link "Billing & Licensing" at bounding box center [347, 92] width 54 height 30
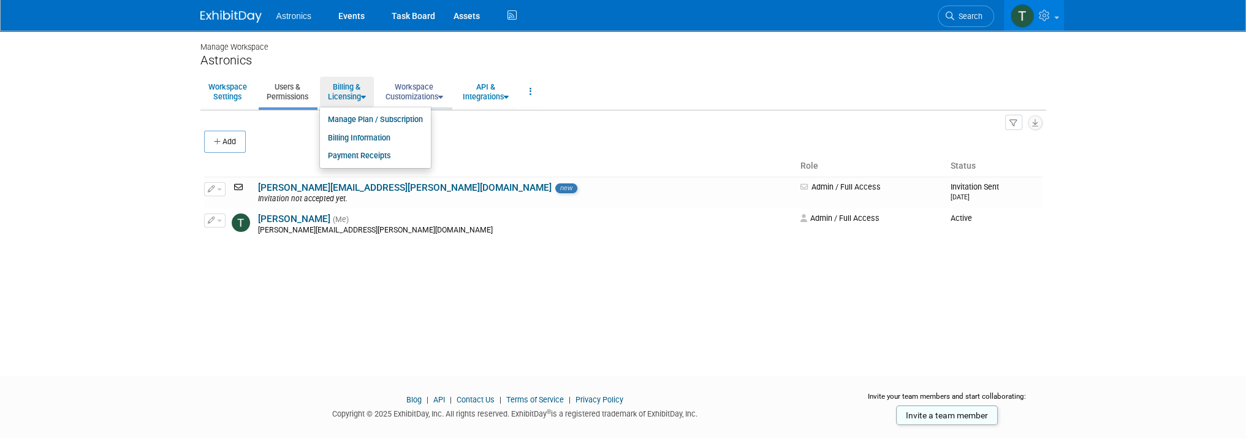
click at [414, 98] on link "Workspace Customizations" at bounding box center [414, 92] width 74 height 30
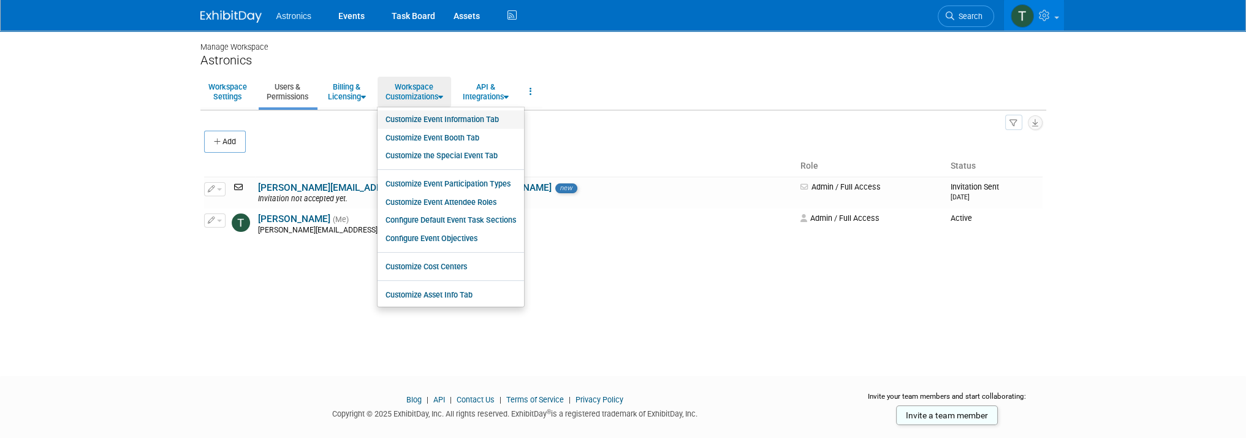
click at [427, 118] on link "Customize Event Information Tab" at bounding box center [450, 119] width 146 height 18
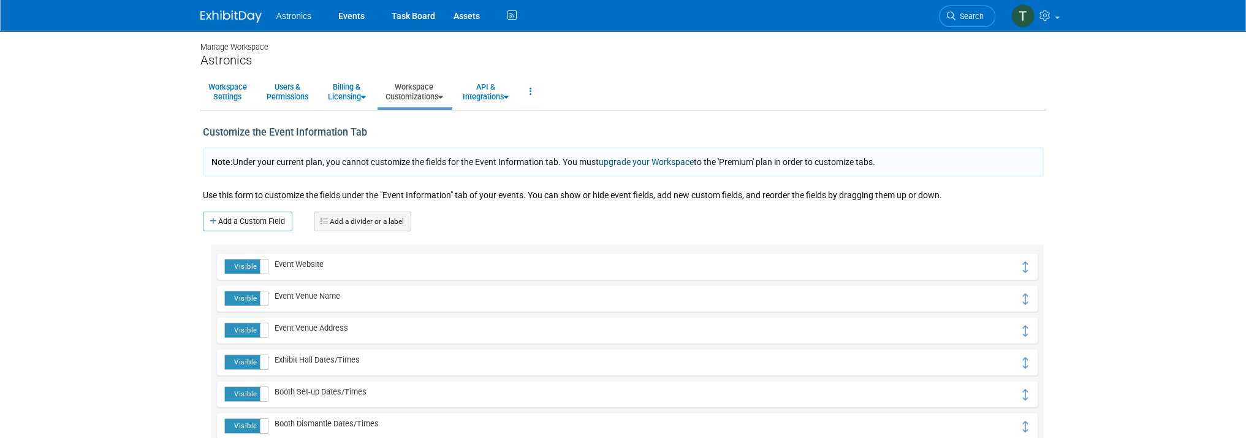
click at [443, 97] on icon at bounding box center [440, 97] width 5 height 8
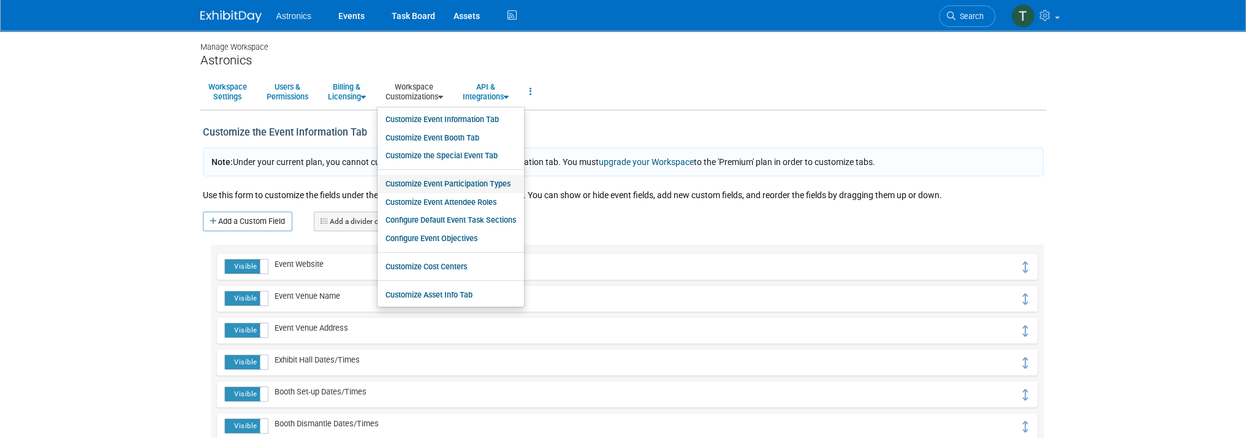
click at [426, 184] on link "Customize Event Participation Types" at bounding box center [450, 184] width 146 height 18
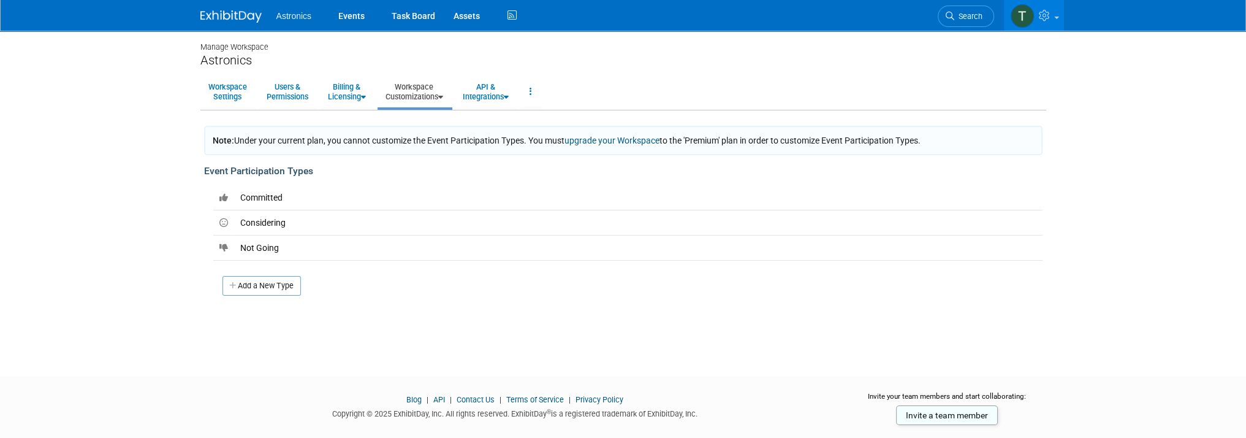
click at [443, 100] on link "Workspace Customizations" at bounding box center [414, 92] width 74 height 30
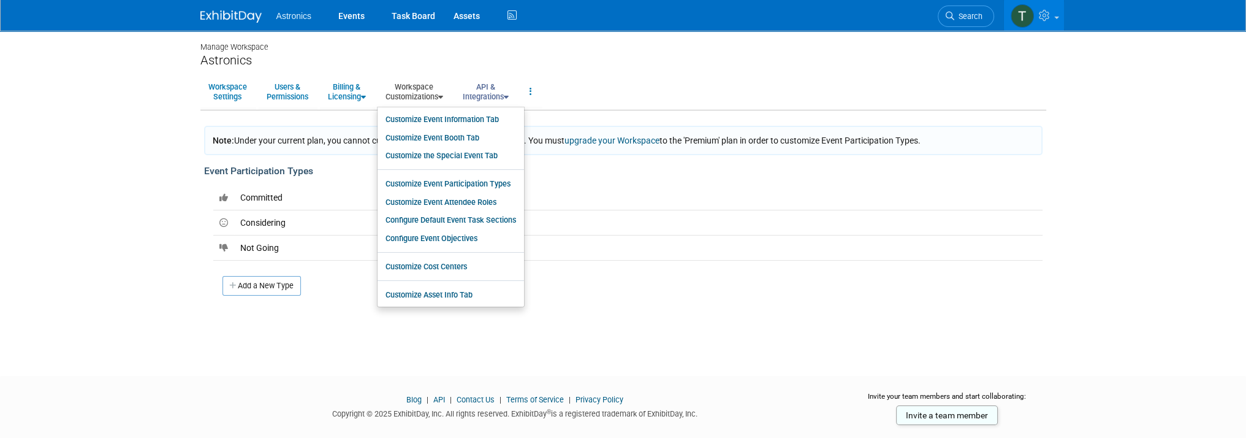
click at [509, 95] on icon at bounding box center [506, 97] width 5 height 8
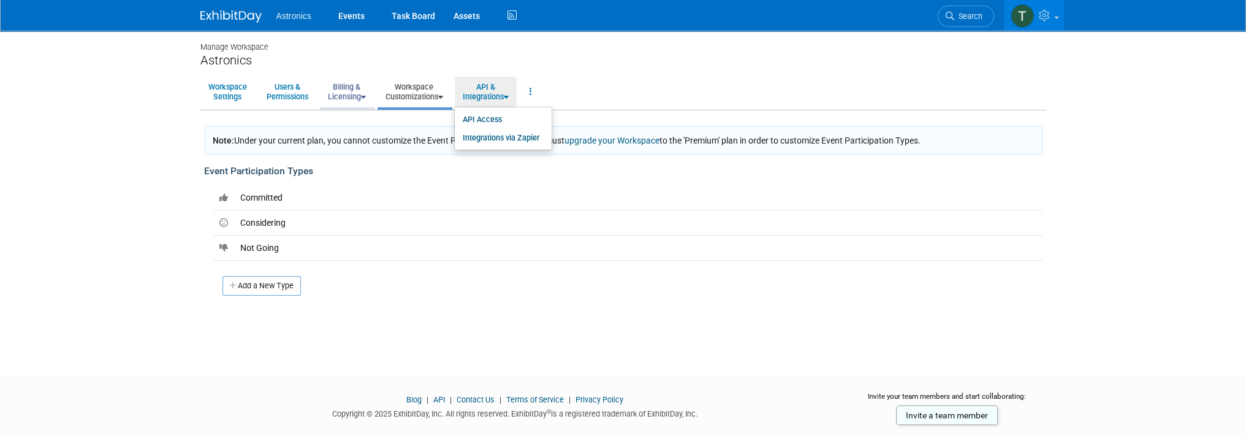
click at [357, 96] on link "Billing & Licensing" at bounding box center [347, 92] width 54 height 30
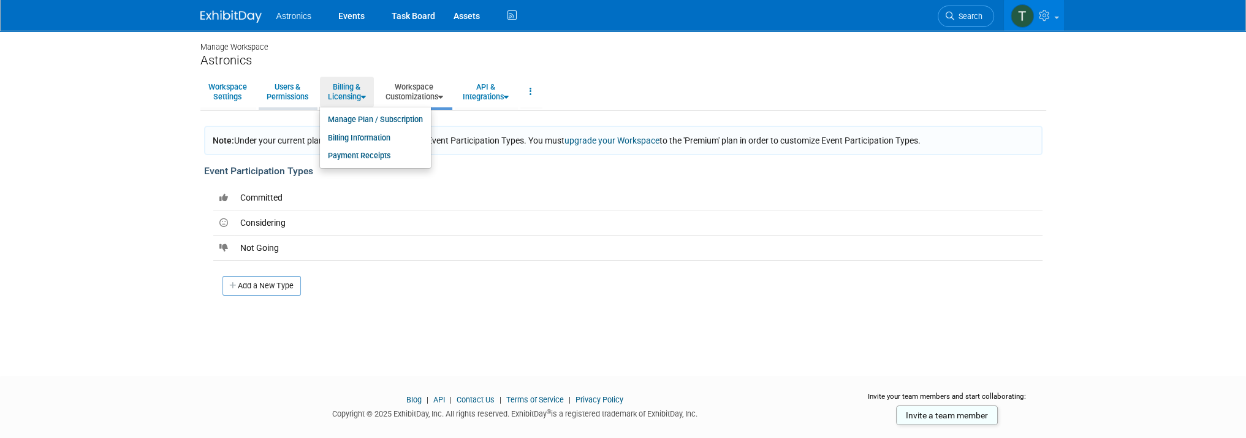
click at [301, 95] on link "Users & Permissions" at bounding box center [288, 92] width 58 height 30
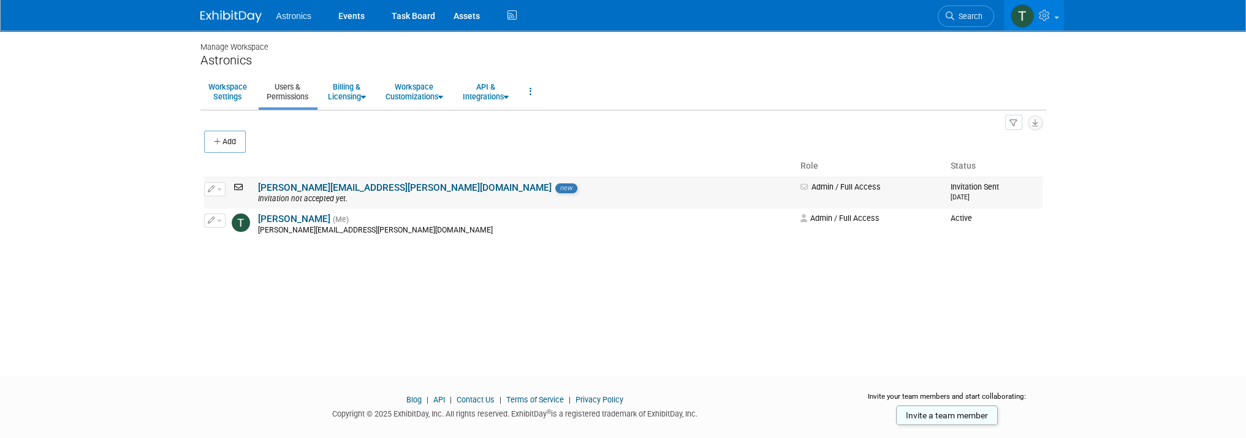
click at [221, 189] on span "button" at bounding box center [219, 189] width 5 height 2
click at [154, 196] on body "Astronics Events Task Board Assets" at bounding box center [623, 219] width 1246 height 438
click at [218, 221] on button "button" at bounding box center [214, 219] width 21 height 13
click at [159, 219] on body "Astronics Events Task Board Assets" at bounding box center [623, 219] width 1246 height 438
click at [221, 83] on link "Workspace Settings" at bounding box center [227, 92] width 55 height 30
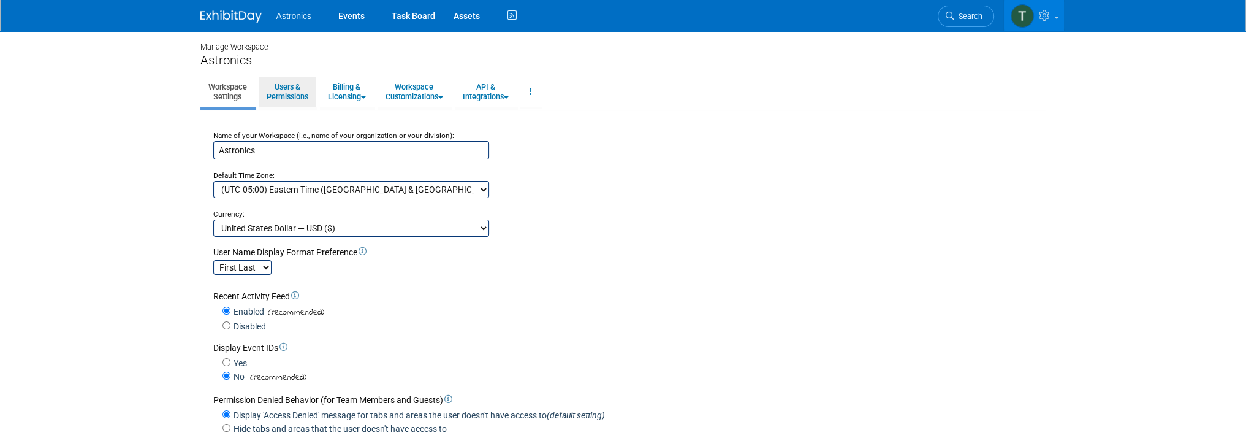
click at [287, 88] on link "Users & Permissions" at bounding box center [288, 92] width 58 height 30
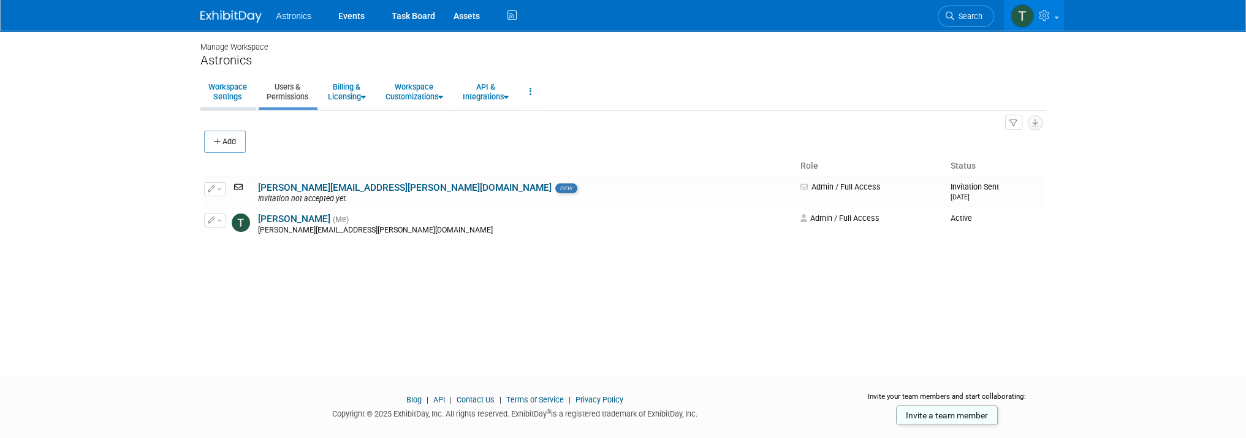
click at [243, 94] on link "Workspace Settings" at bounding box center [227, 92] width 55 height 30
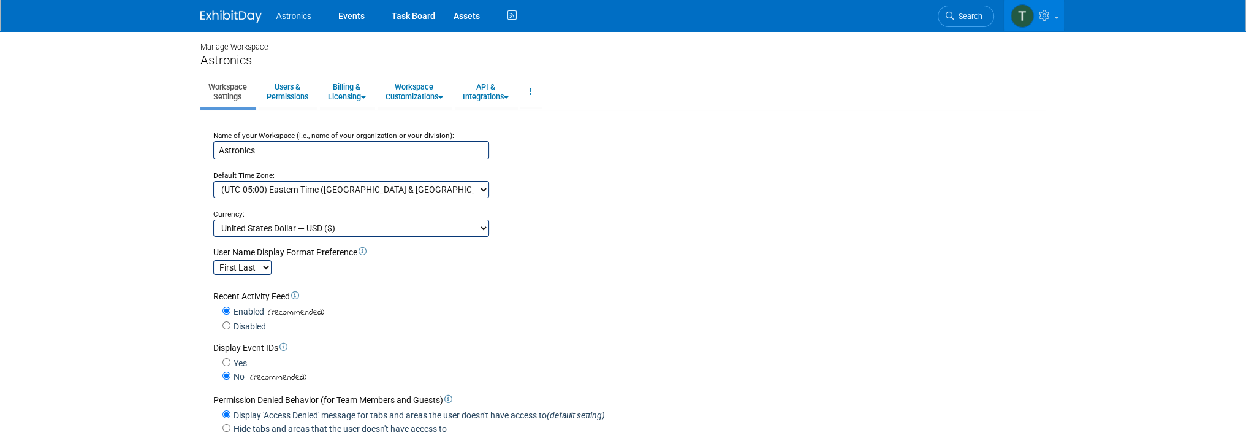
click at [278, 14] on span "Astronics" at bounding box center [294, 16] width 36 height 10
click at [294, 17] on span "Astronics" at bounding box center [294, 16] width 36 height 10
click at [351, 13] on link "Events" at bounding box center [351, 15] width 45 height 31
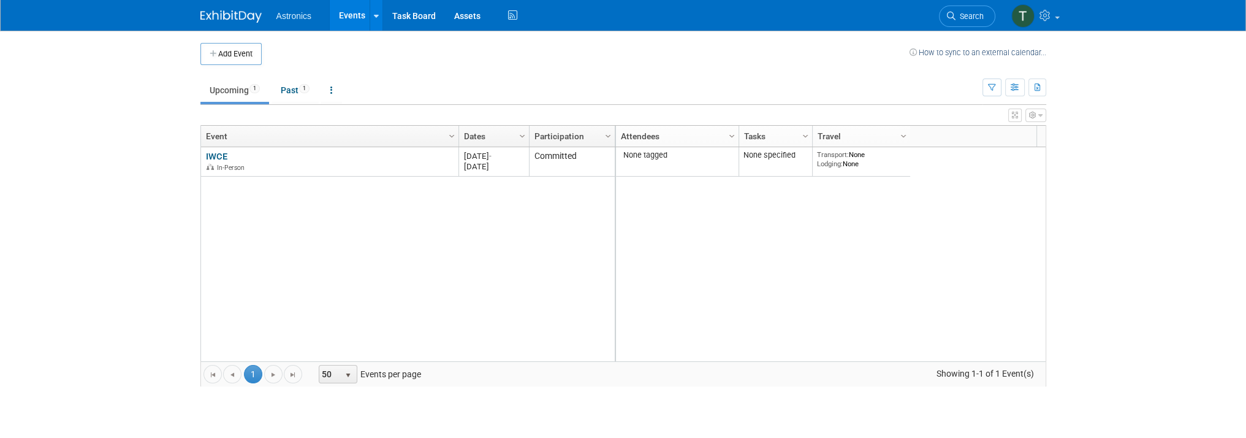
click at [1030, 114] on icon "button" at bounding box center [1032, 115] width 7 height 7
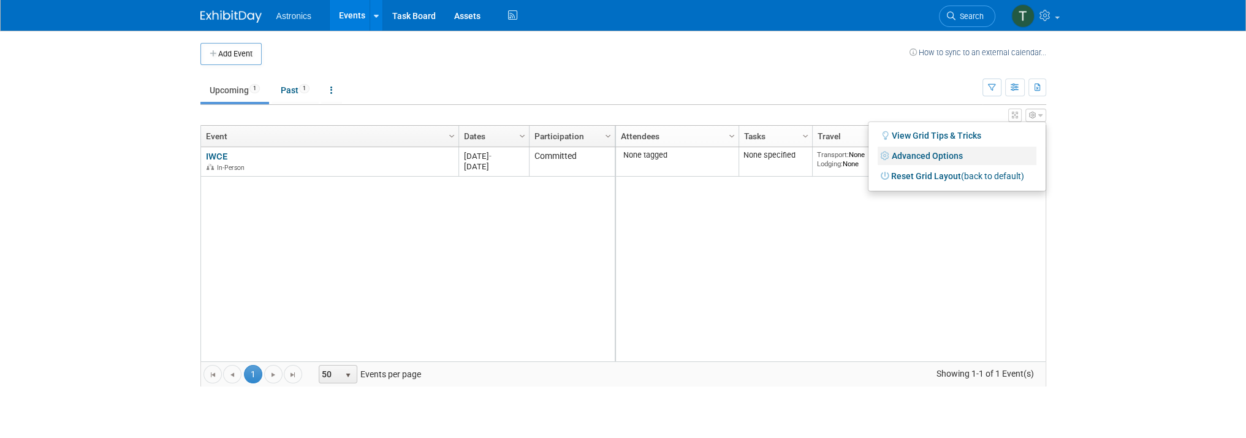
click at [961, 153] on link "Advanced Options" at bounding box center [957, 155] width 159 height 18
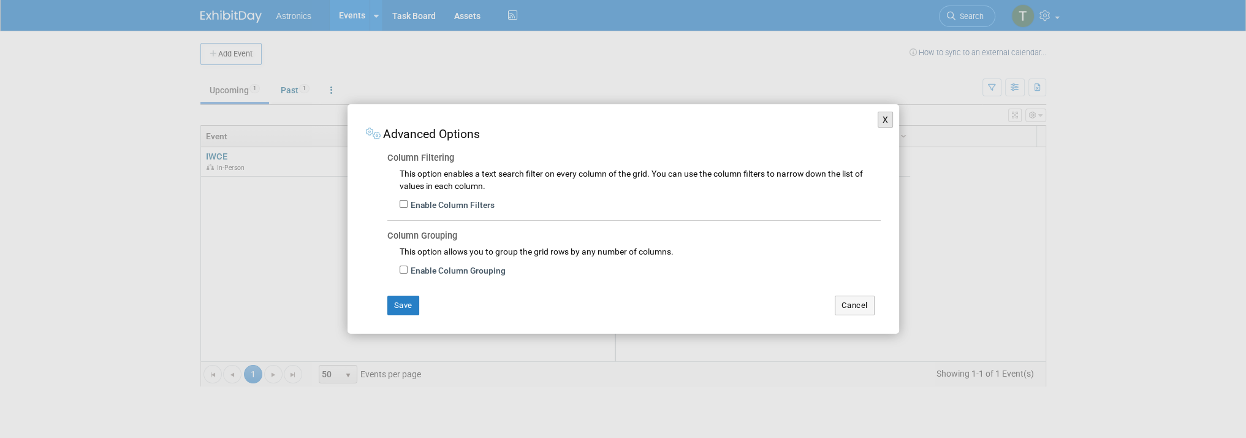
click at [879, 119] on button "X" at bounding box center [886, 120] width 16 height 16
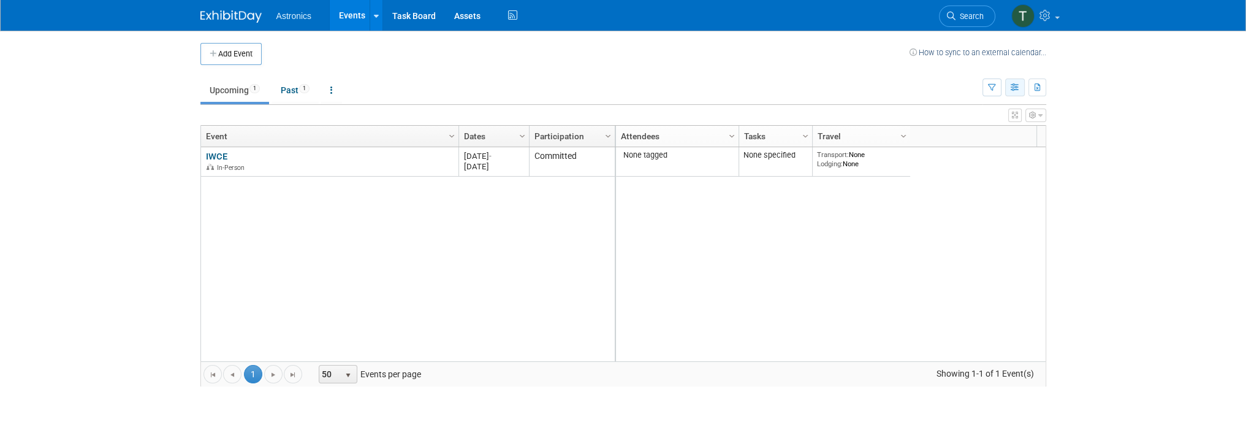
click at [1016, 86] on icon "button" at bounding box center [1014, 88] width 9 height 8
click at [933, 127] on link "List View" at bounding box center [963, 129] width 103 height 17
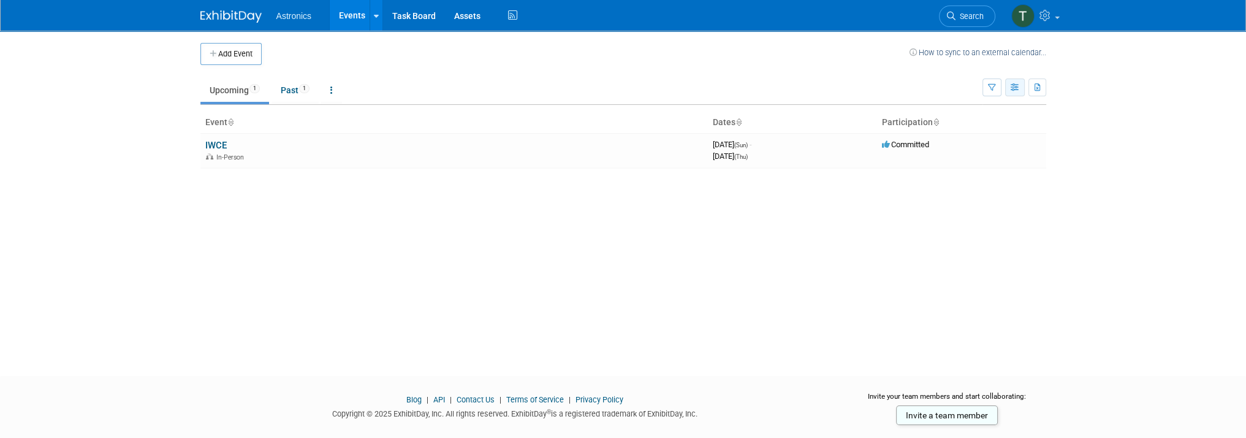
click at [1010, 89] on icon "button" at bounding box center [1014, 88] width 9 height 8
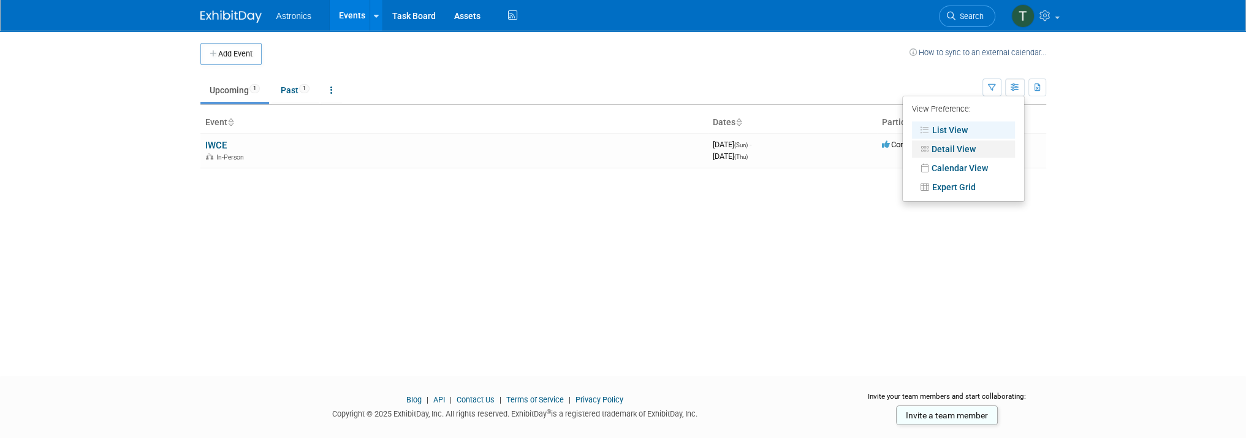
click at [951, 146] on link "Detail View" at bounding box center [963, 148] width 103 height 17
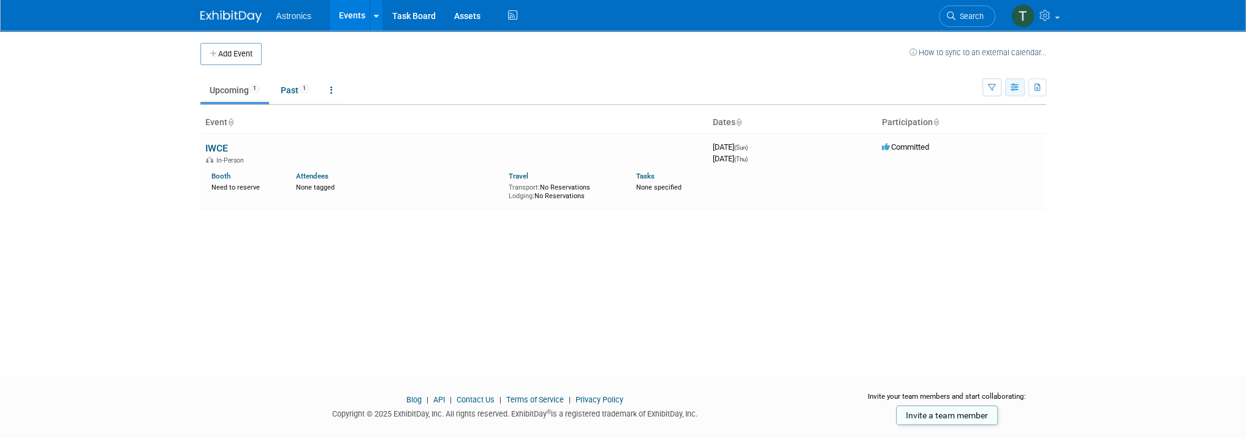
click at [1016, 94] on button "button" at bounding box center [1015, 87] width 20 height 18
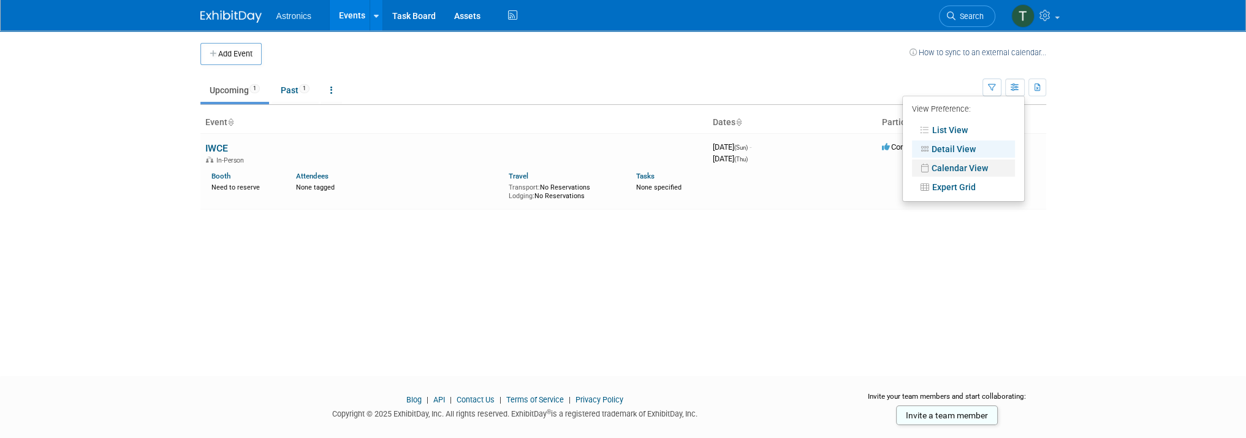
click at [966, 167] on link "Calendar View" at bounding box center [963, 167] width 103 height 17
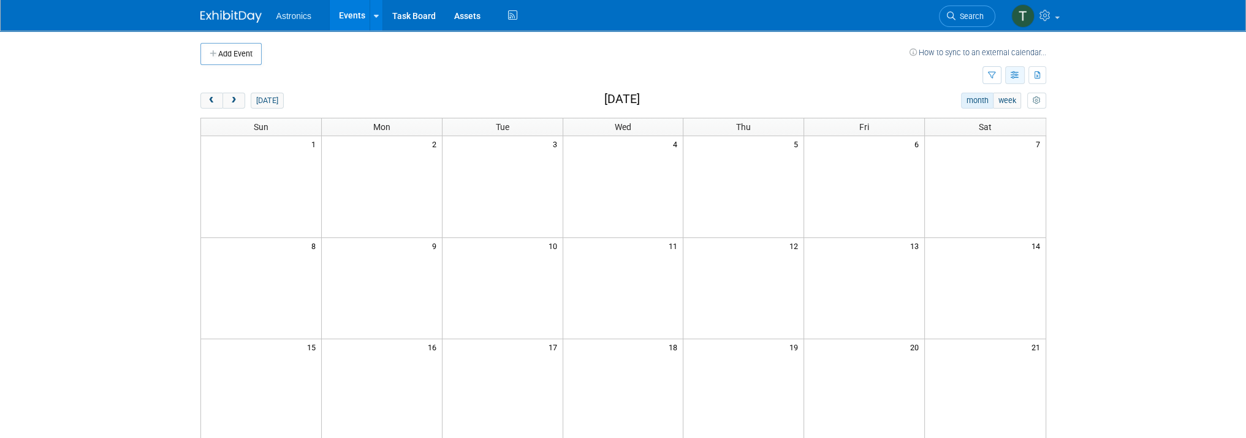
click at [1009, 78] on button "button" at bounding box center [1015, 75] width 20 height 18
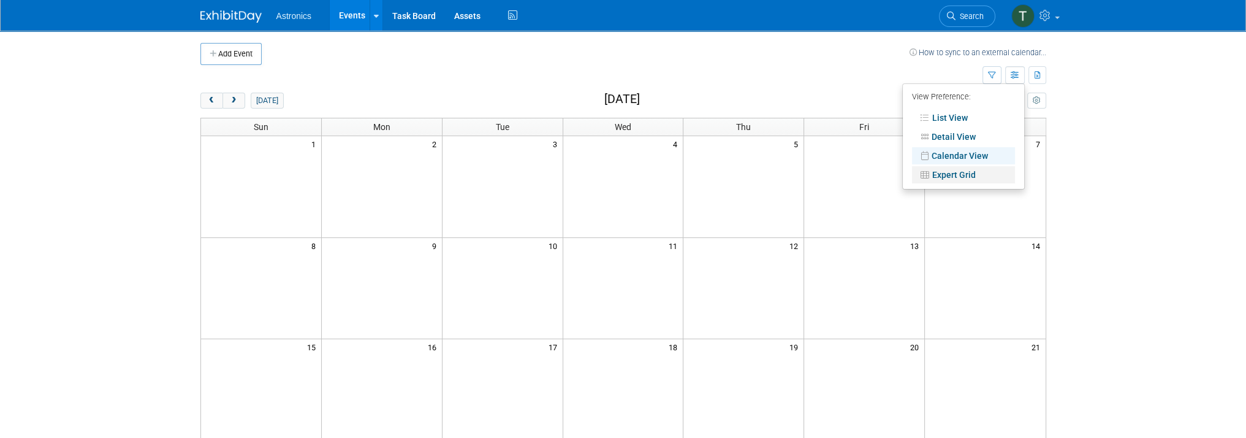
click at [959, 178] on link "Expert Grid" at bounding box center [963, 174] width 103 height 17
